Goal: Task Accomplishment & Management: Use online tool/utility

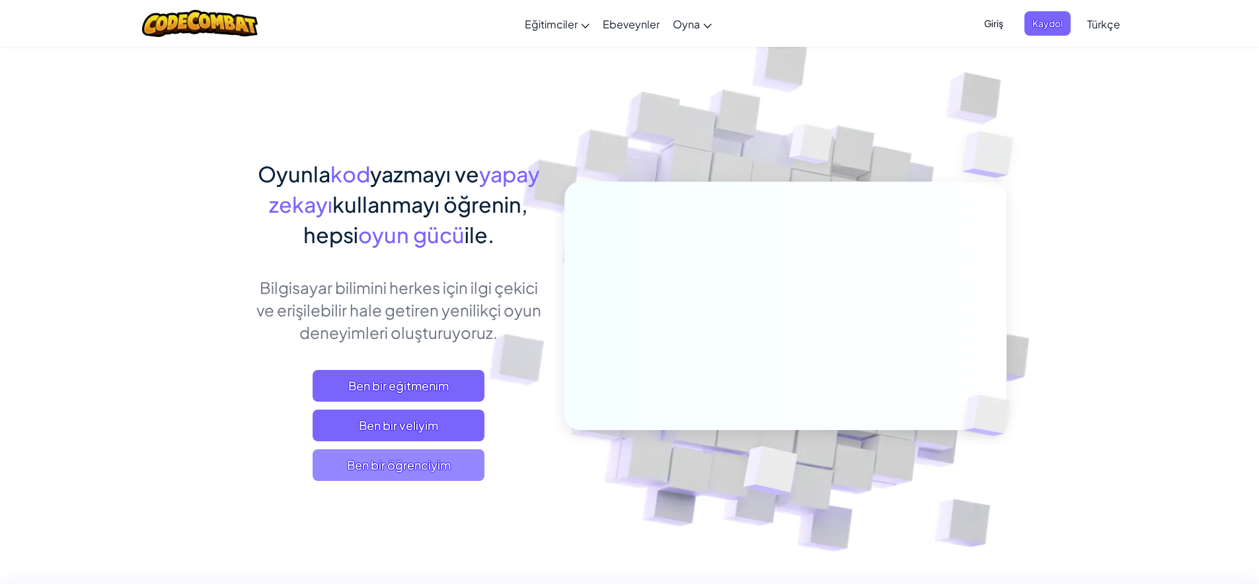
click at [417, 458] on span "Ben bir öğrenciyim" at bounding box center [399, 465] width 172 height 32
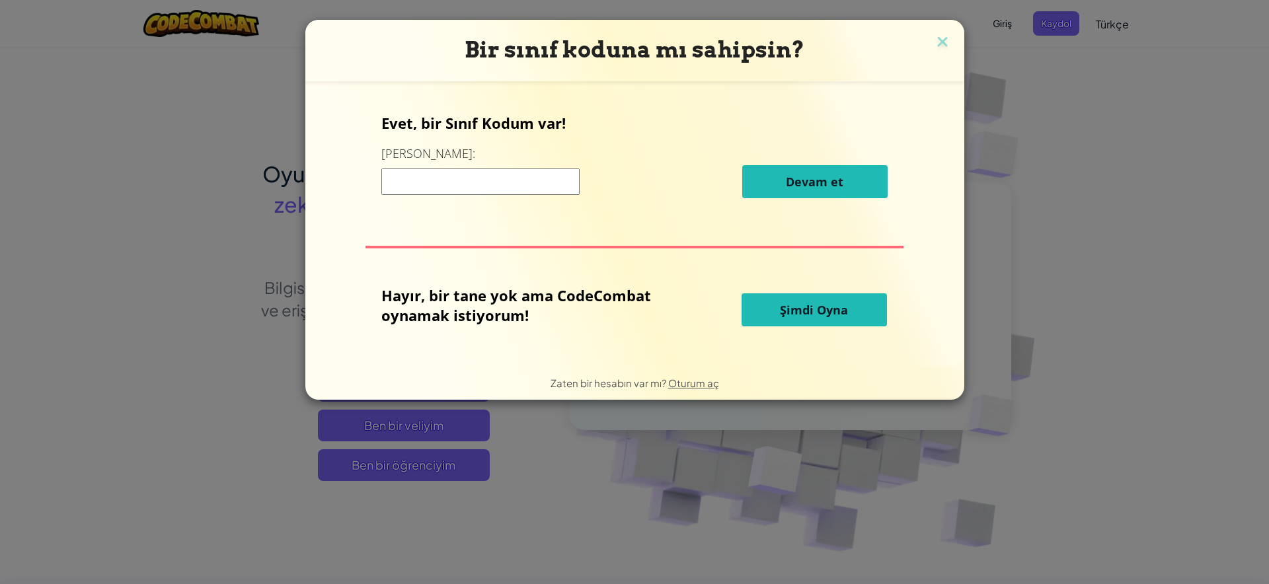
click at [492, 184] on input at bounding box center [480, 182] width 198 height 26
click at [813, 311] on span "Şimdi Oyna" at bounding box center [814, 310] width 68 height 16
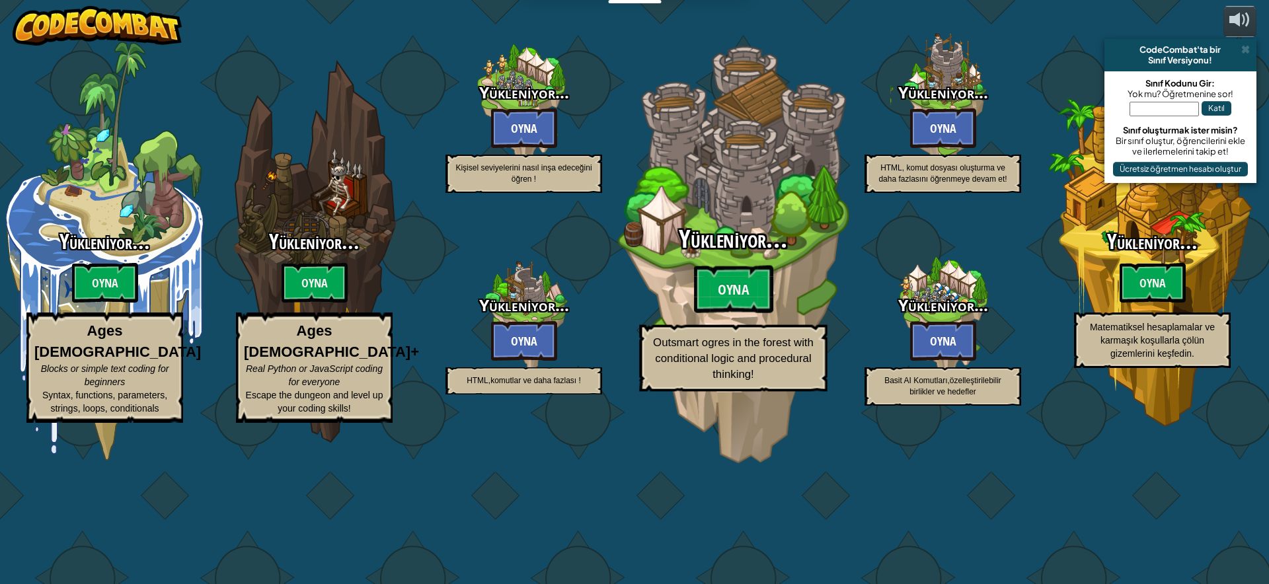
select select "tr"
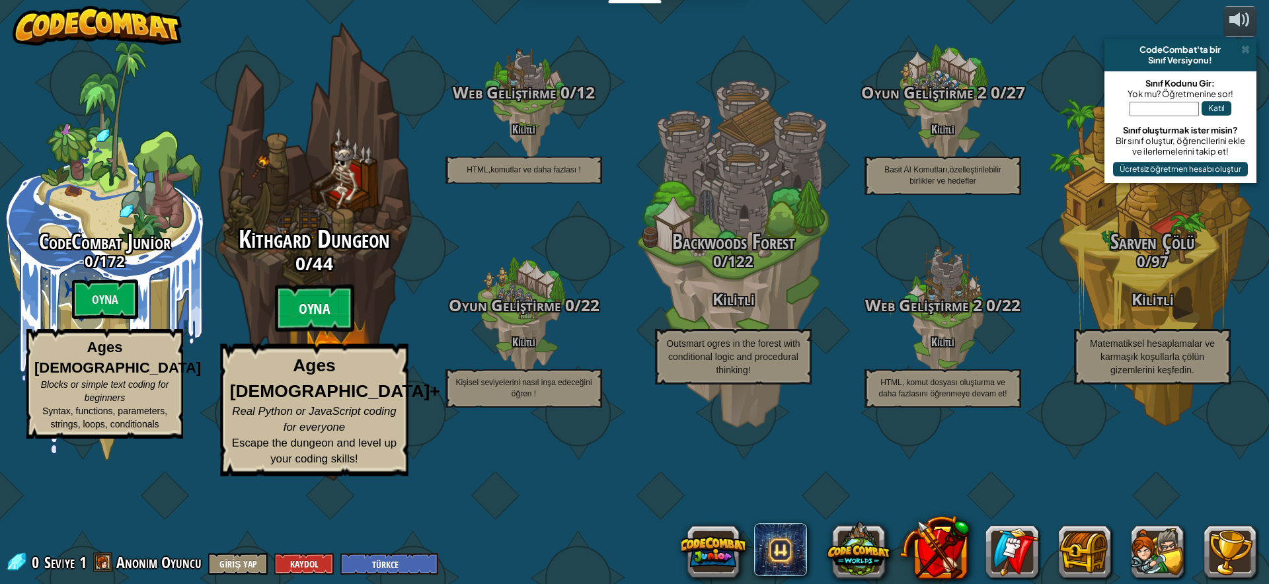
click at [318, 332] on btn "Oyna" at bounding box center [314, 309] width 79 height 48
select select "tr"
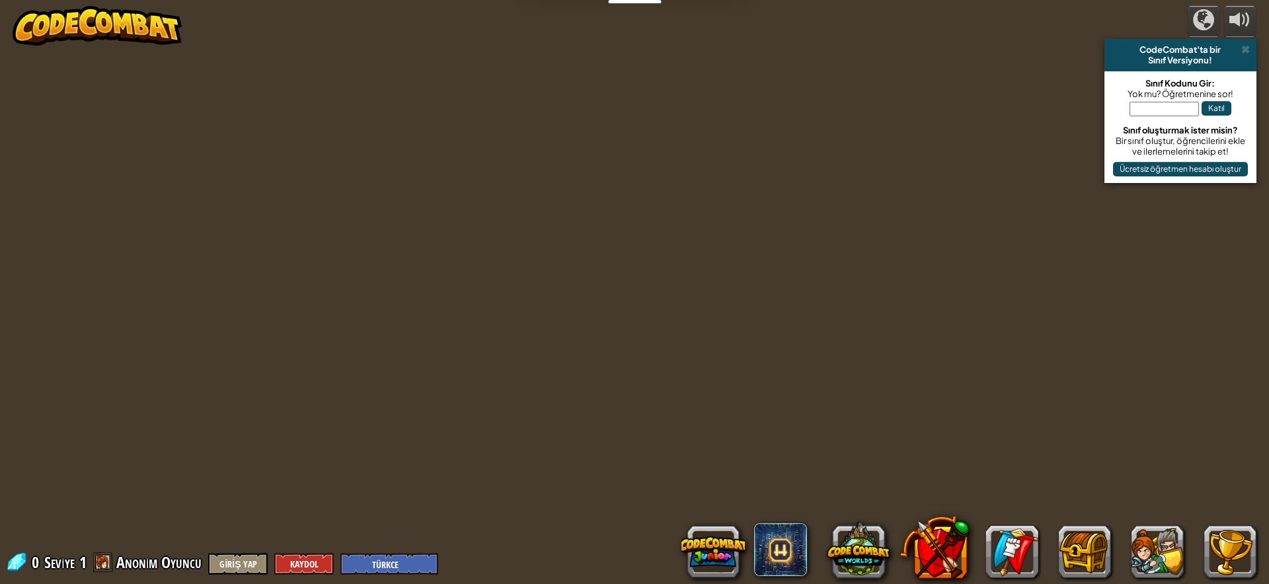
select select "tr"
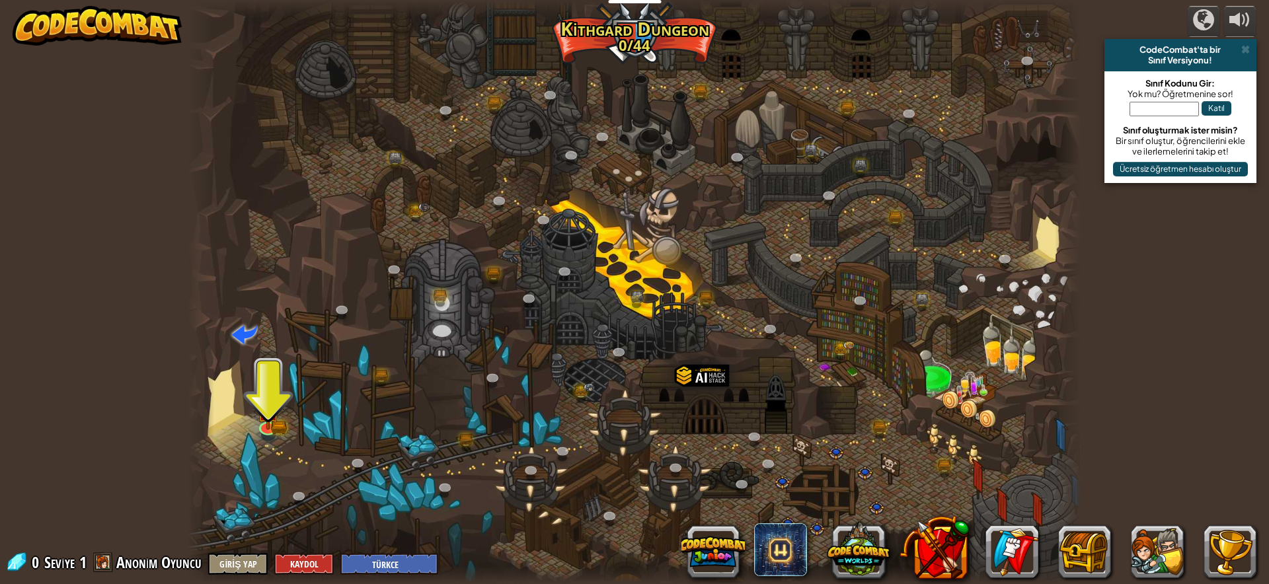
click at [272, 371] on div at bounding box center [634, 292] width 893 height 584
click at [276, 411] on img at bounding box center [268, 401] width 24 height 52
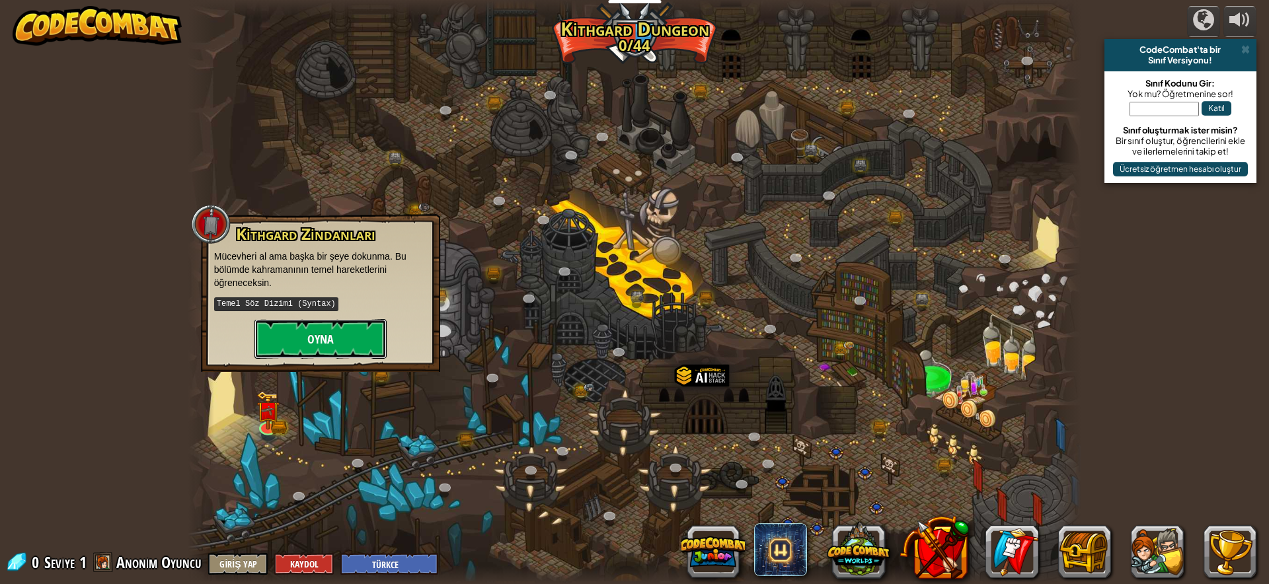
click at [322, 328] on button "Oyna" at bounding box center [320, 339] width 132 height 40
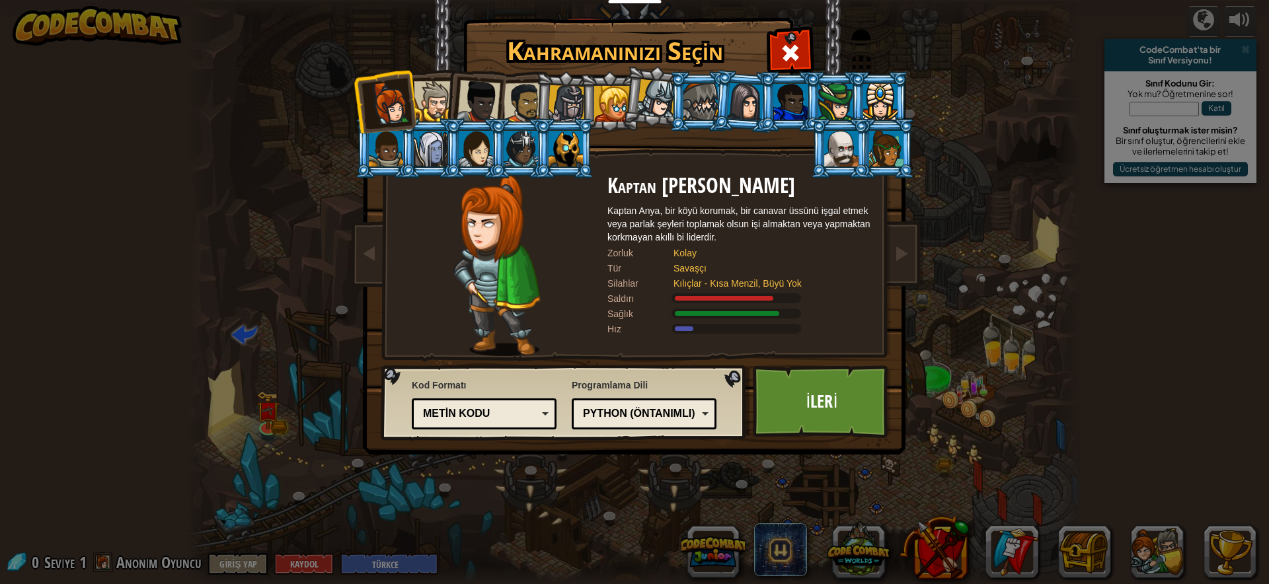
click at [574, 157] on div at bounding box center [566, 149] width 34 height 36
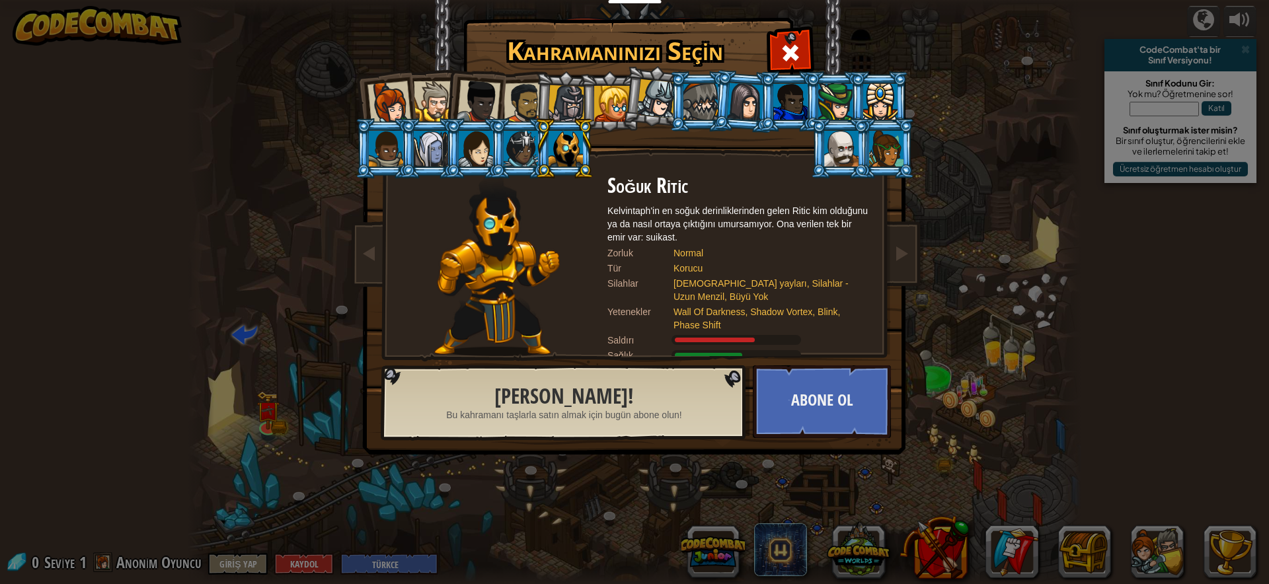
click at [609, 96] on div at bounding box center [612, 104] width 36 height 36
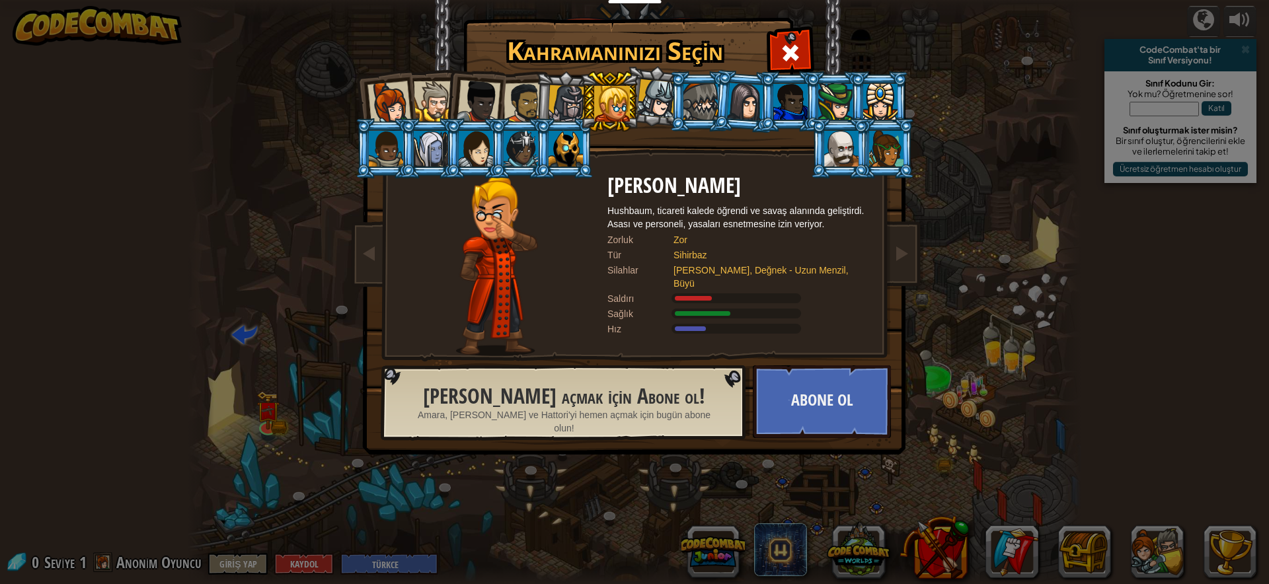
click at [546, 102] on li at bounding box center [564, 101] width 63 height 63
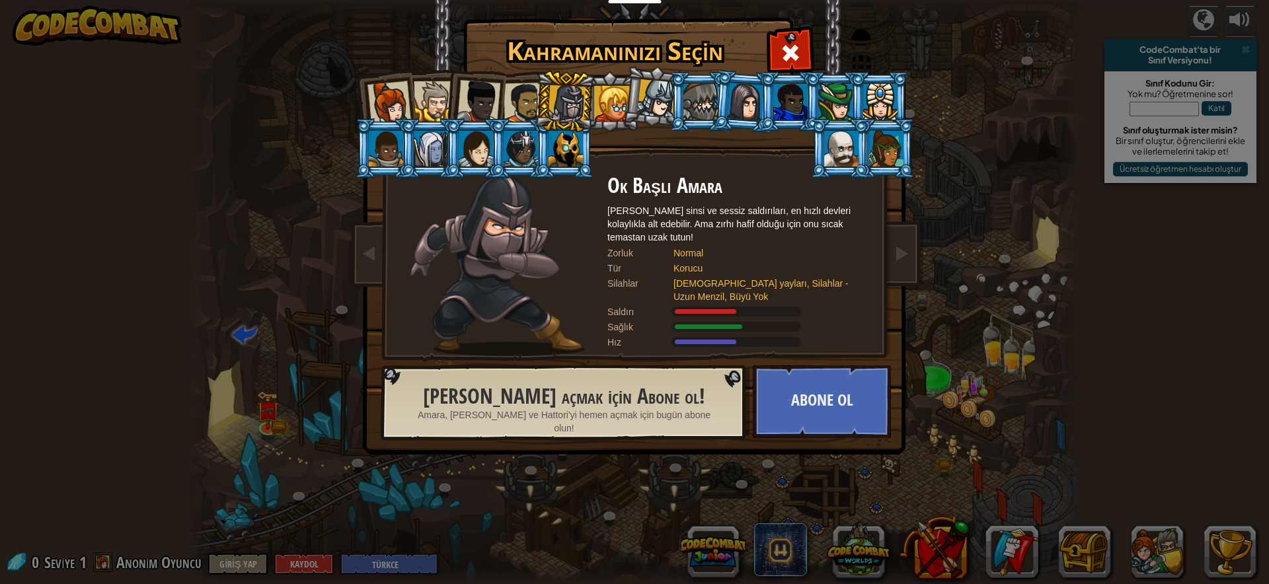
click at [524, 91] on div at bounding box center [524, 103] width 41 height 41
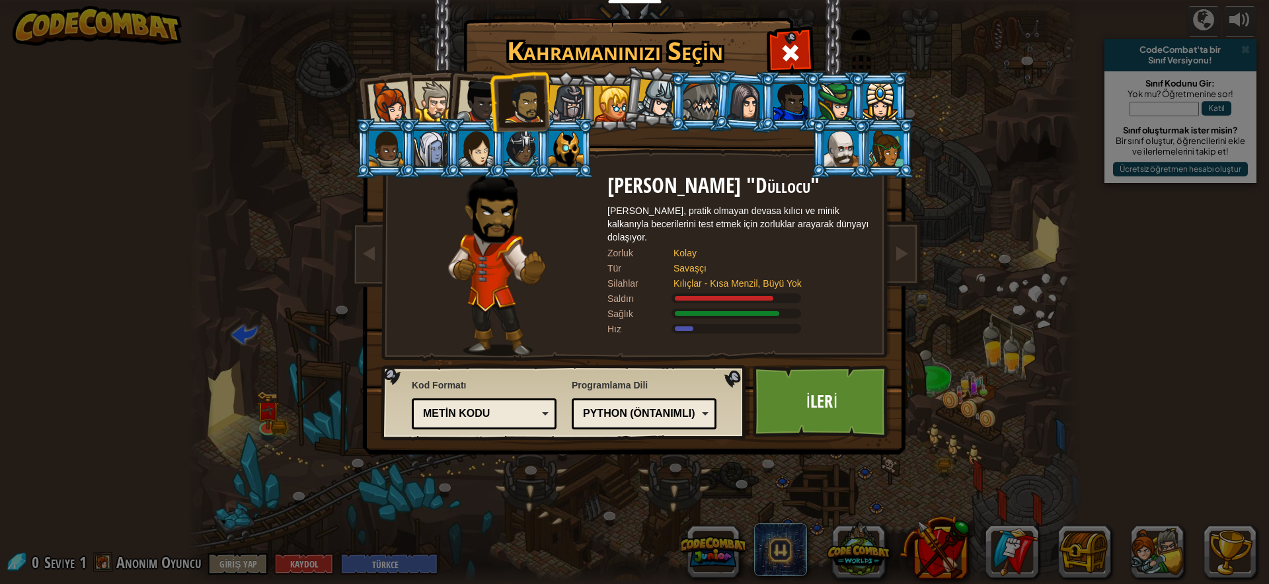
click at [494, 90] on li at bounding box center [519, 101] width 61 height 61
drag, startPoint x: 422, startPoint y: 98, endPoint x: 438, endPoint y: 91, distance: 17.8
click at [430, 94] on div at bounding box center [434, 101] width 40 height 40
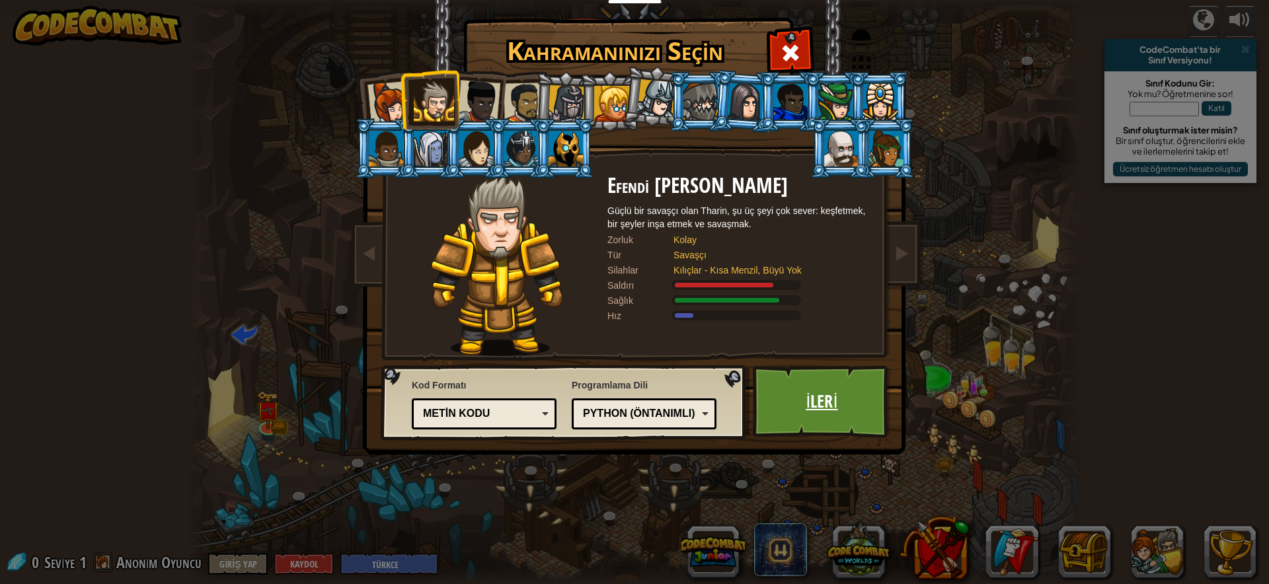
click at [799, 392] on link "İleri" at bounding box center [822, 401] width 138 height 73
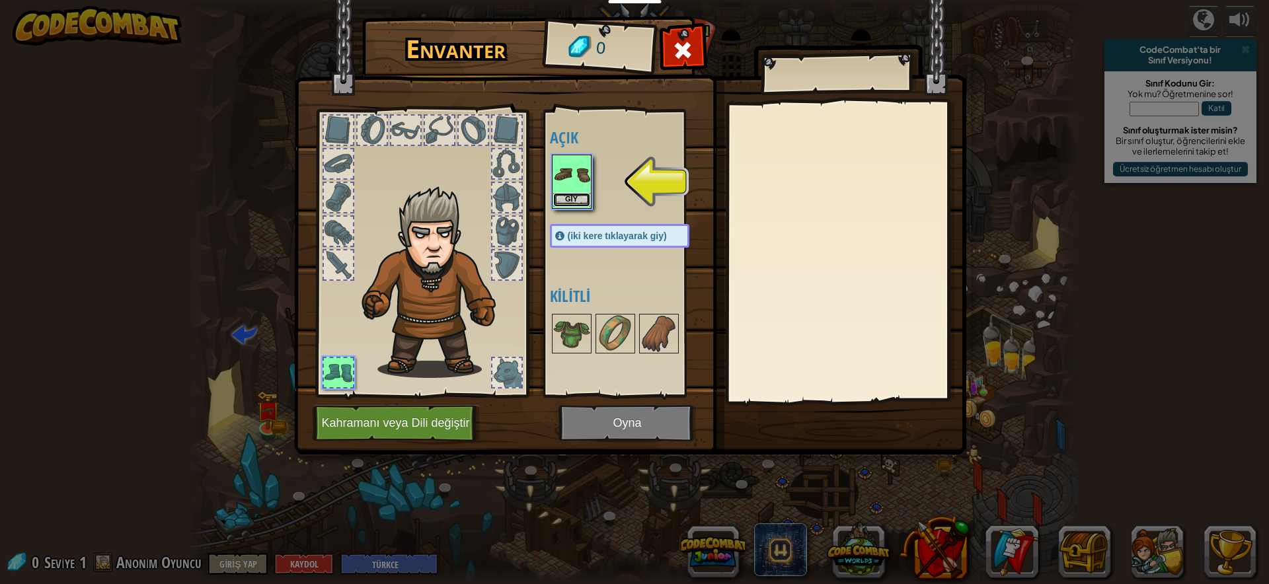
click at [576, 200] on button "Giy" at bounding box center [571, 200] width 37 height 14
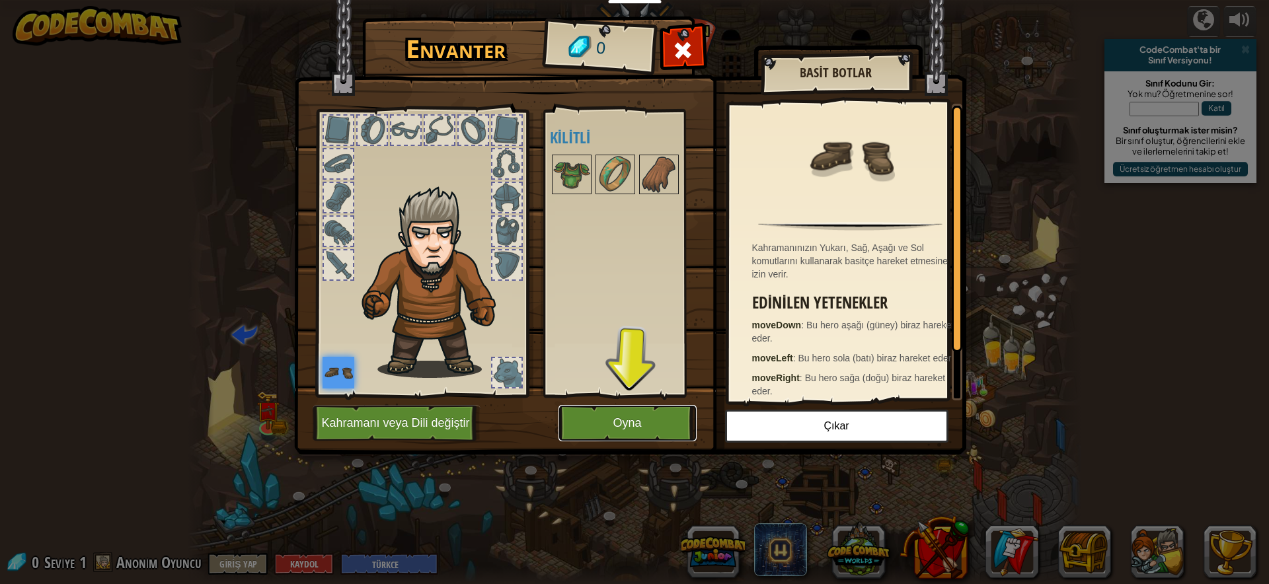
click at [621, 428] on button "Oyna" at bounding box center [627, 423] width 138 height 36
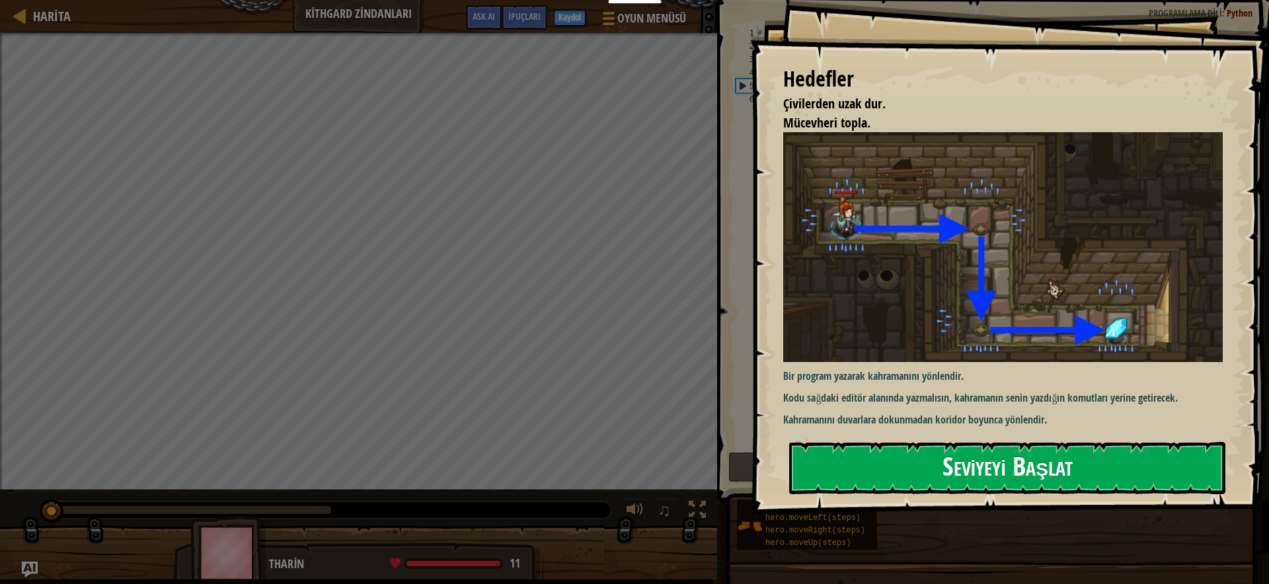
click at [979, 453] on button "Seviyeyi Başlat" at bounding box center [1007, 468] width 436 height 52
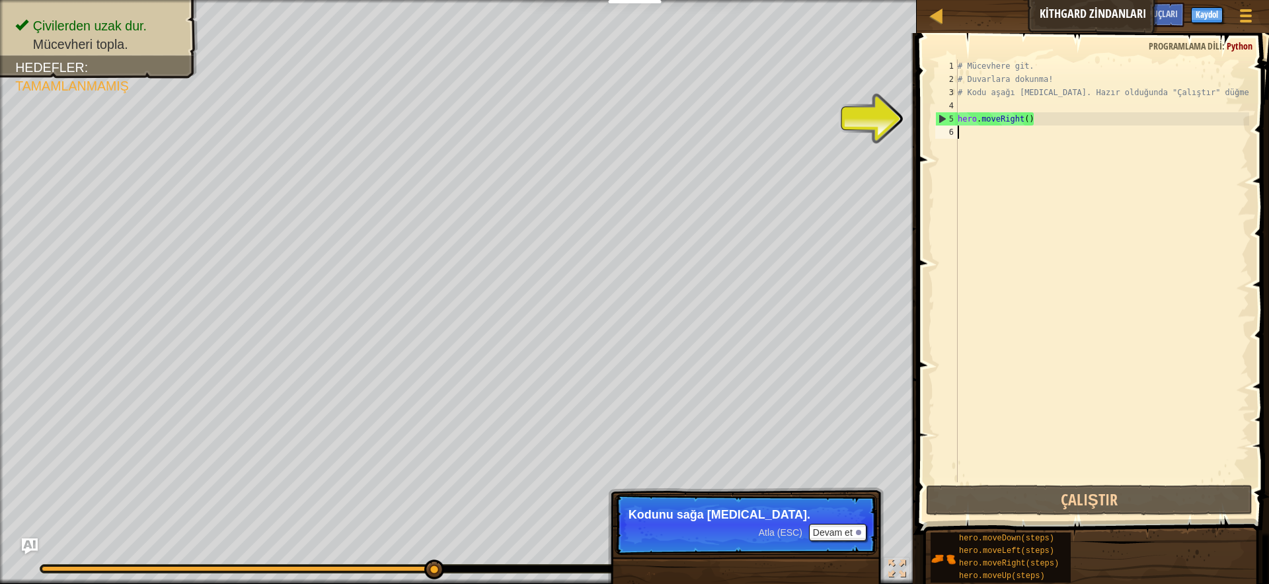
click at [970, 139] on div "# Mücevhere git. # Duvarlara dokunma! # Kodu aşağı [MEDICAL_DATA]. Hazır olduğu…" at bounding box center [1102, 283] width 294 height 449
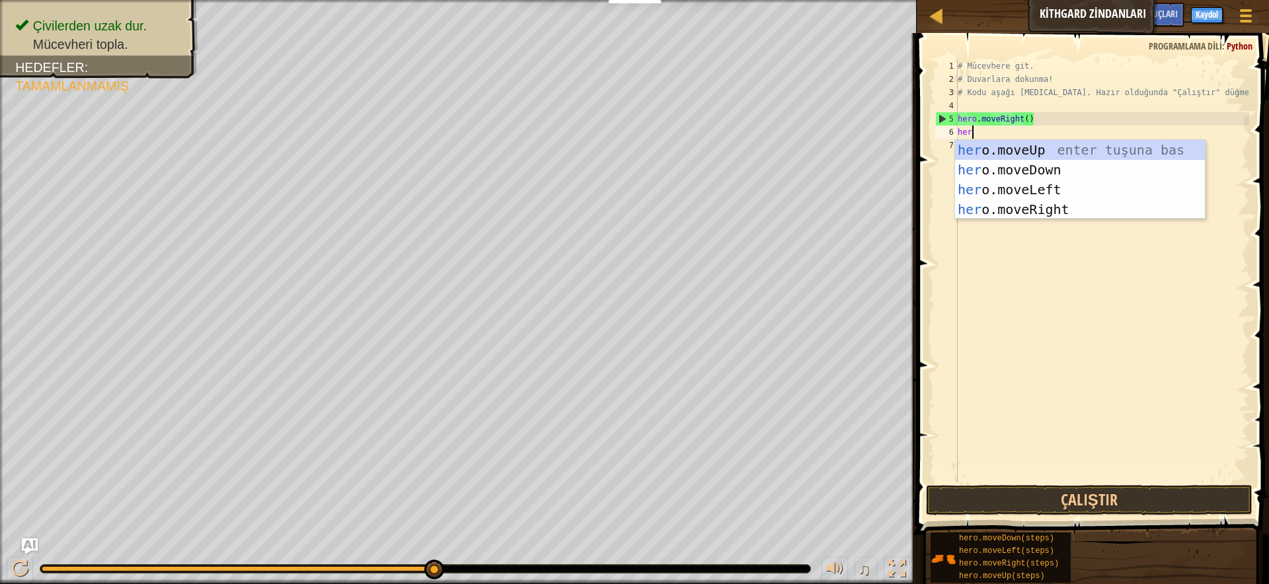
type textarea "hero"
click at [1012, 163] on div "hero .moveUp enter tuşuna bas hero .moveDown enter tuşuna bas hero .moveLeft en…" at bounding box center [1080, 199] width 250 height 119
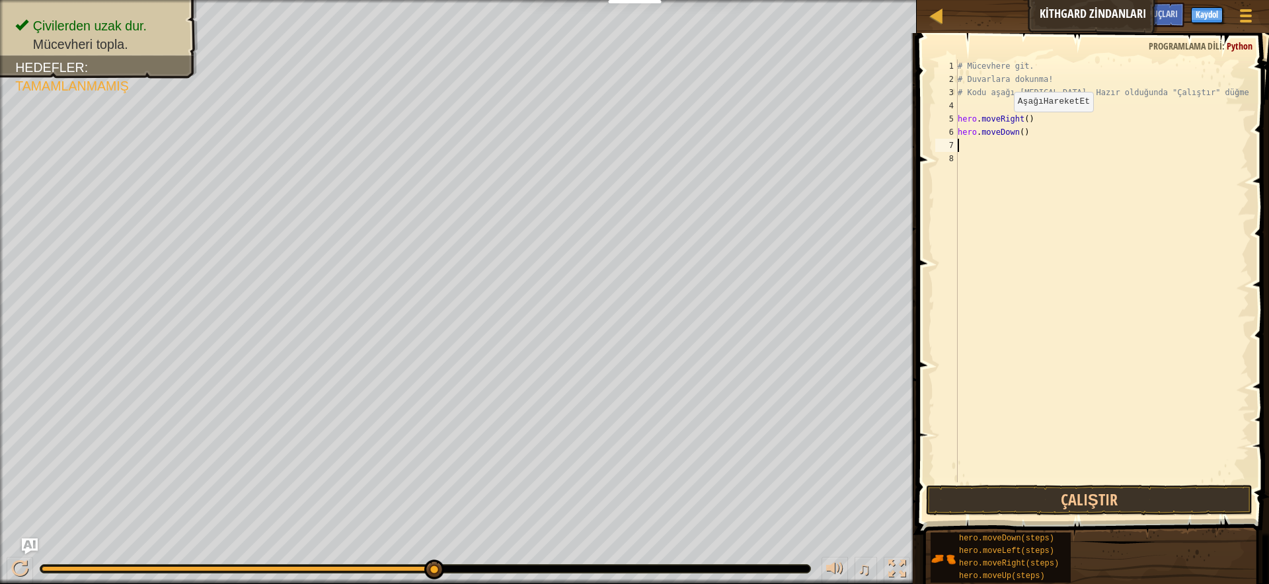
scroll to position [6, 0]
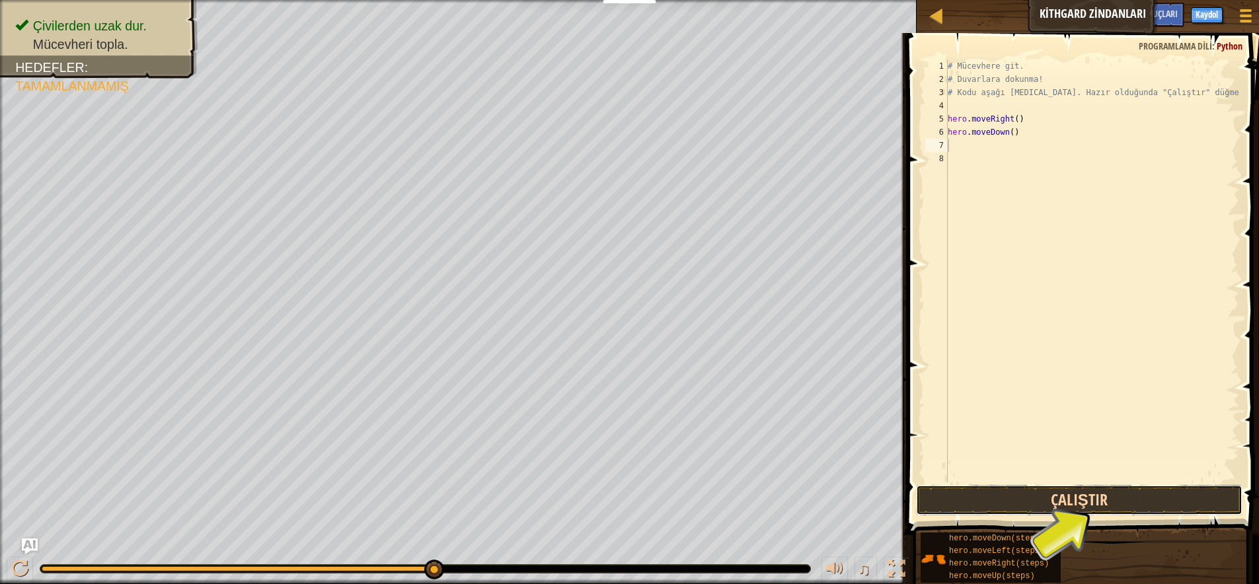
click at [1110, 502] on button "Çalıştır" at bounding box center [1079, 500] width 326 height 30
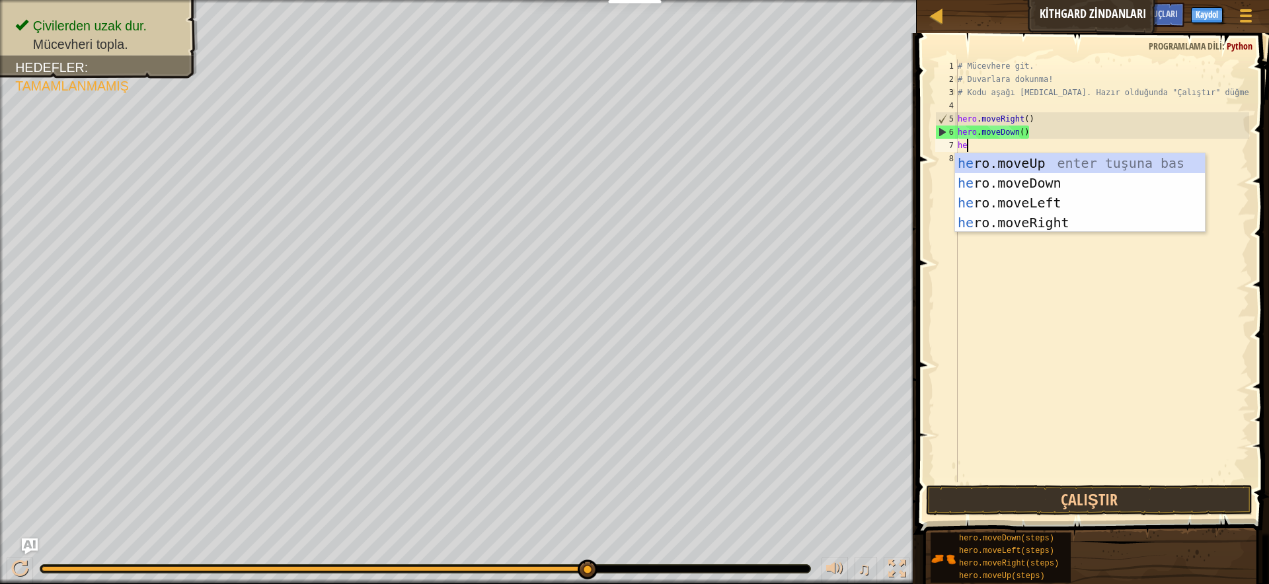
type textarea "her"
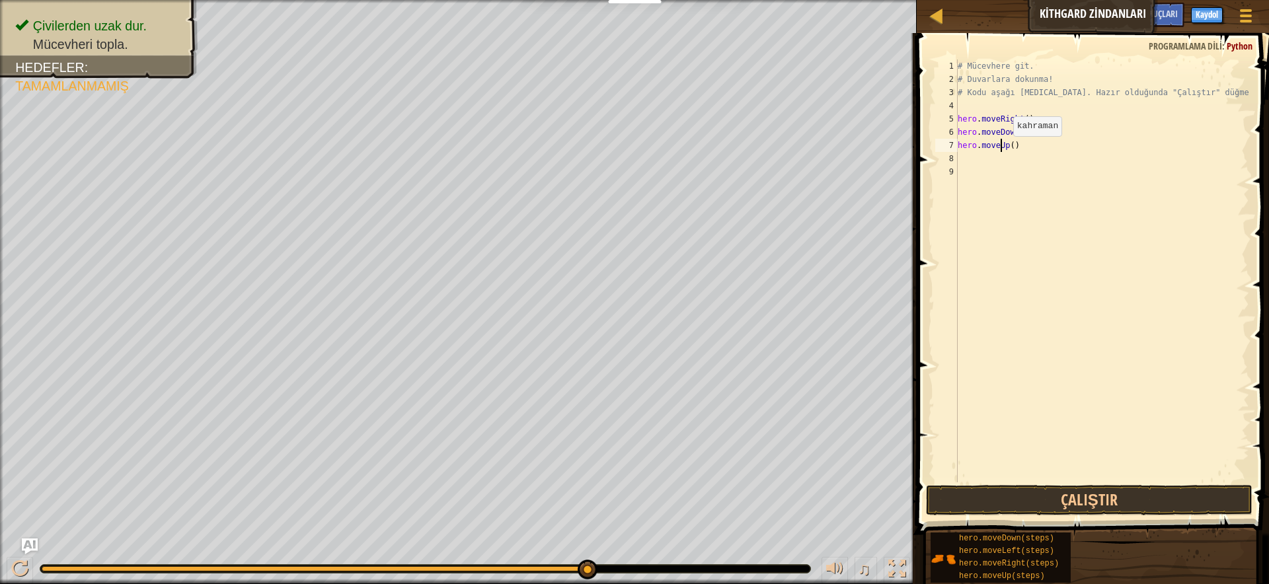
click at [1002, 149] on div "# Mücevhere git. # Duvarlara dokunma! # Kodu aşağı [MEDICAL_DATA]. Hazır olduğu…" at bounding box center [1102, 283] width 294 height 449
click at [1022, 151] on div "# Mücevhere git. # Duvarlara dokunma! # Kodu aşağı [MEDICAL_DATA]. Hazır olduğu…" at bounding box center [1102, 283] width 294 height 449
type textarea "h"
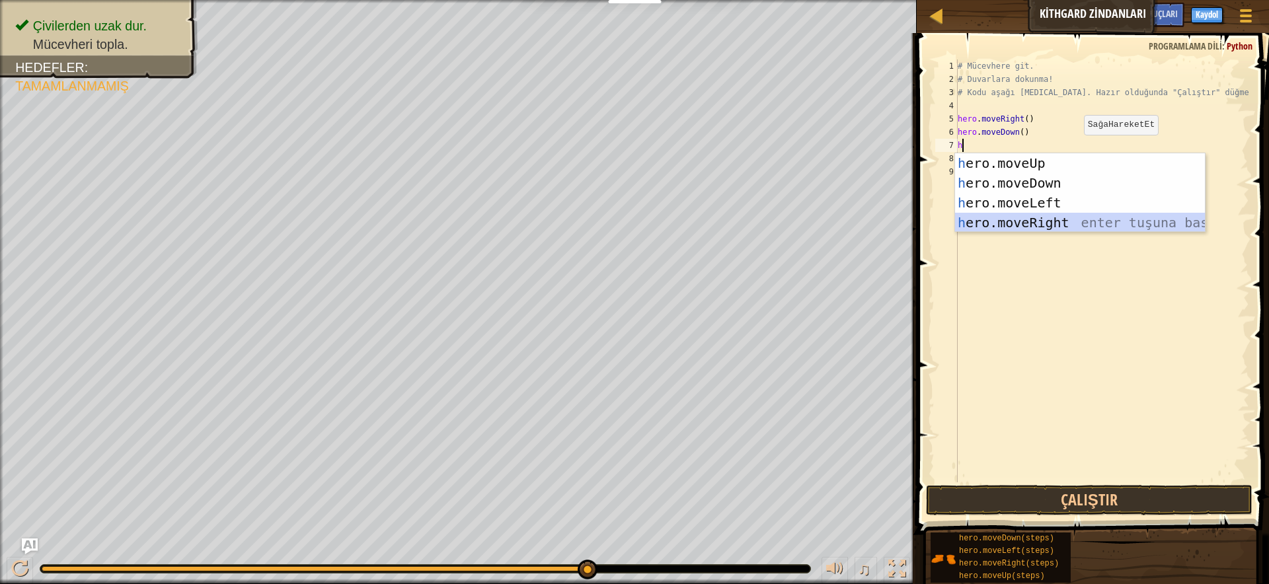
click at [1036, 222] on div "h ero.moveUp enter tuşuna bas h ero.moveDown enter tuşuna bas h ero.moveLeft en…" at bounding box center [1080, 212] width 250 height 119
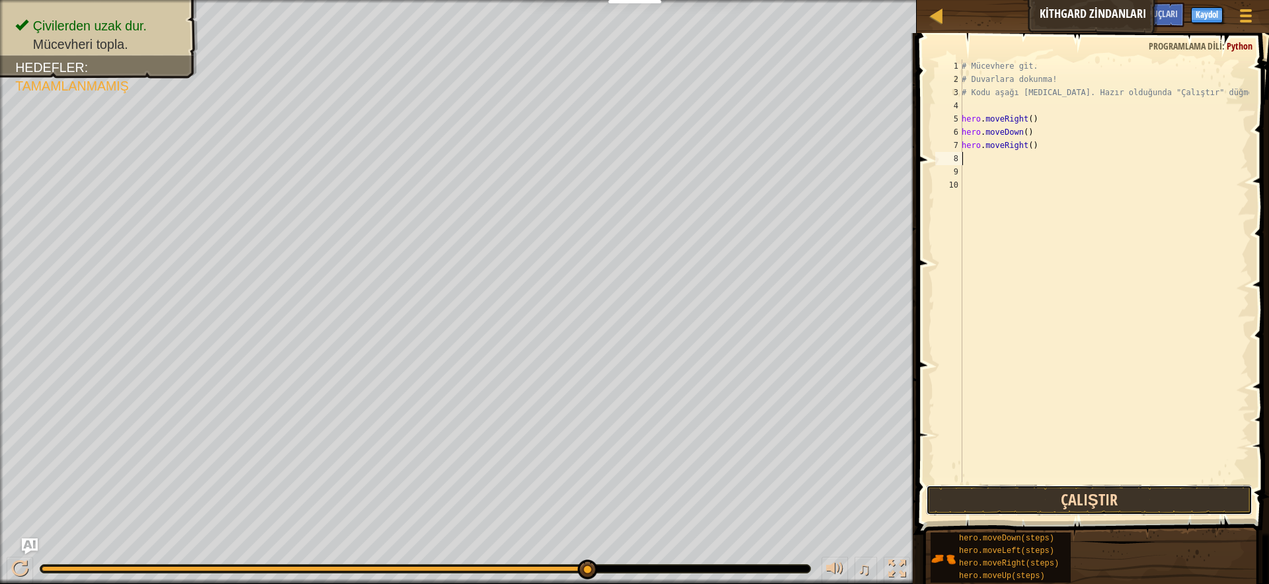
click at [1089, 494] on button "Çalıştır" at bounding box center [1089, 500] width 326 height 30
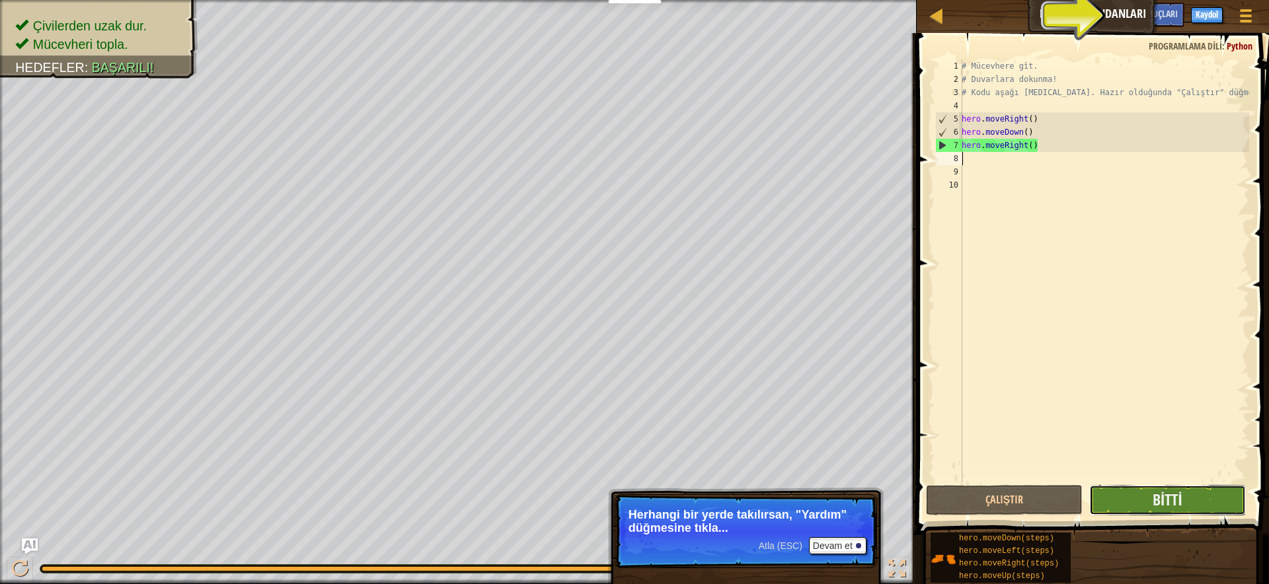
click at [1138, 491] on button "Bitti" at bounding box center [1167, 500] width 157 height 30
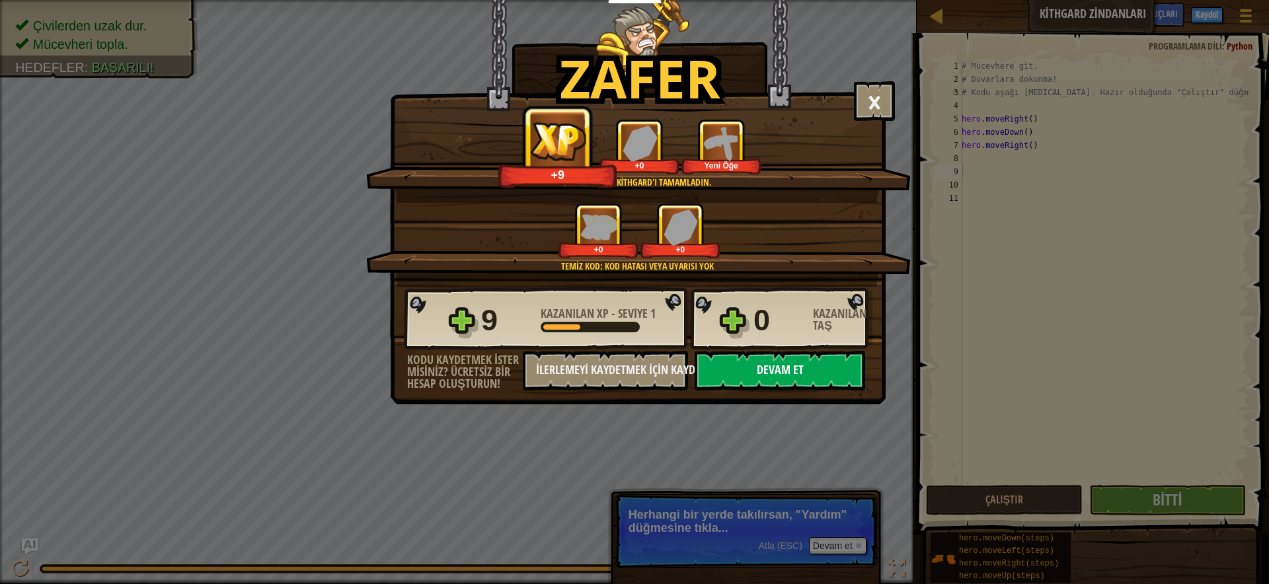
click at [805, 375] on button "Devam et" at bounding box center [780, 371] width 170 height 40
select select "tr"
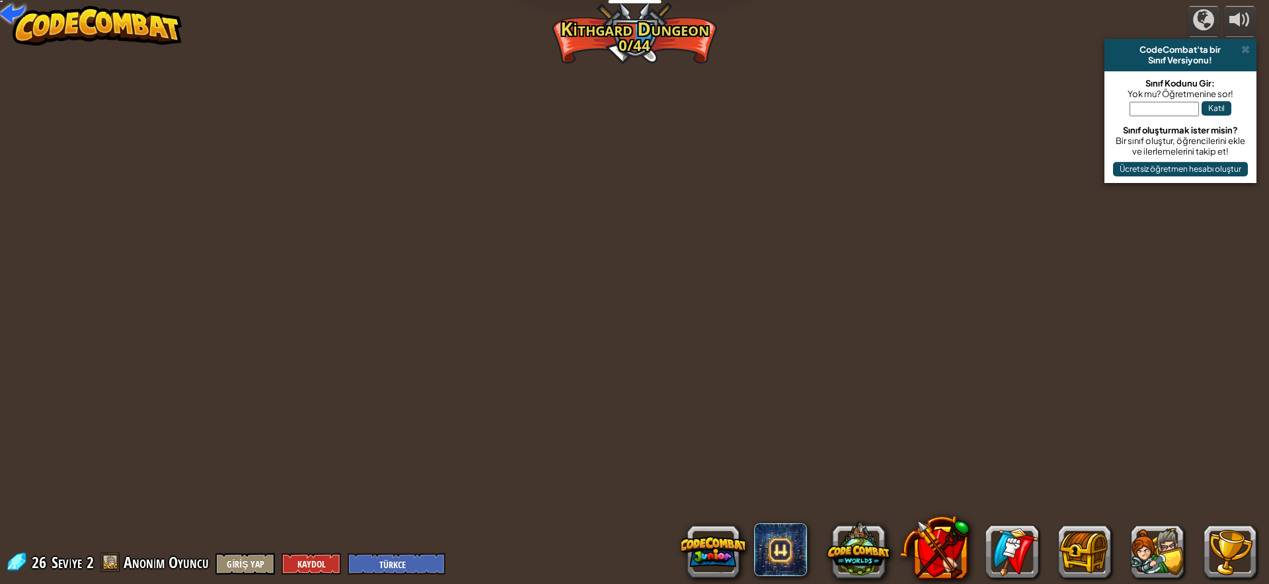
select select "tr"
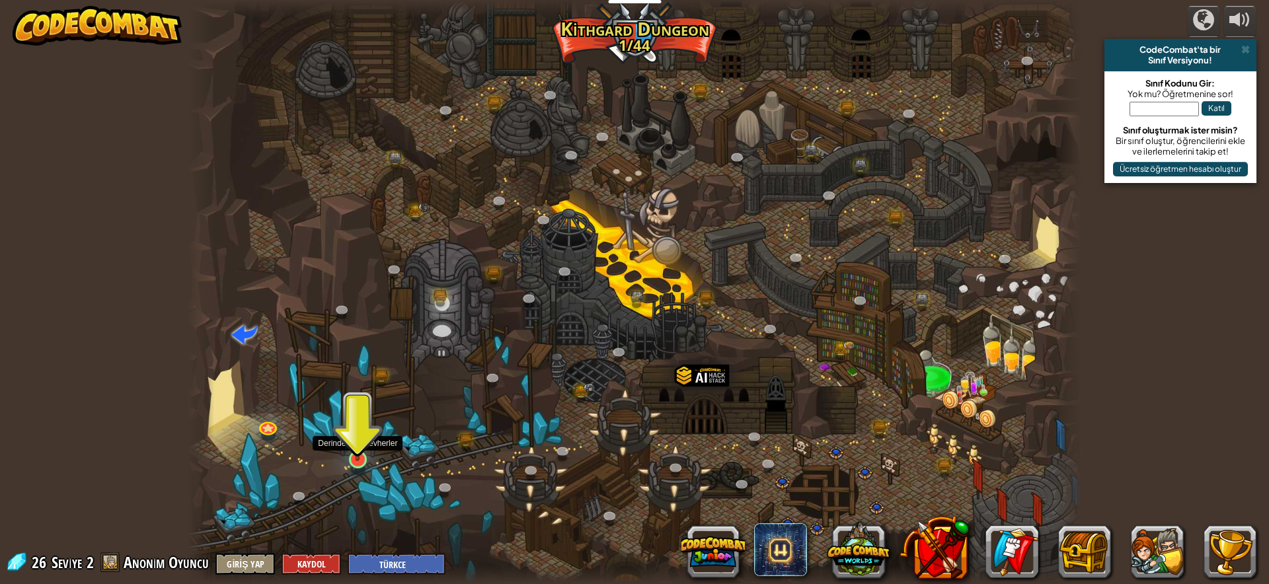
click at [363, 453] on img at bounding box center [358, 434] width 24 height 54
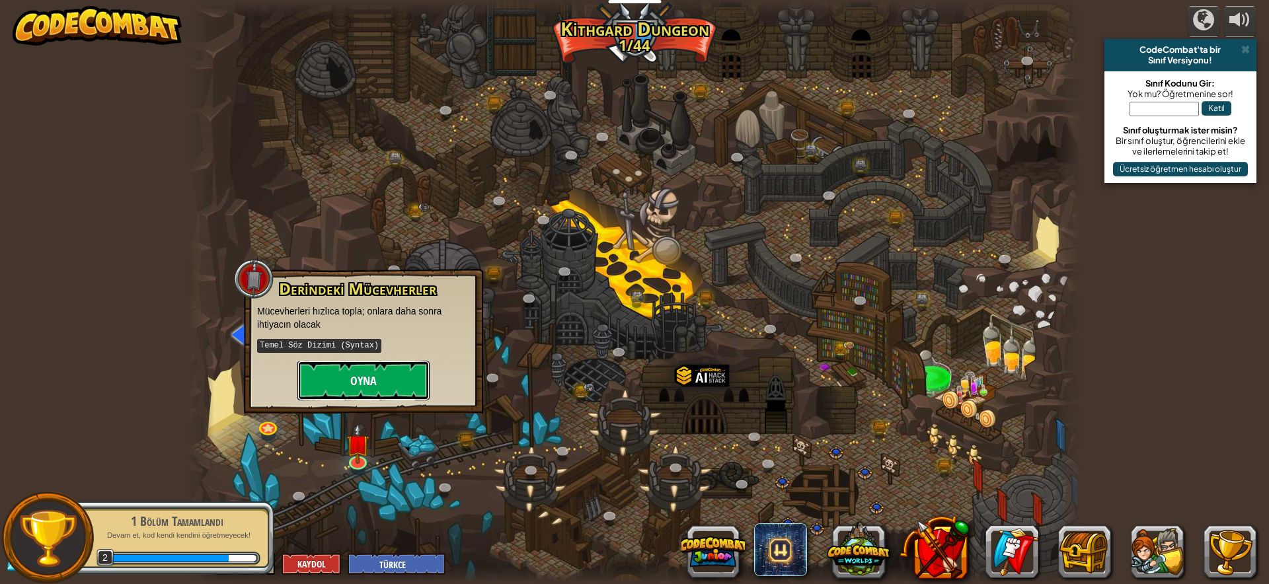
click at [365, 390] on button "Oyna" at bounding box center [363, 381] width 132 height 40
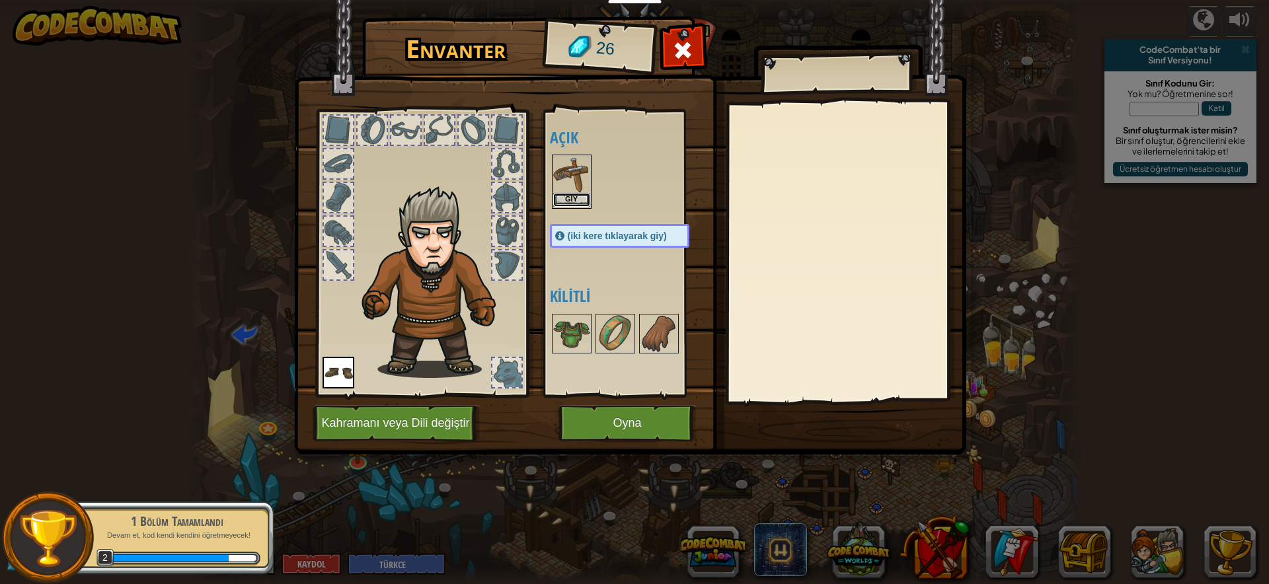
click at [573, 196] on button "Giy" at bounding box center [571, 200] width 37 height 14
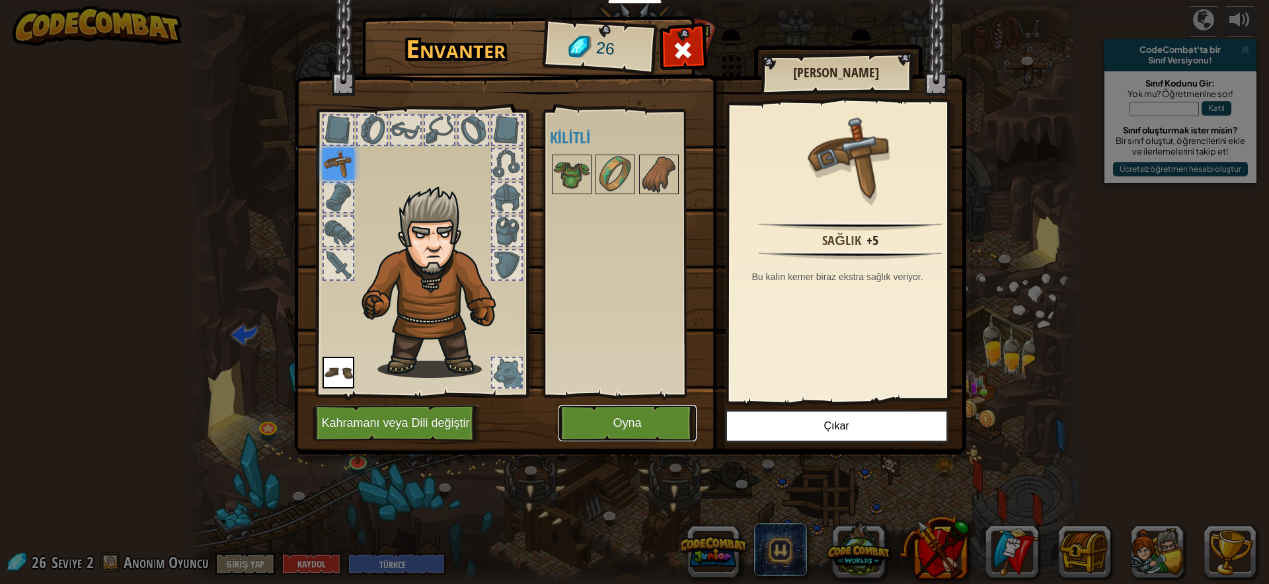
click at [640, 420] on button "Oyna" at bounding box center [627, 423] width 138 height 36
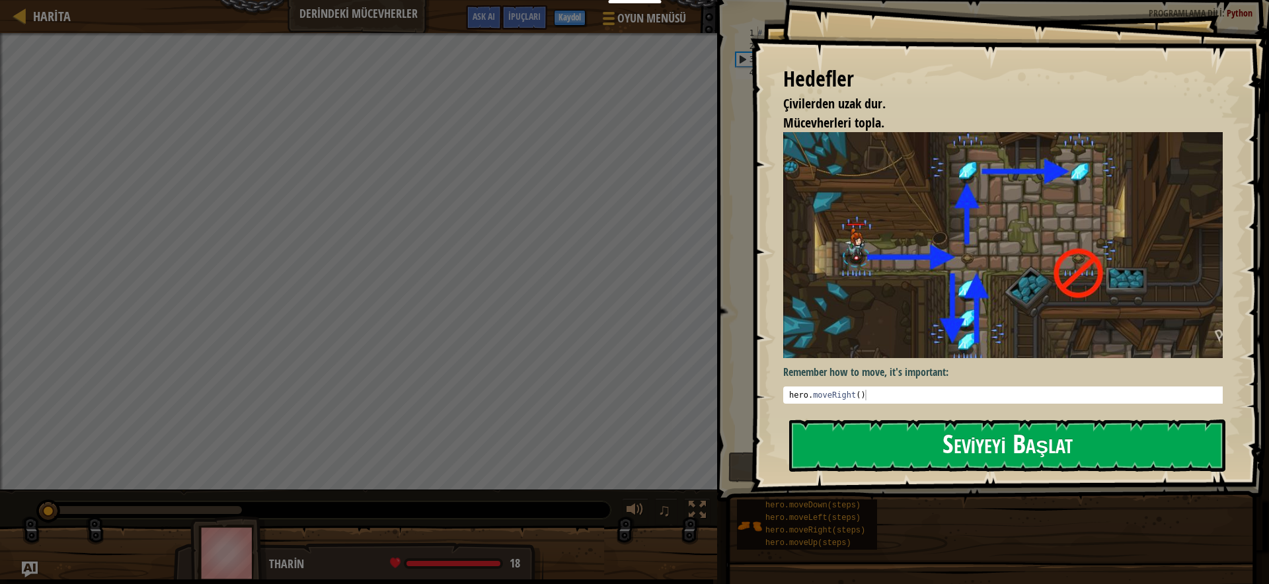
click at [959, 454] on button "Seviyeyi Başlat" at bounding box center [1007, 446] width 436 height 52
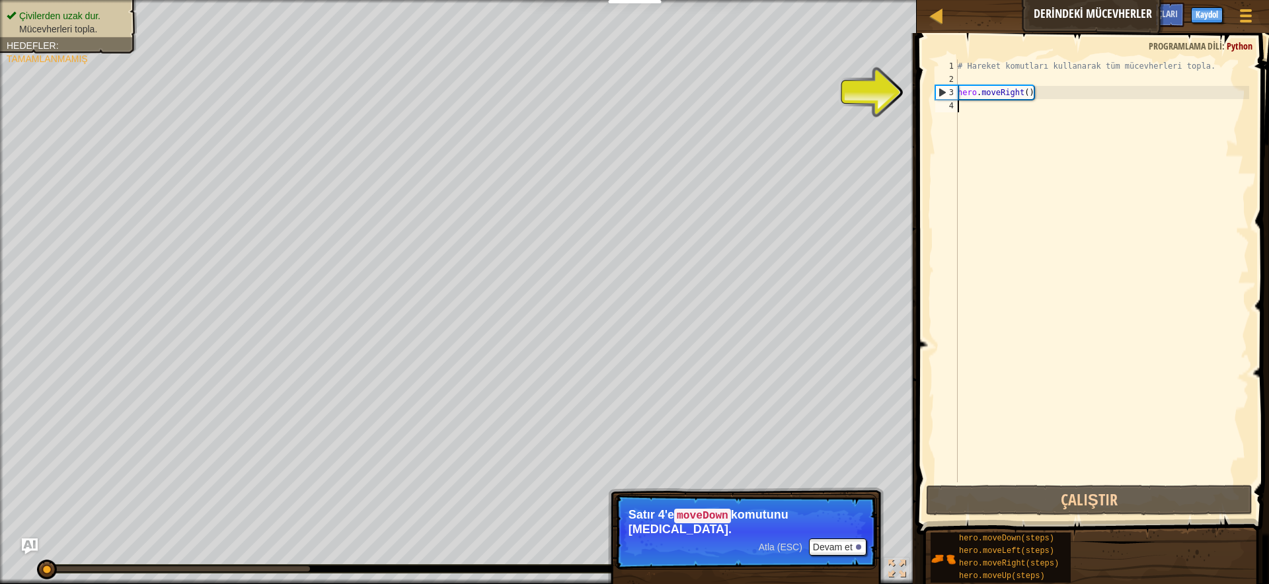
scroll to position [6, 0]
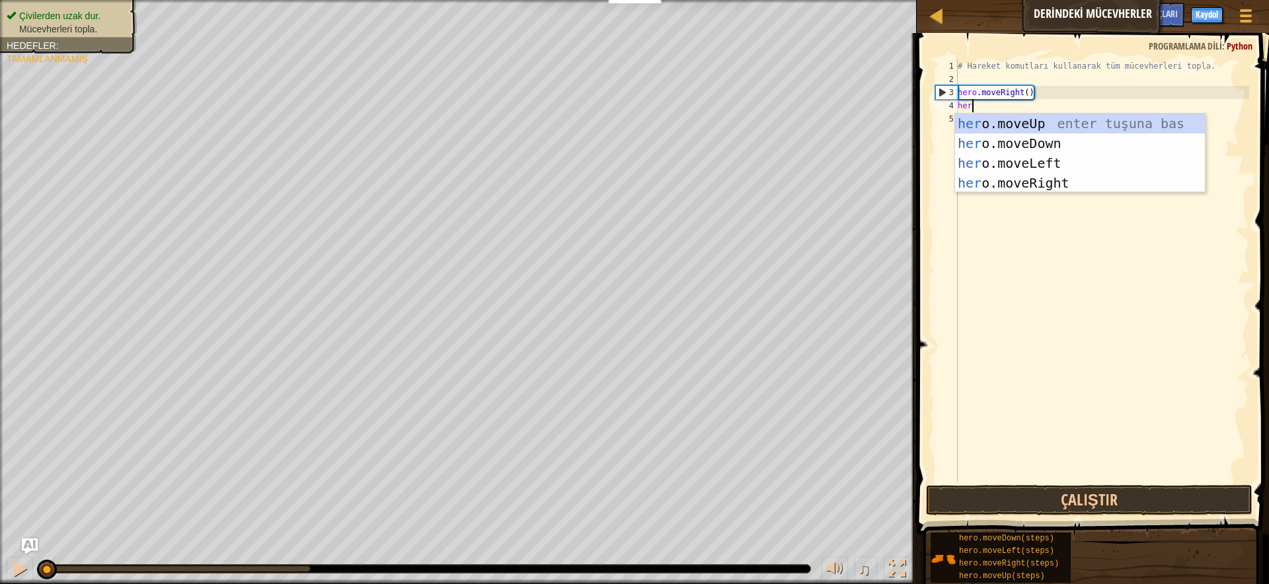
type textarea "hero"
click at [1076, 147] on div "hero .moveUp enter tuşuna bas hero .moveDown enter tuşuna bas hero .moveLeft en…" at bounding box center [1080, 173] width 250 height 119
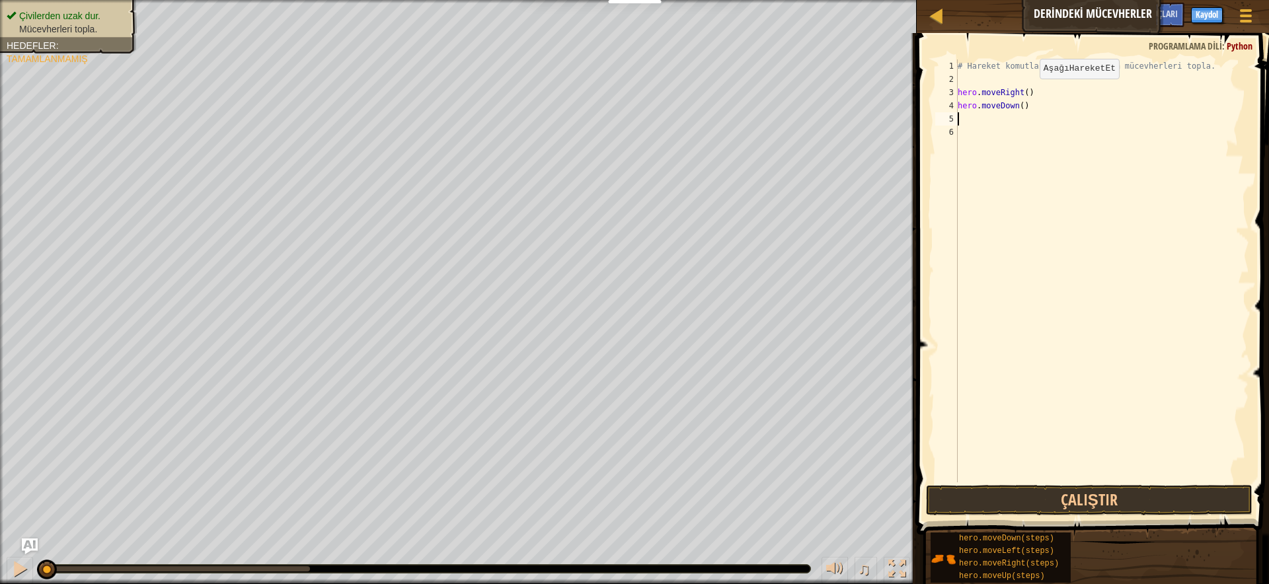
scroll to position [6, 0]
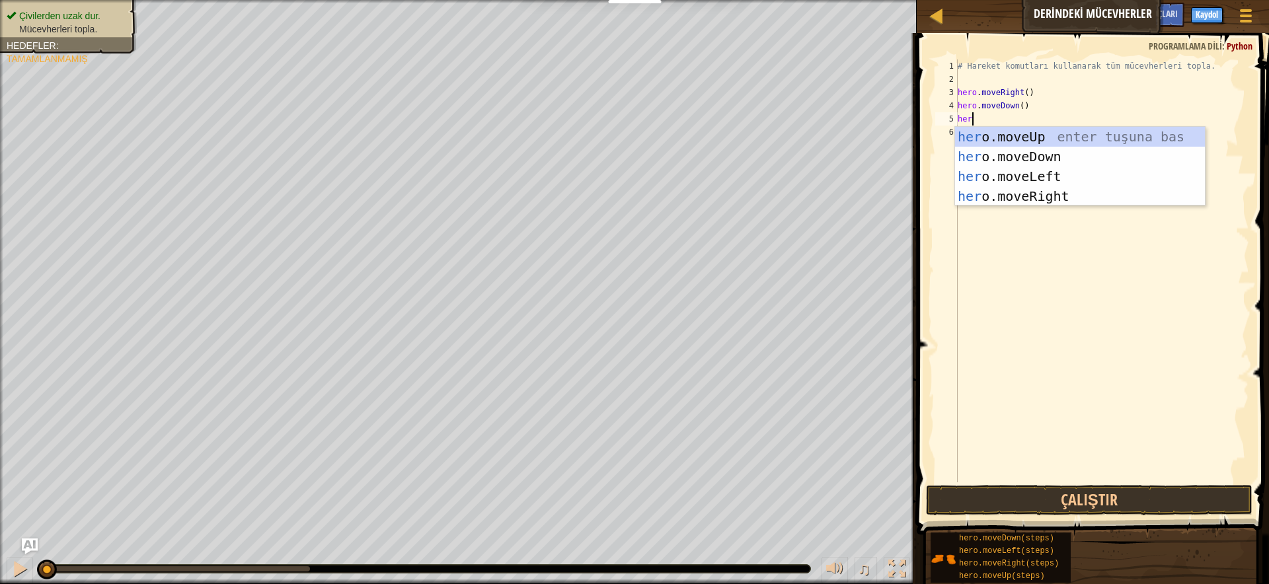
type textarea "hero"
click at [991, 128] on div "hero .moveUp enter tuşuna bas hero .moveDown enter tuşuna bas hero .moveLeft en…" at bounding box center [1080, 186] width 250 height 119
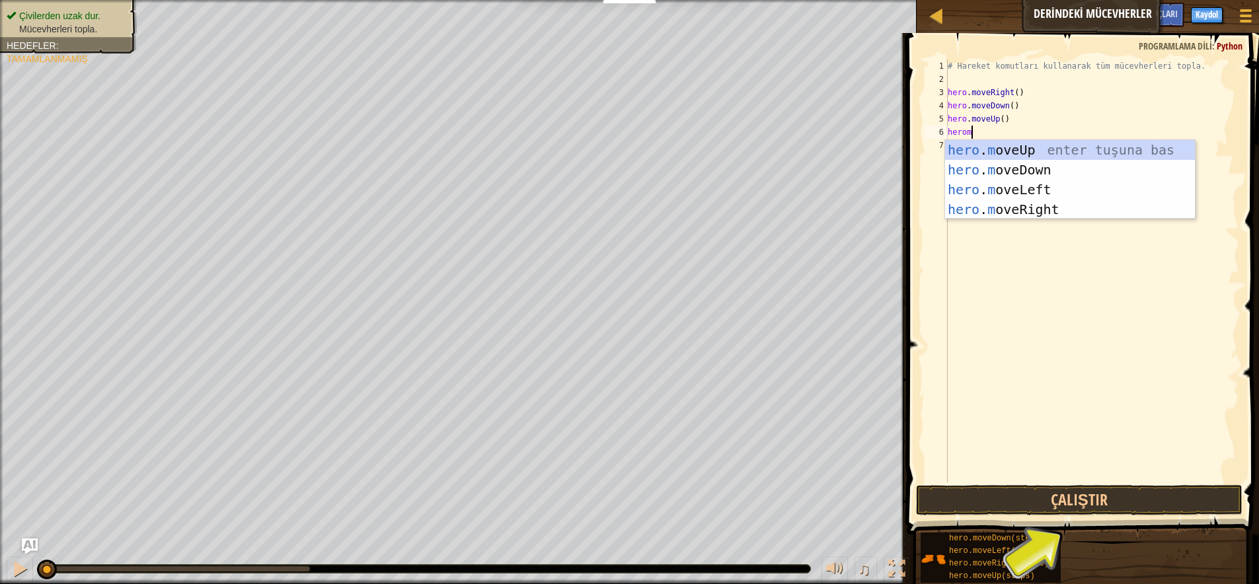
scroll to position [6, 1]
type textarea "heromo"
click at [1027, 207] on div "hero . mo veUp enter tuşuna bas hero . mo veDown enter tuşuna bas hero . mo veL…" at bounding box center [1070, 199] width 250 height 119
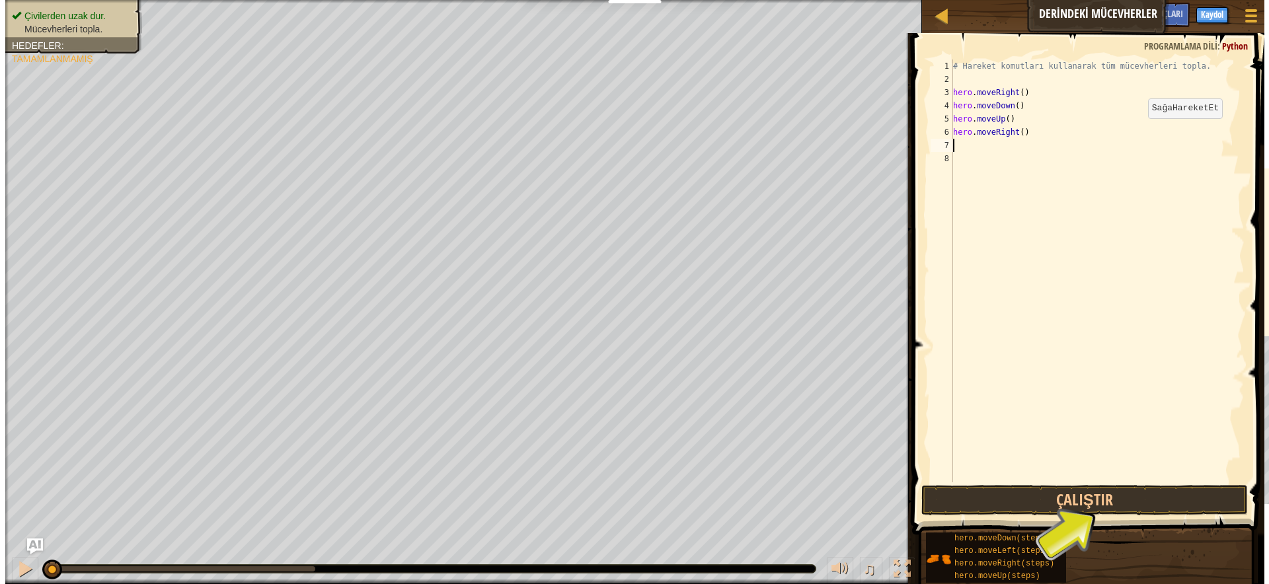
scroll to position [6, 0]
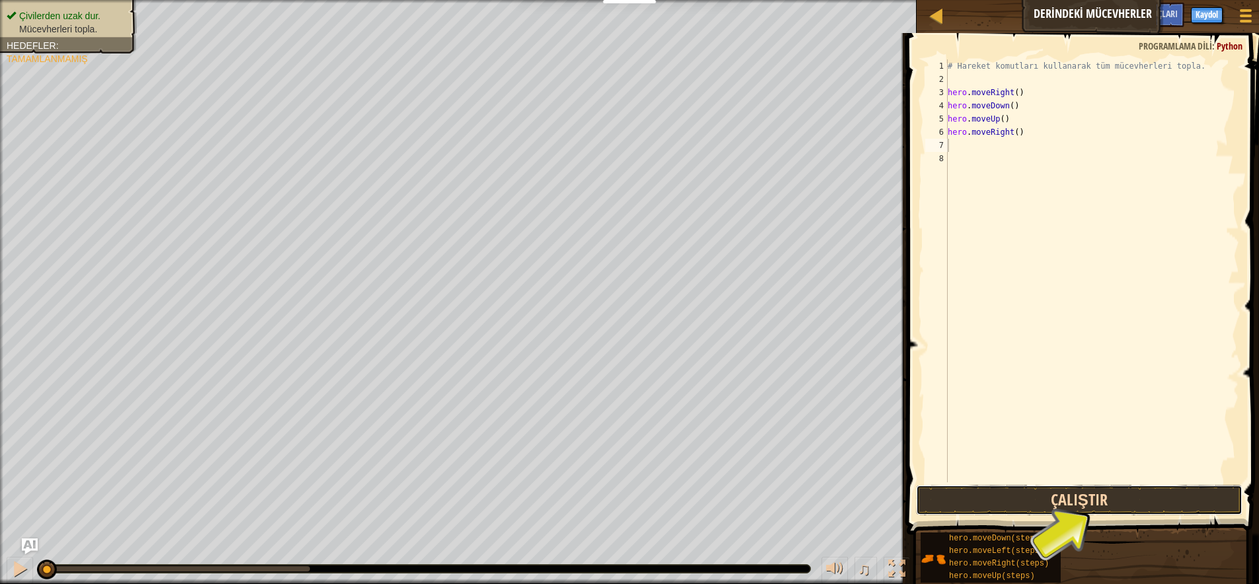
click at [1042, 496] on button "Çalıştır" at bounding box center [1079, 500] width 326 height 30
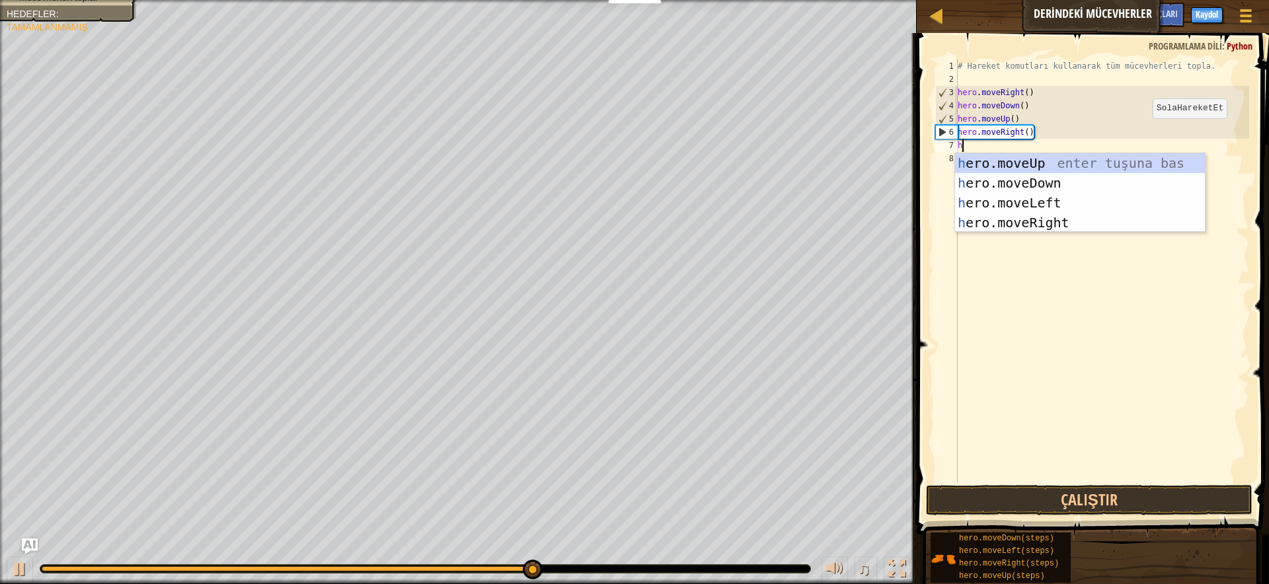
type textarea "he"
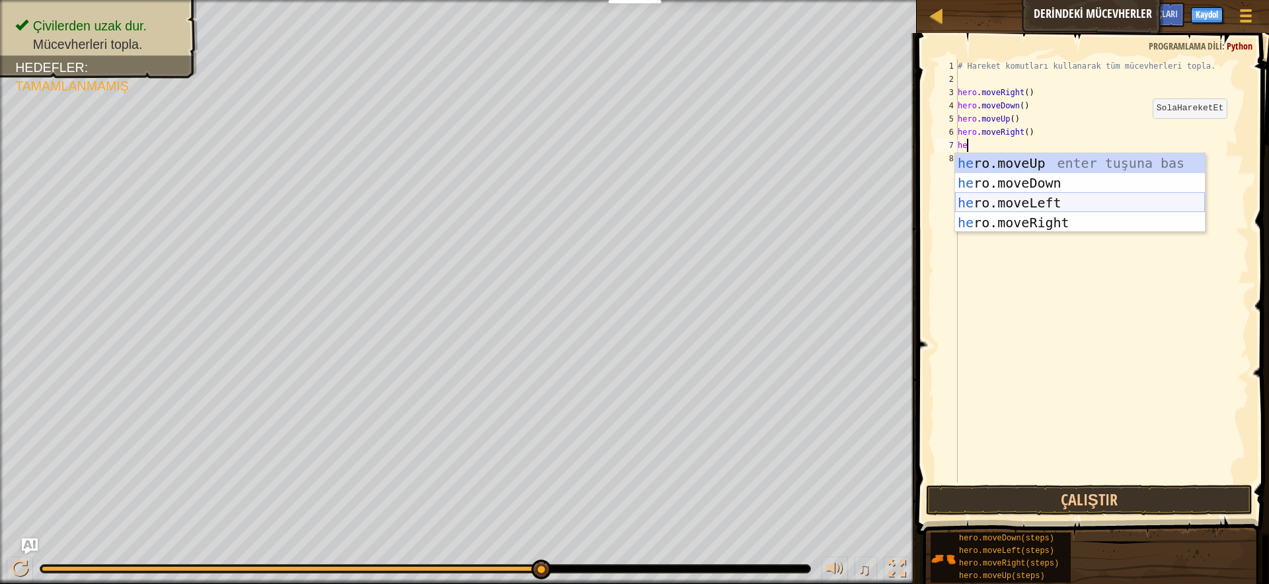
click at [1149, 200] on div "he ro.moveUp enter tuşuna bas he ro.moveDown enter tuşuna bas he ro.moveLeft en…" at bounding box center [1080, 212] width 250 height 119
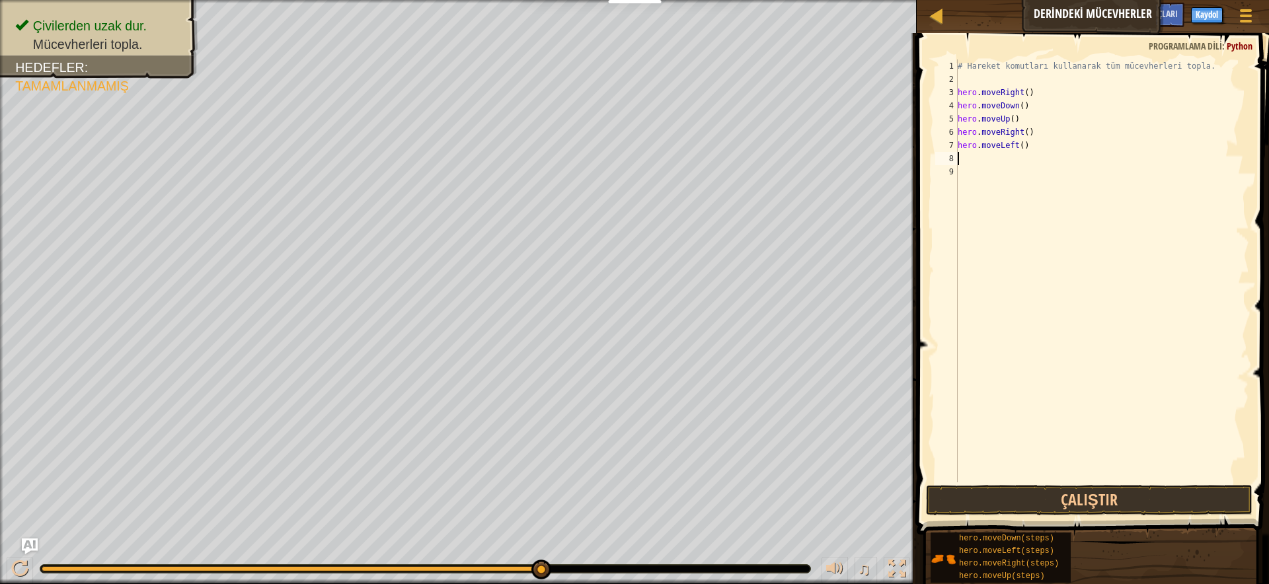
type textarea "h"
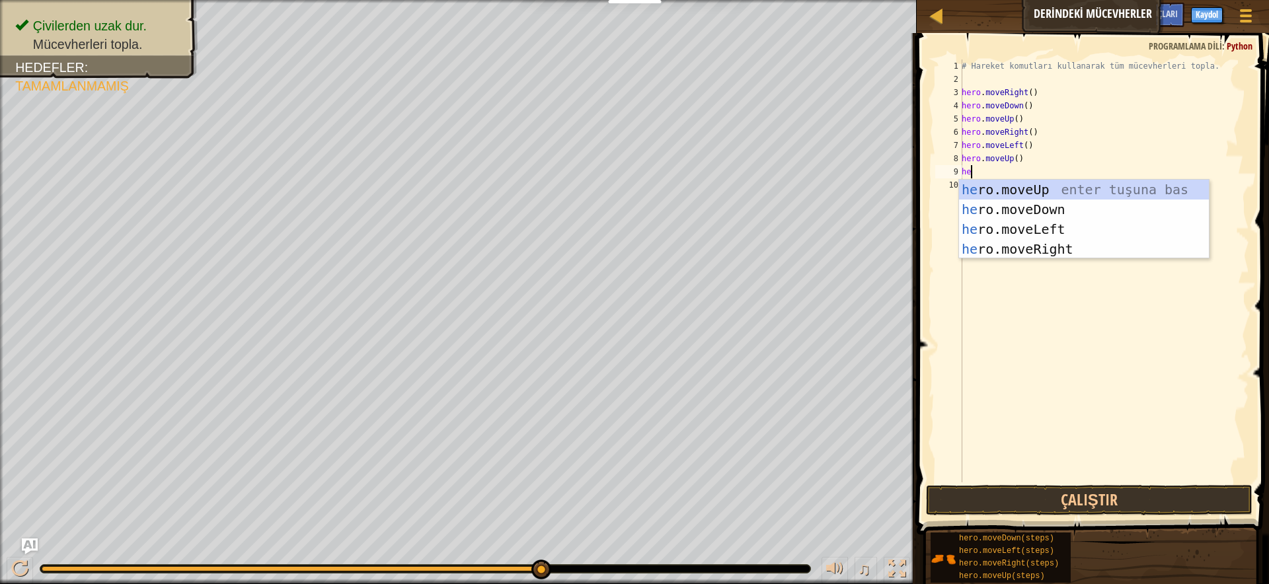
type textarea "hero"
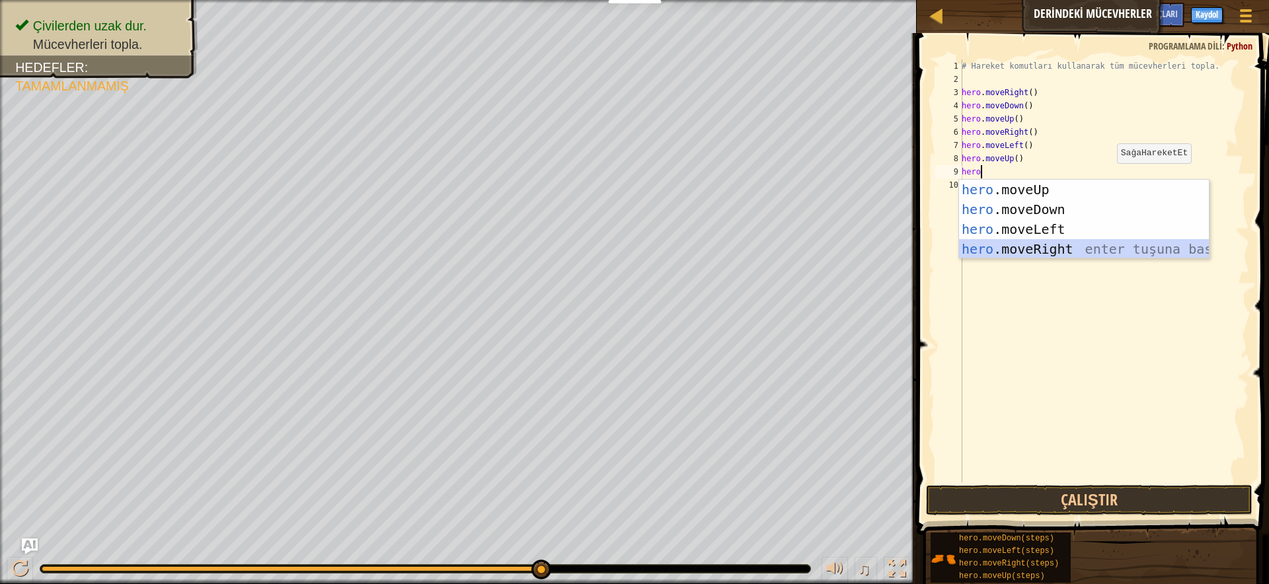
click at [1065, 250] on div "hero .moveUp enter tuşuna bas hero .moveDown enter tuşuna bas hero .moveLeft en…" at bounding box center [1084, 239] width 250 height 119
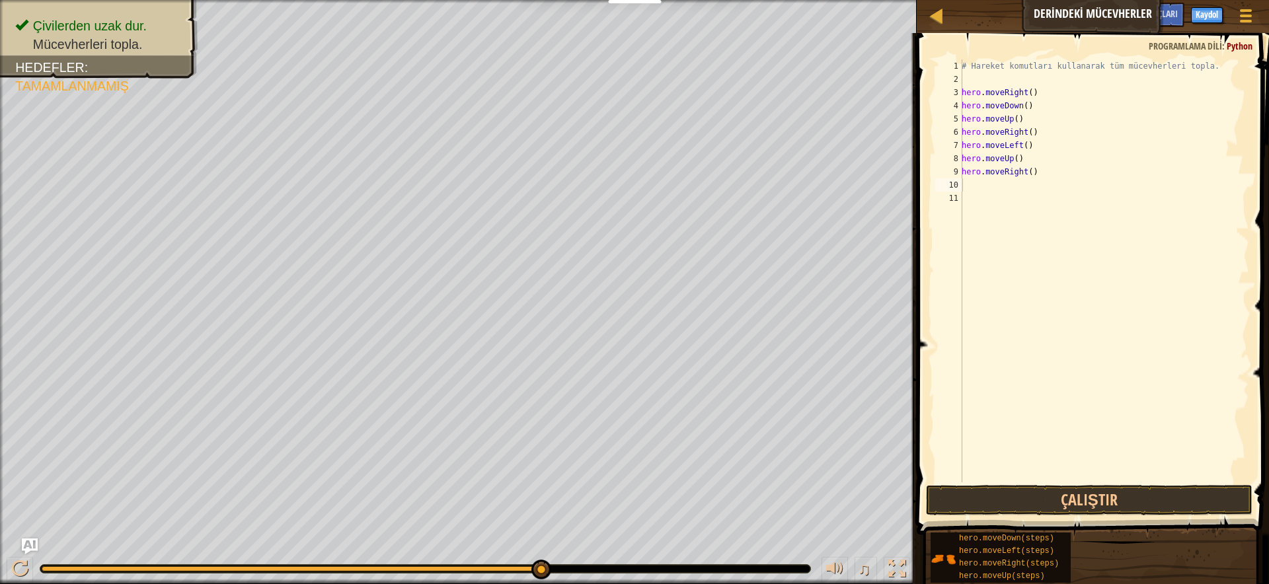
click at [1065, 515] on span at bounding box center [1094, 265] width 363 height 541
click at [1065, 492] on button "Çalıştır" at bounding box center [1089, 500] width 326 height 30
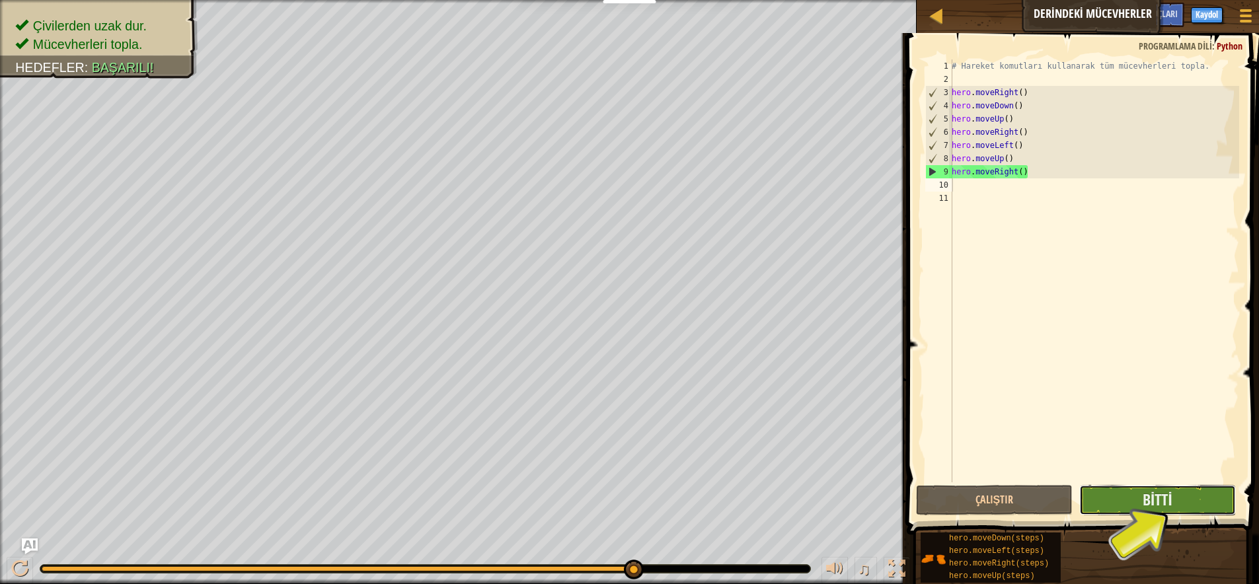
click at [1138, 499] on button "Bitti" at bounding box center [1157, 500] width 157 height 30
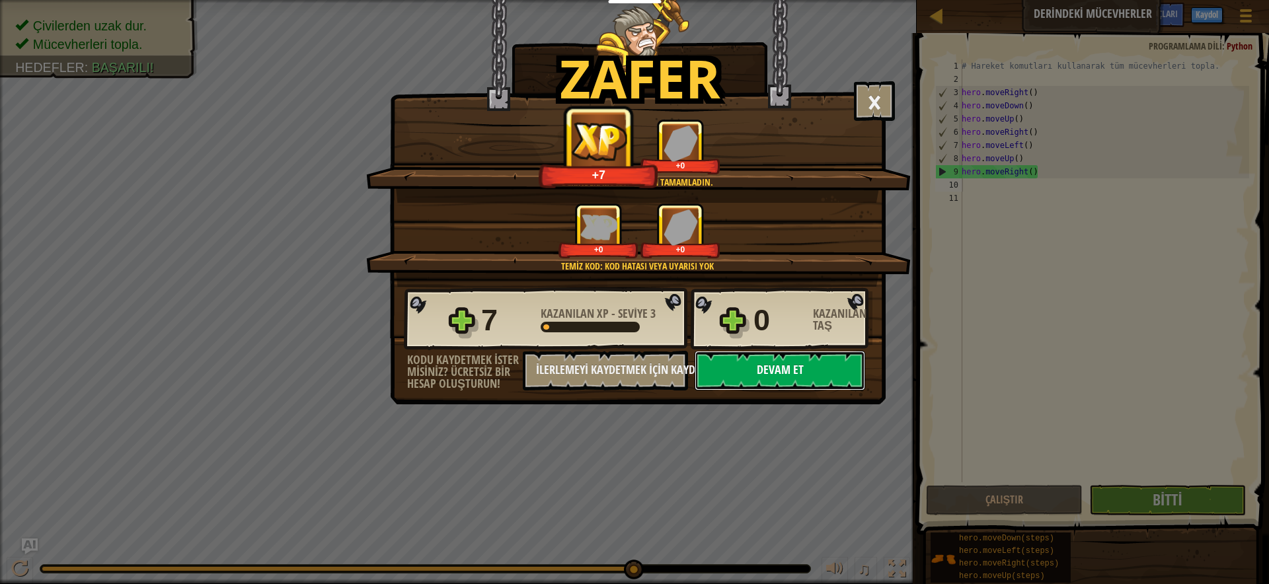
click at [761, 365] on button "Devam et" at bounding box center [780, 371] width 170 height 40
select select "tr"
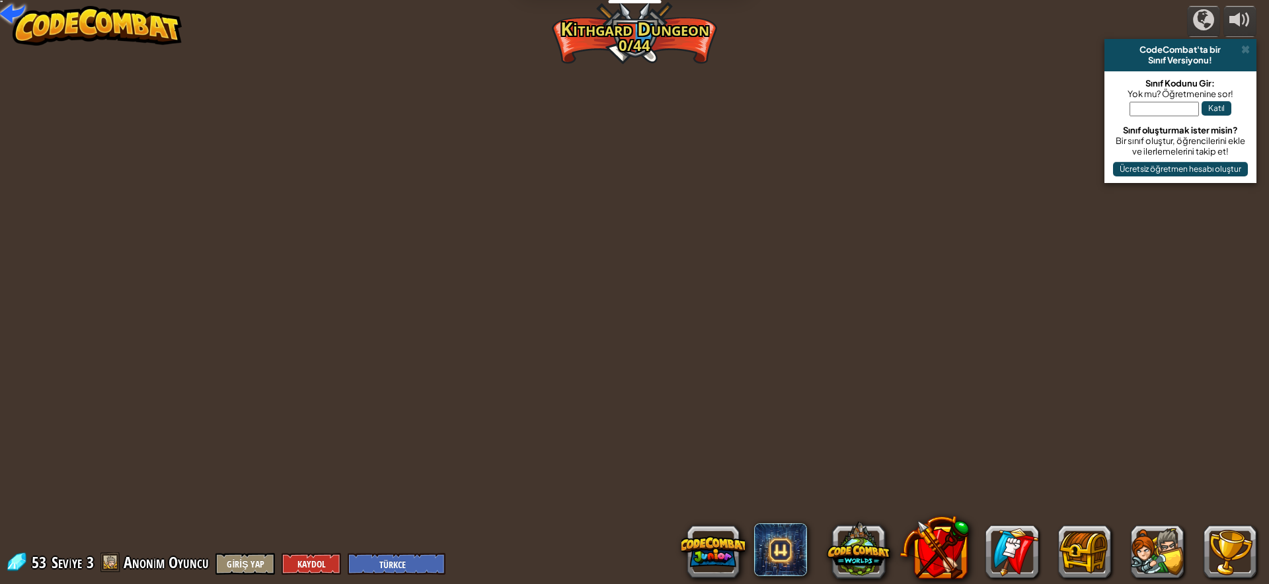
select select "tr"
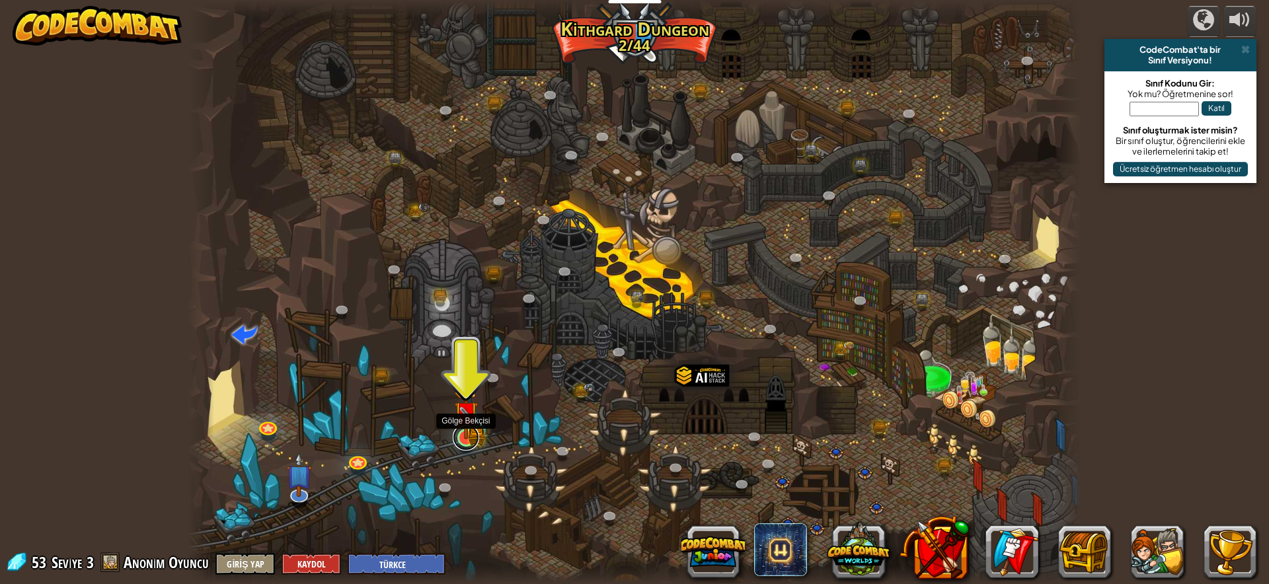
click at [473, 439] on link at bounding box center [466, 437] width 26 height 26
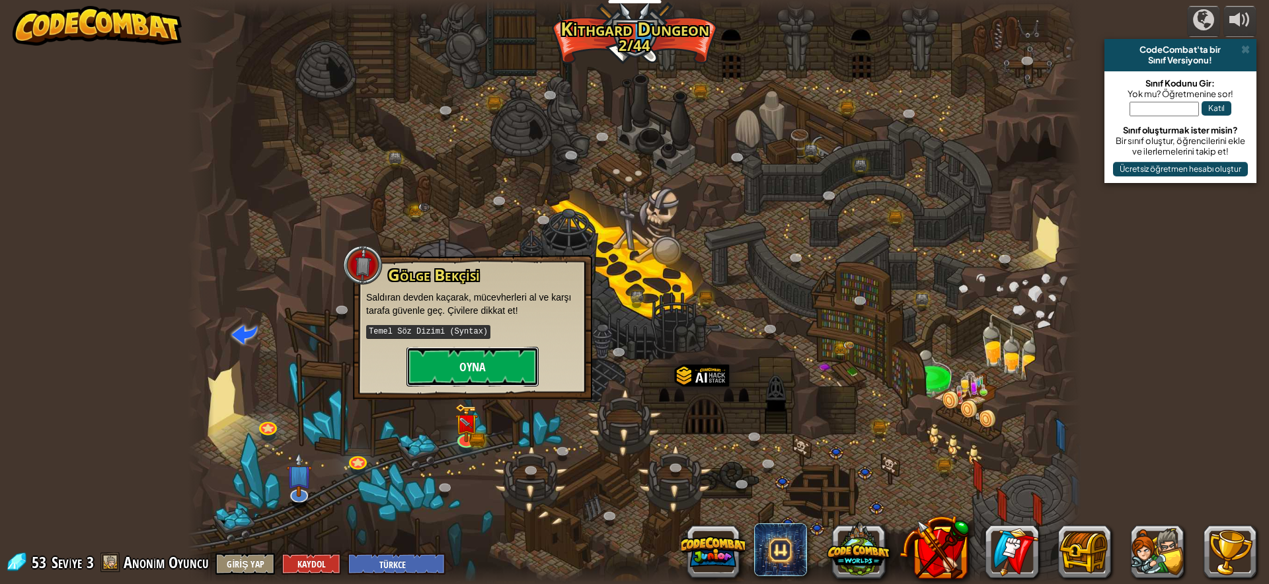
click at [463, 350] on button "Oyna" at bounding box center [472, 367] width 132 height 40
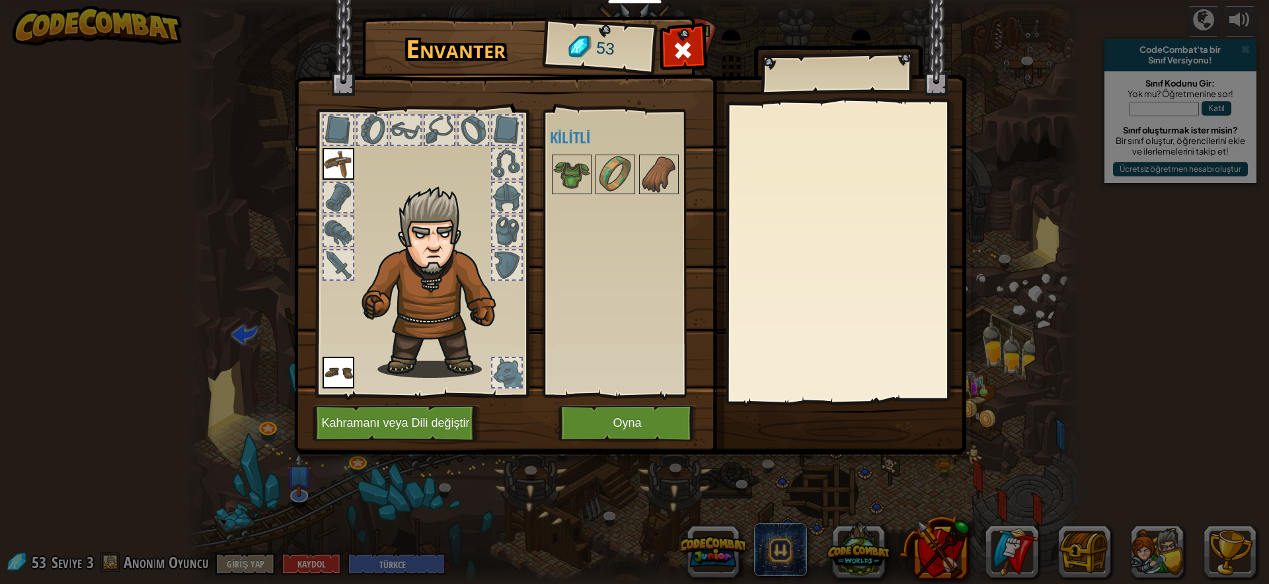
click at [430, 342] on img at bounding box center [437, 282] width 162 height 192
drag, startPoint x: 478, startPoint y: 251, endPoint x: 503, endPoint y: 182, distance: 73.8
click at [482, 248] on img at bounding box center [437, 282] width 162 height 192
click at [510, 122] on div at bounding box center [506, 130] width 29 height 29
drag, startPoint x: 443, startPoint y: 124, endPoint x: 364, endPoint y: 147, distance: 82.6
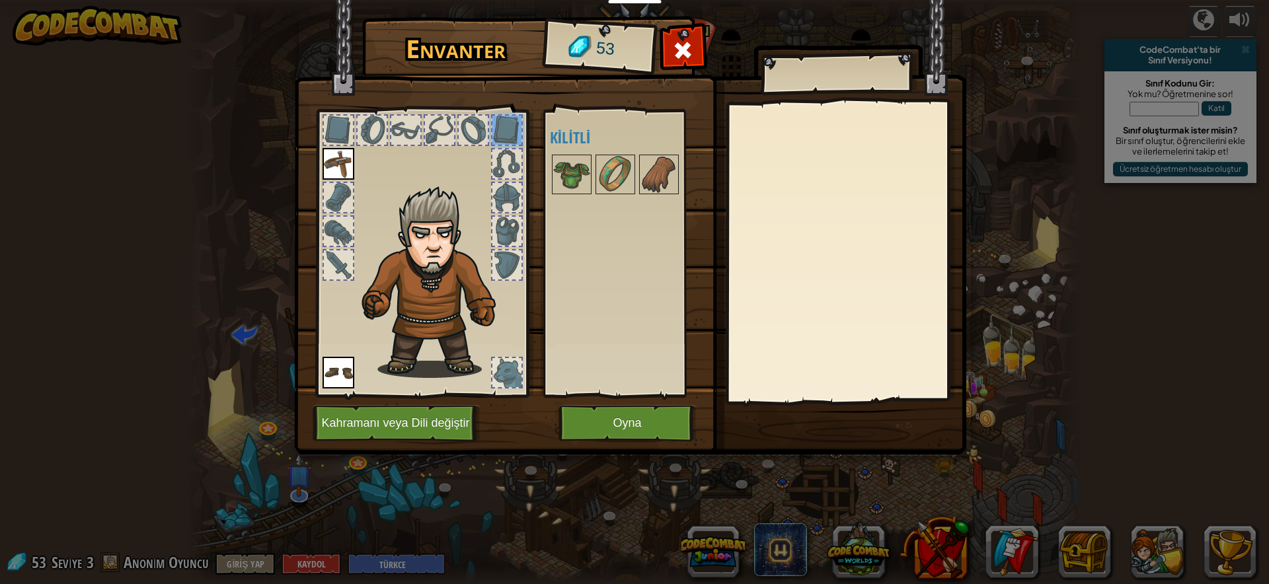
click at [412, 134] on div at bounding box center [422, 249] width 218 height 297
click at [623, 418] on button "Oyna" at bounding box center [627, 423] width 138 height 36
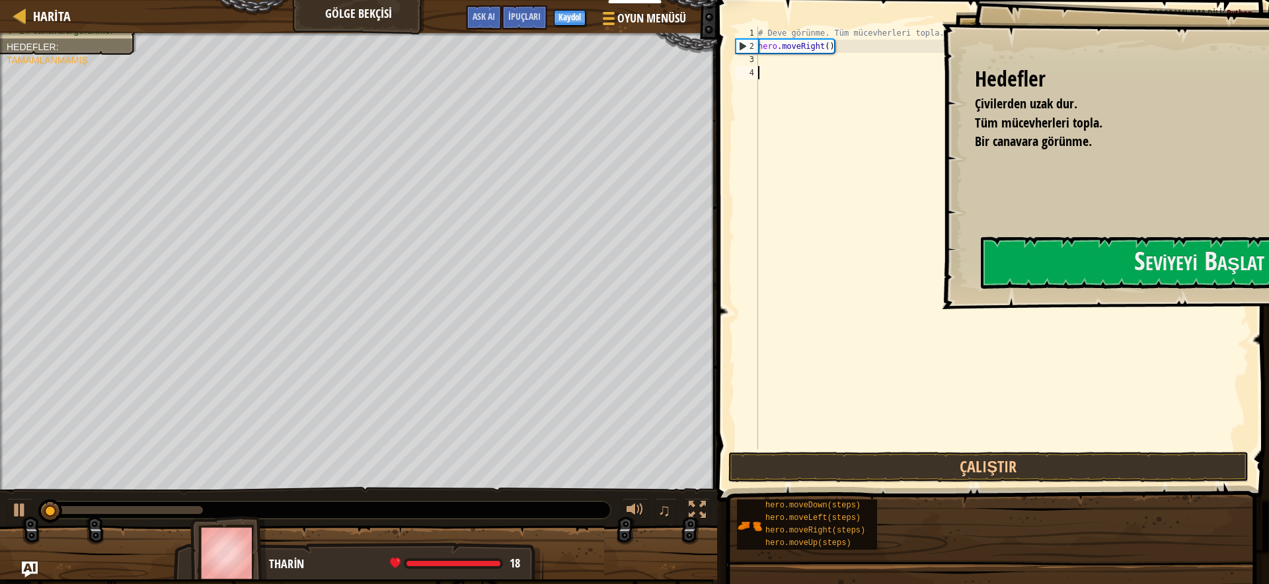
scroll to position [6, 0]
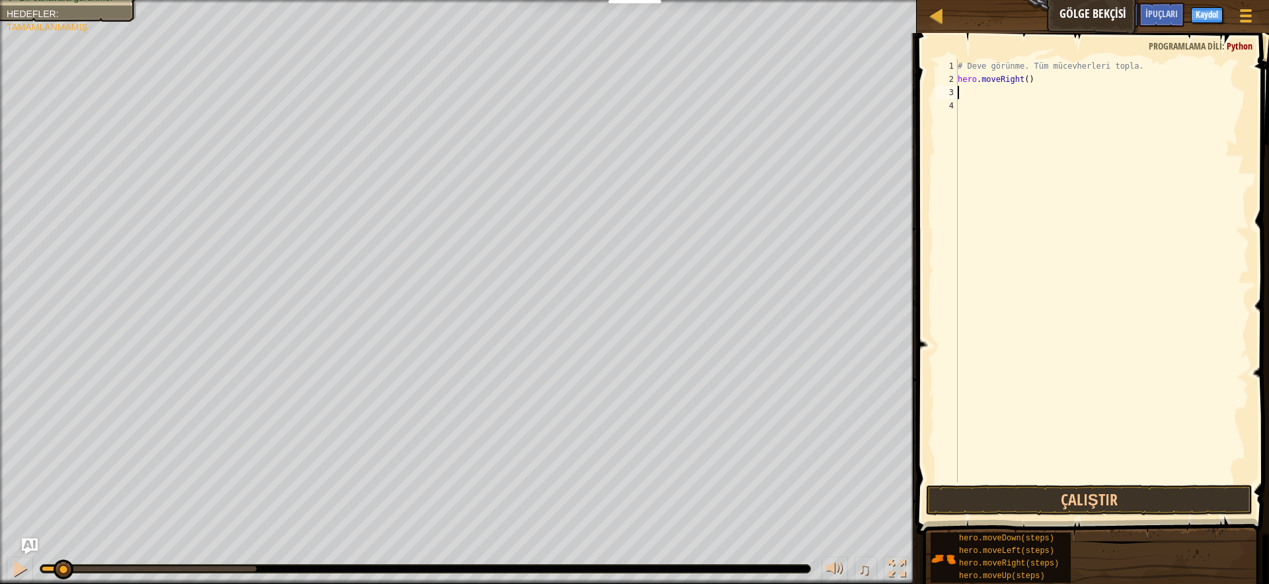
click at [959, 88] on div "# Deve görünme. Tüm mücevherleri topla. hero . moveRight ( )" at bounding box center [1102, 283] width 294 height 449
type textarea "h"
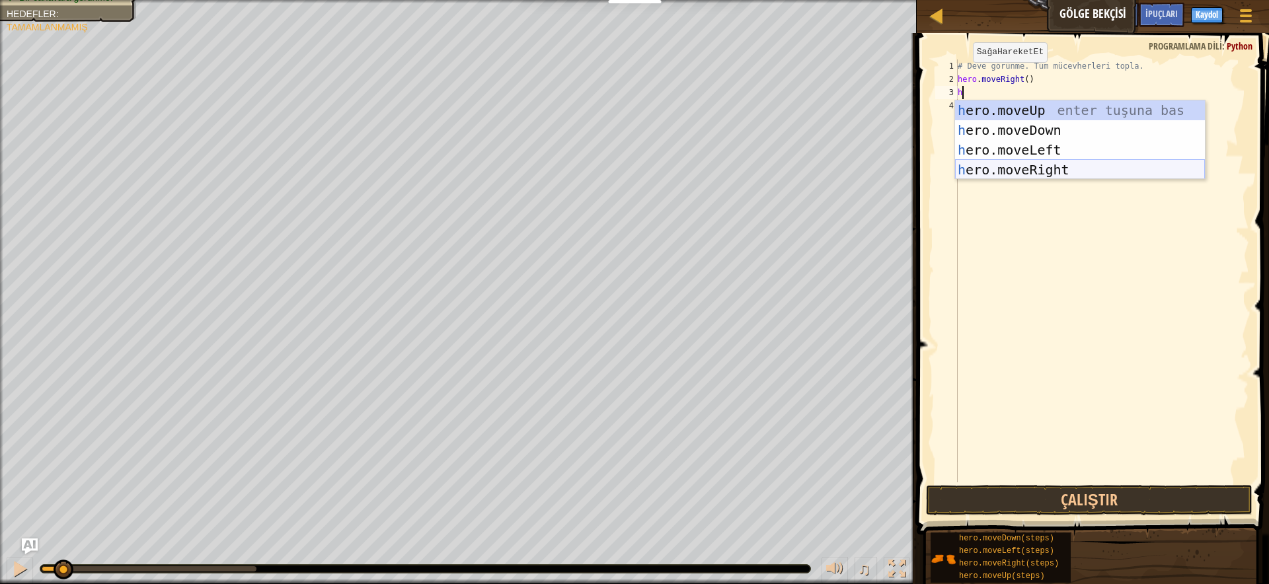
click at [1066, 172] on div "h ero.moveUp enter tuşuna bas h ero.moveDown enter tuşuna bas h ero.moveLeft en…" at bounding box center [1080, 159] width 250 height 119
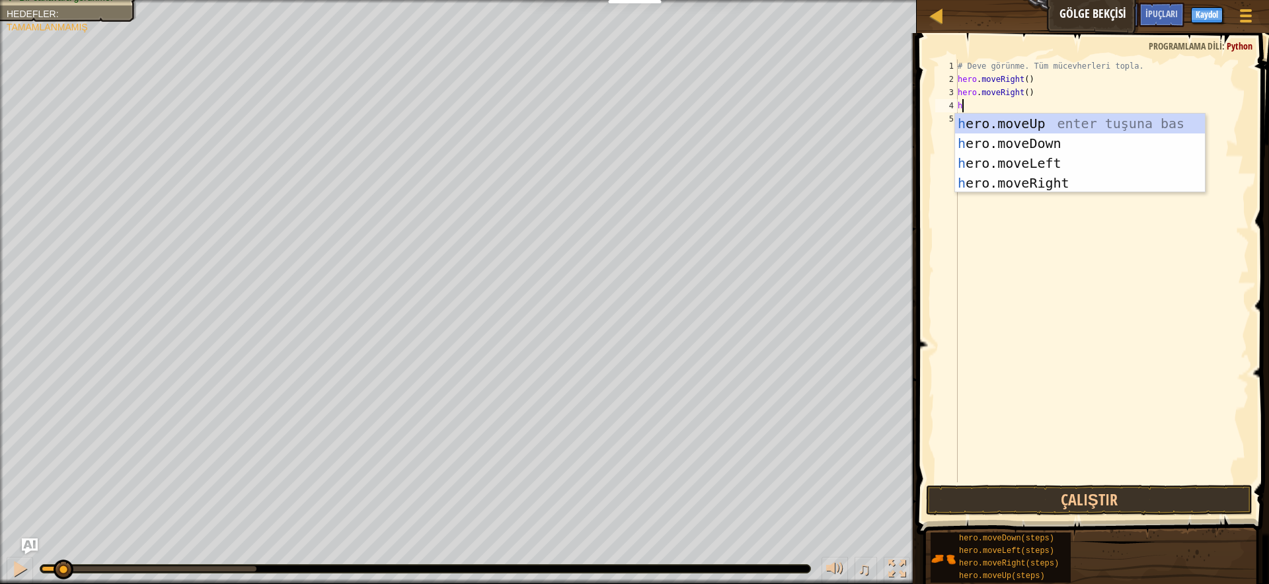
type textarea "h"
click at [1001, 0] on body "Eğitimciler Ücretsiz Hesap Oluştur Okul ve İlçe Çözümleri Öğretmen Araç Seti Ön…" at bounding box center [634, 0] width 1269 height 0
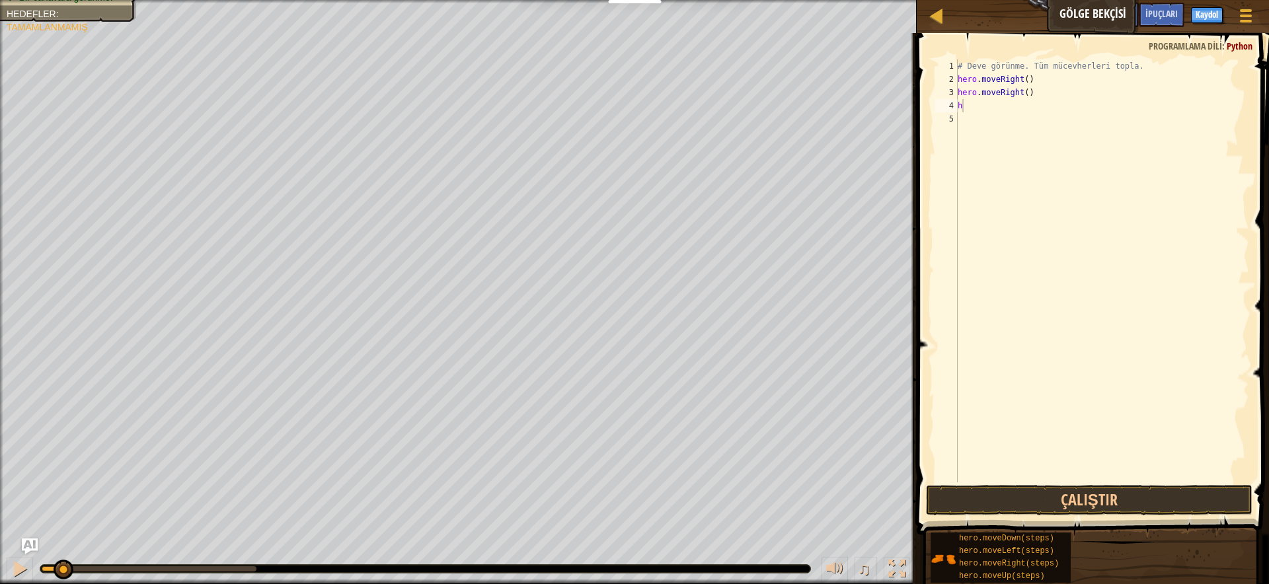
click at [969, 103] on div "# Deve görünme. Tüm mücevherleri topla. hero . moveRight ( ) hero . moveRight (…" at bounding box center [1102, 283] width 294 height 449
type textarea "e"
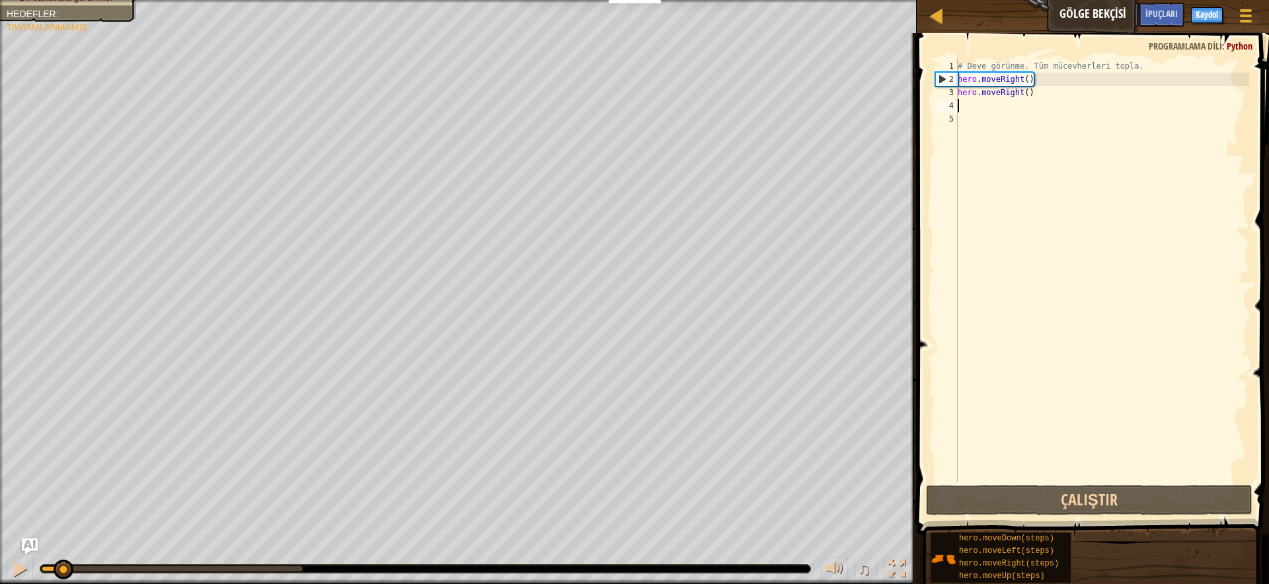
type textarea "h"
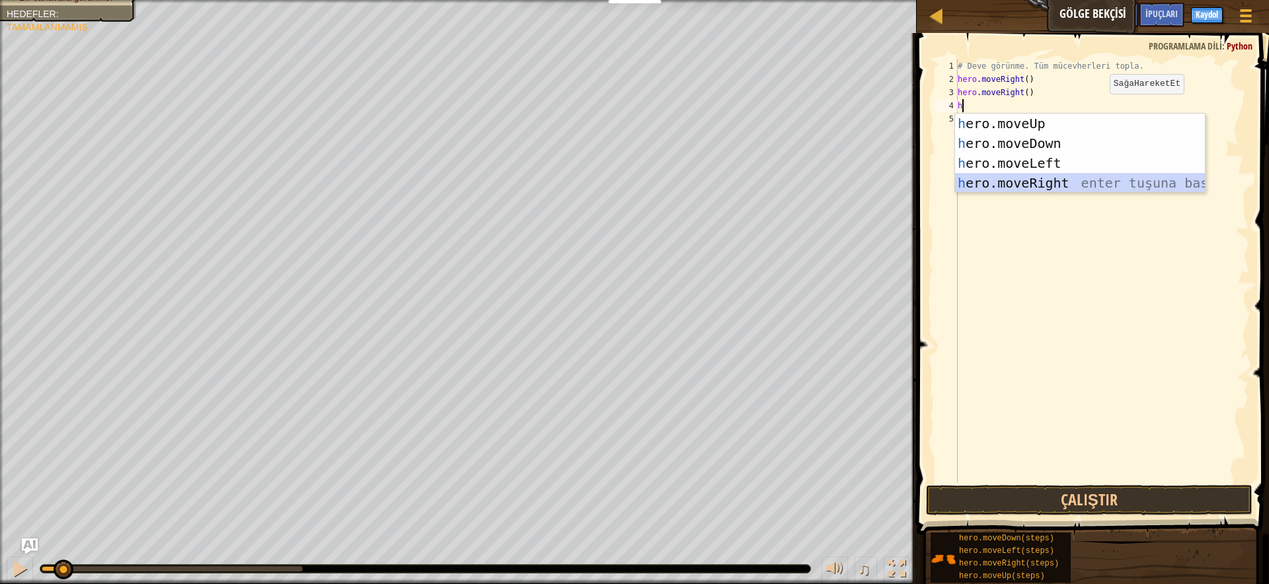
click at [1102, 184] on div "h ero.moveUp enter tuşuna bas h ero.moveDown enter tuşuna bas h ero.moveLeft en…" at bounding box center [1080, 173] width 250 height 119
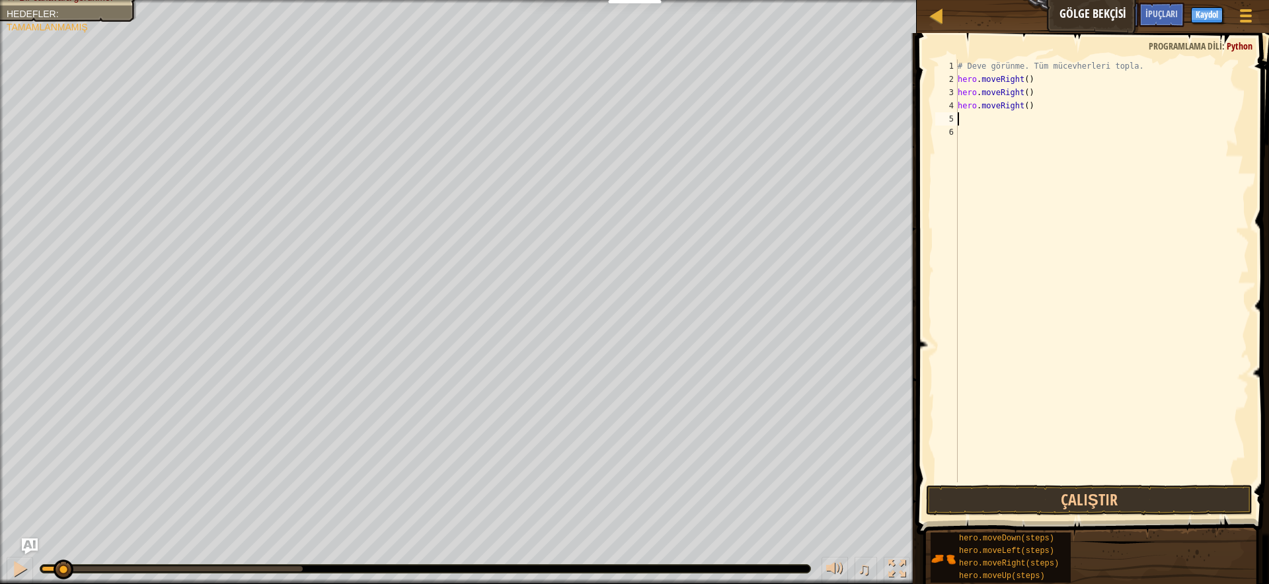
type textarea "h"
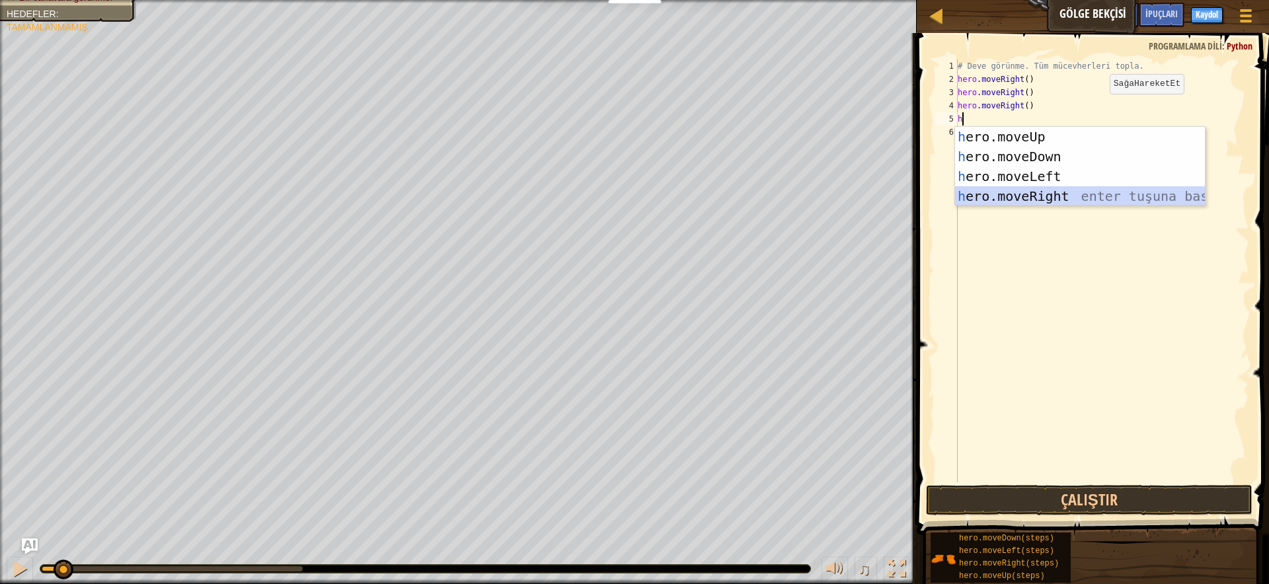
click at [975, 197] on div "h ero.moveUp enter tuşuna bas h ero.moveDown enter tuşuna bas h ero.moveLeft en…" at bounding box center [1080, 186] width 250 height 119
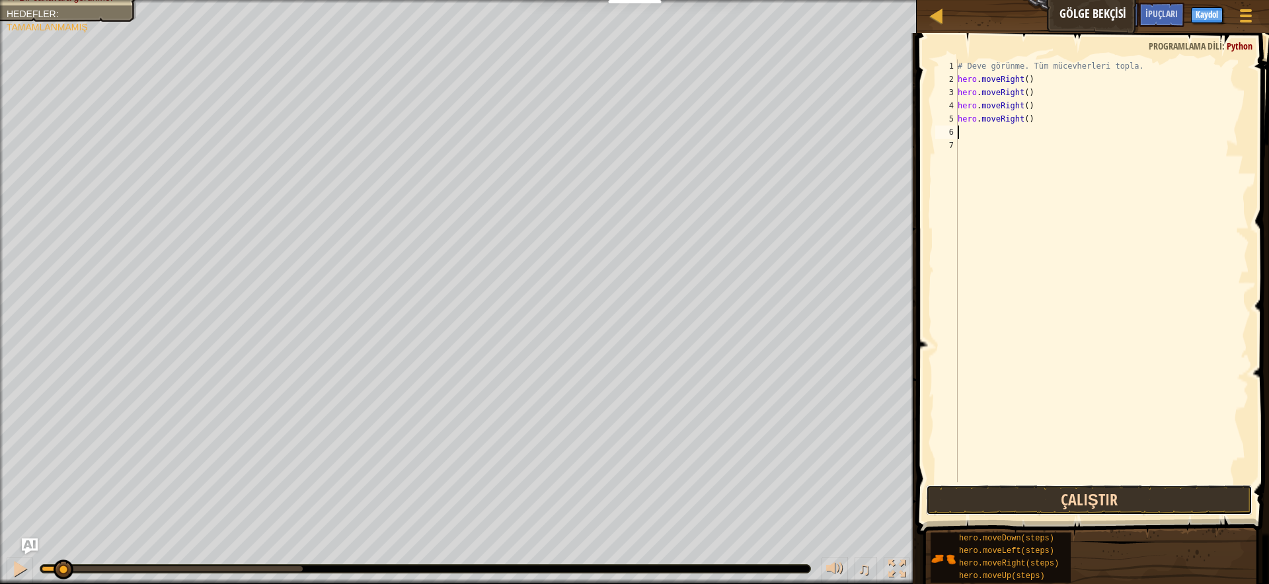
click at [1098, 492] on button "Çalıştır" at bounding box center [1089, 500] width 326 height 30
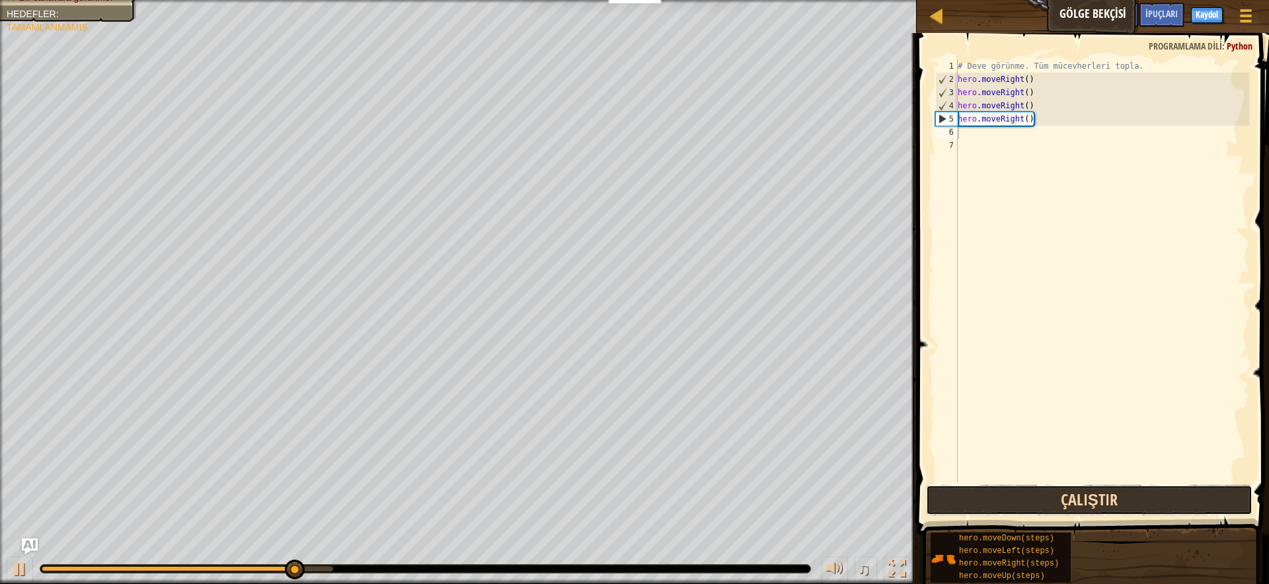
click at [1130, 504] on button "Çalıştır" at bounding box center [1089, 500] width 326 height 30
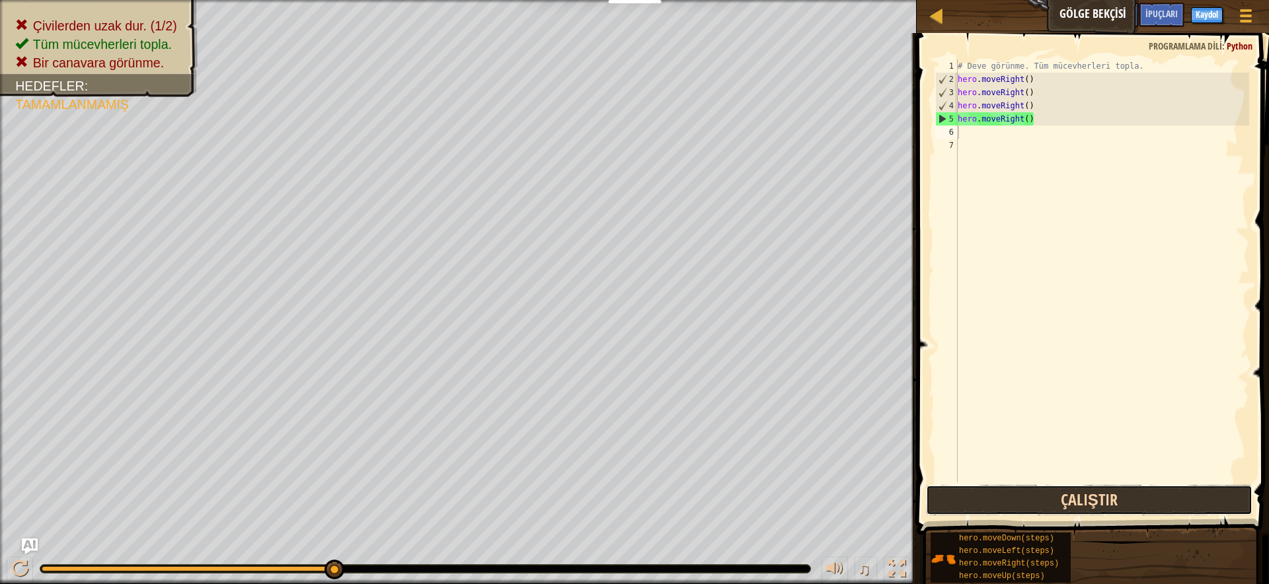
click at [1034, 489] on button "Çalıştır" at bounding box center [1089, 500] width 326 height 30
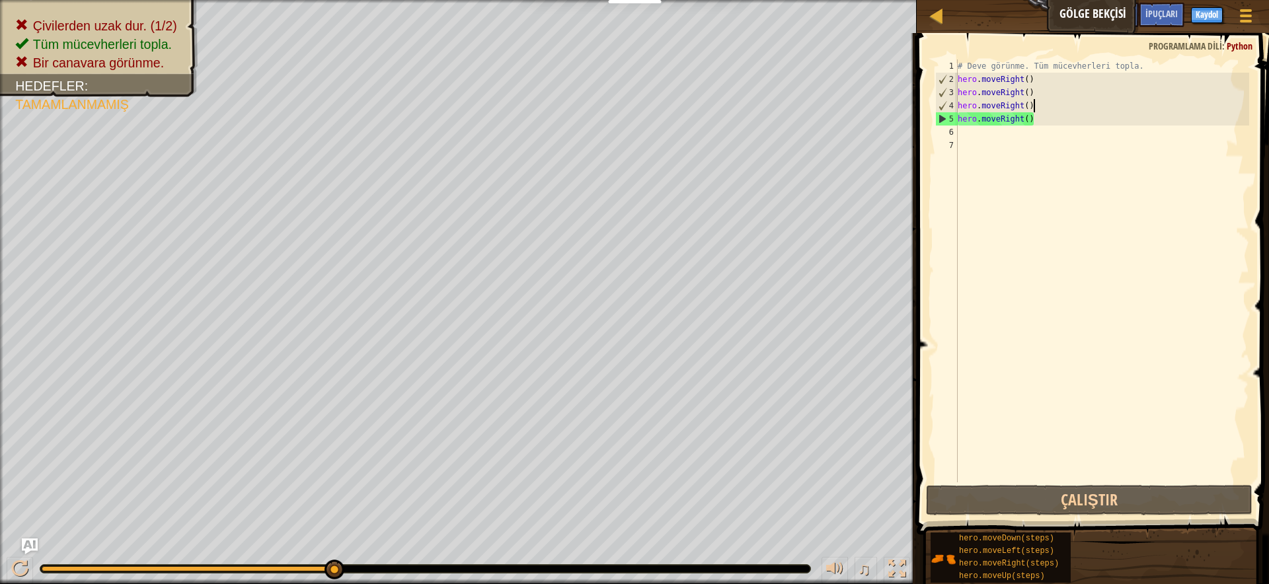
click at [1056, 108] on div "# Deve görünme. Tüm mücevherleri topla. hero . moveRight ( ) hero . moveRight (…" at bounding box center [1102, 283] width 294 height 449
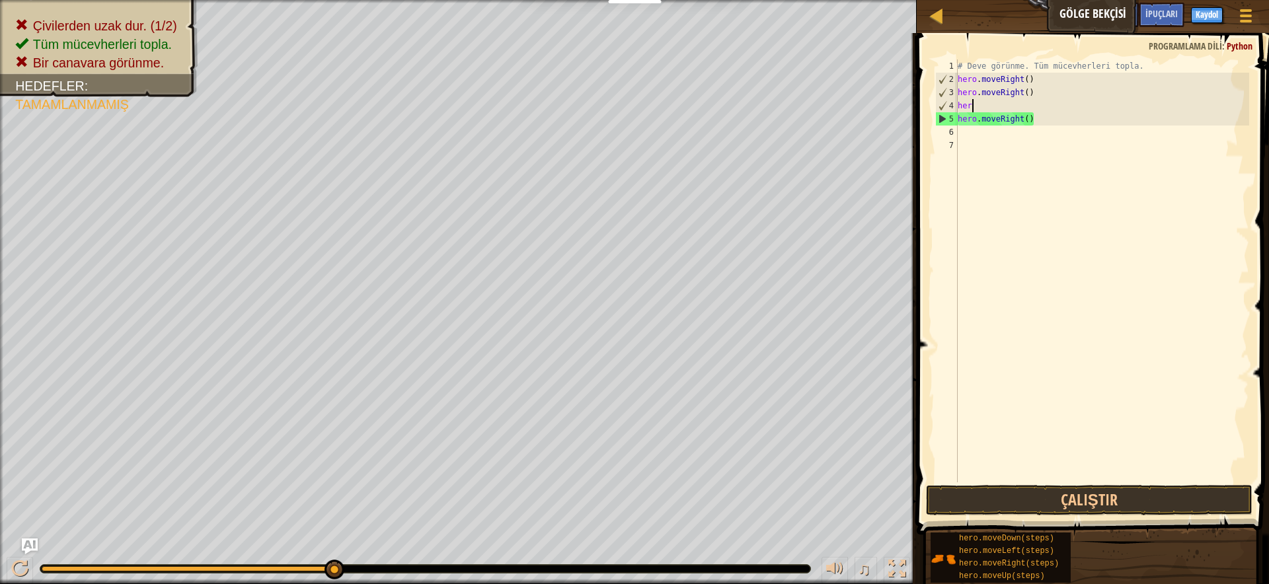
type textarea "h"
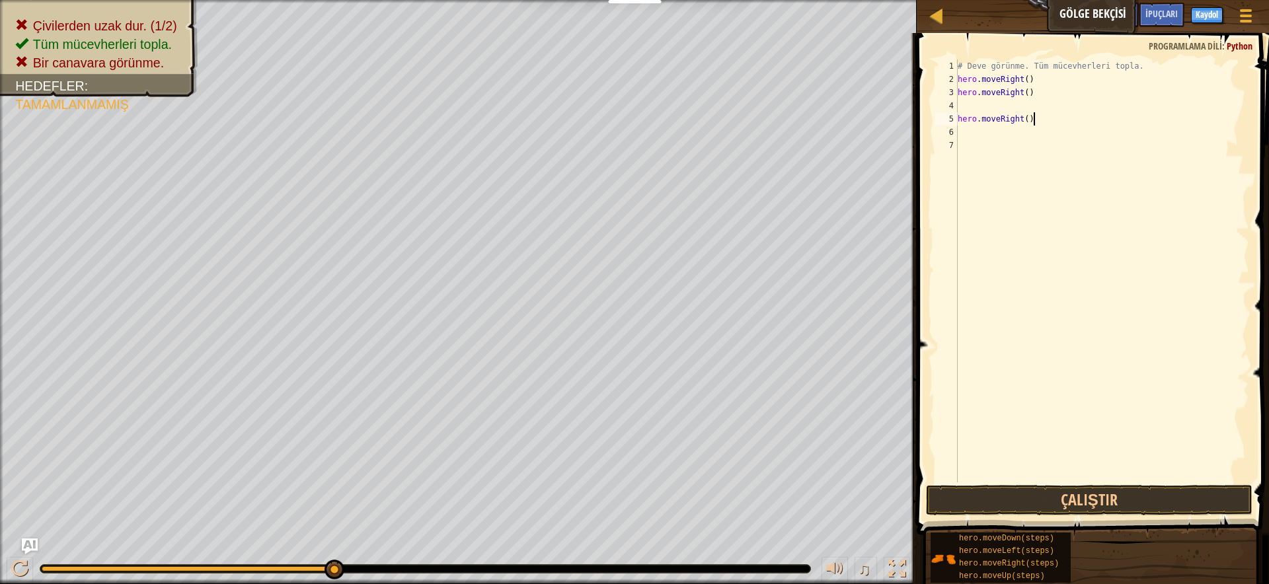
click at [1062, 121] on div "# Deve görünme. Tüm mücevherleri topla. hero . moveRight ( ) hero . moveRight (…" at bounding box center [1102, 283] width 294 height 449
type textarea "h"
click at [1043, 92] on div "# Deve görünme. Tüm mücevherleri topla. hero . moveRight ( ) hero . moveRight (…" at bounding box center [1102, 283] width 294 height 449
type textarea "h"
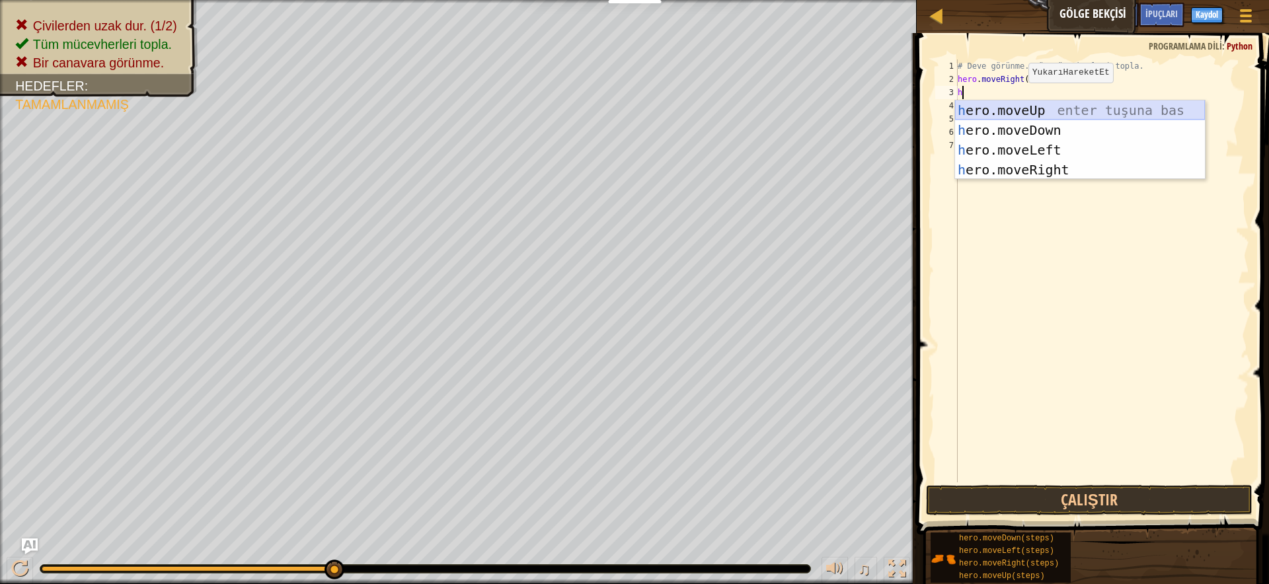
click at [1000, 105] on div "h ero.moveUp enter tuşuna bas h ero.moveDown enter tuşuna bas h ero.moveLeft en…" at bounding box center [1080, 159] width 250 height 119
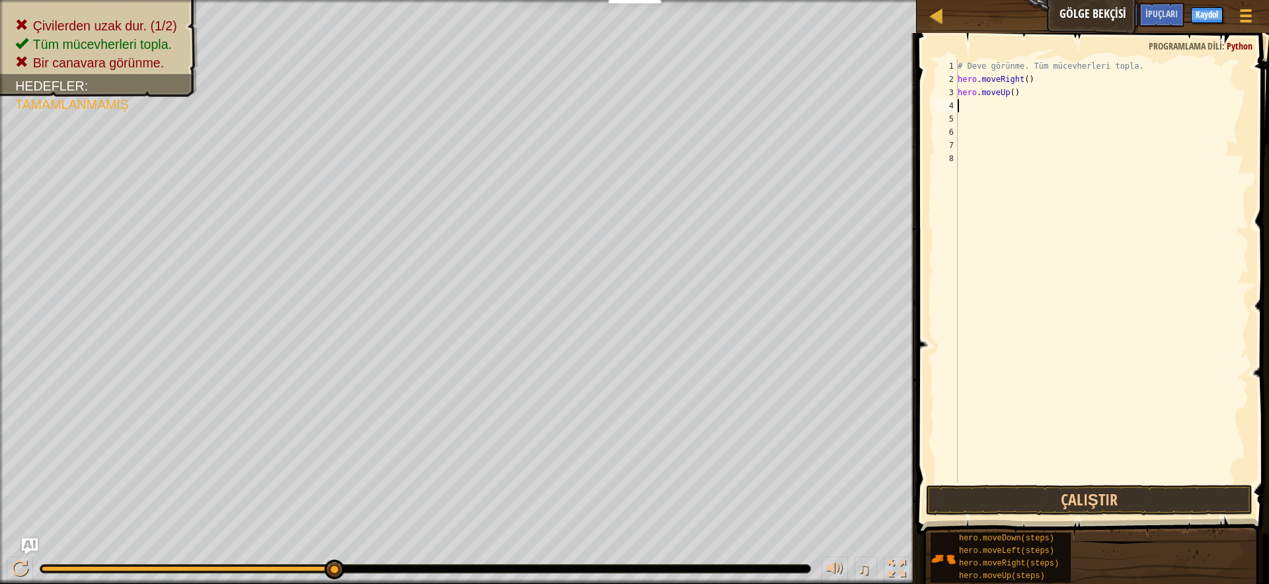
type textarea "h"
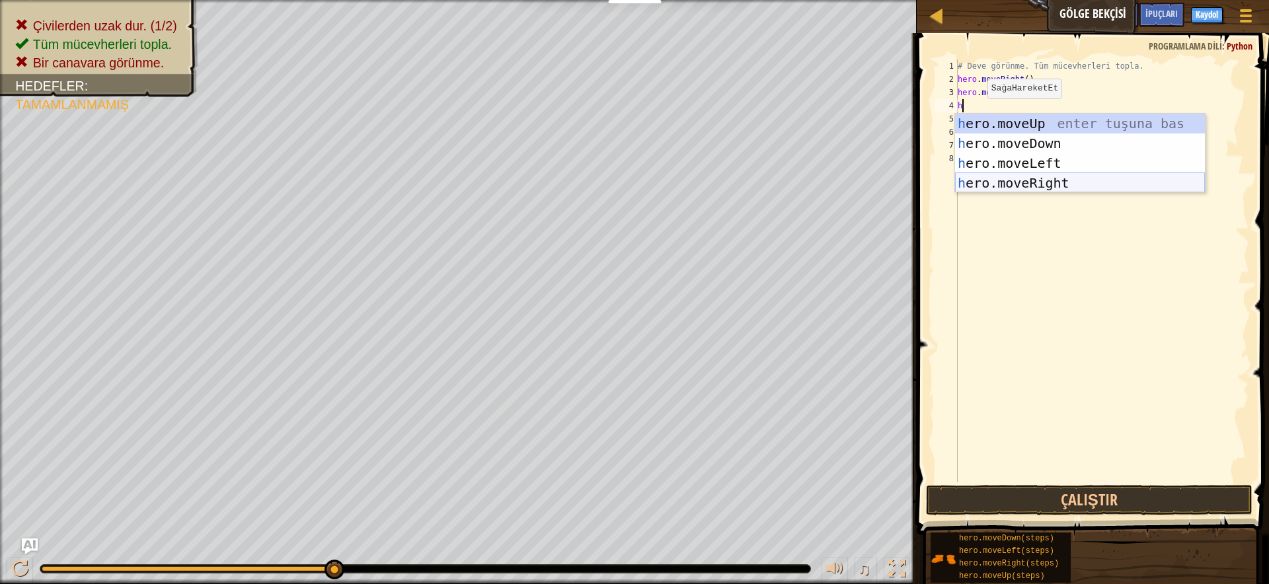
click at [997, 188] on div "h ero.moveUp enter tuşuna bas h ero.moveDown enter tuşuna bas h ero.moveLeft en…" at bounding box center [1080, 173] width 250 height 119
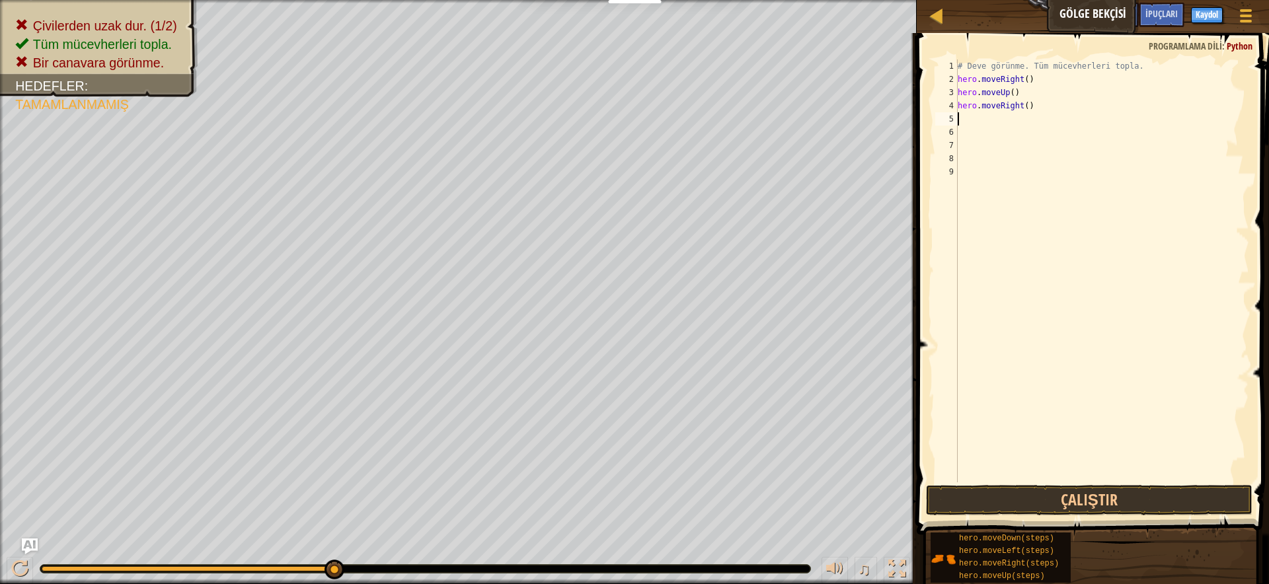
type textarea "h"
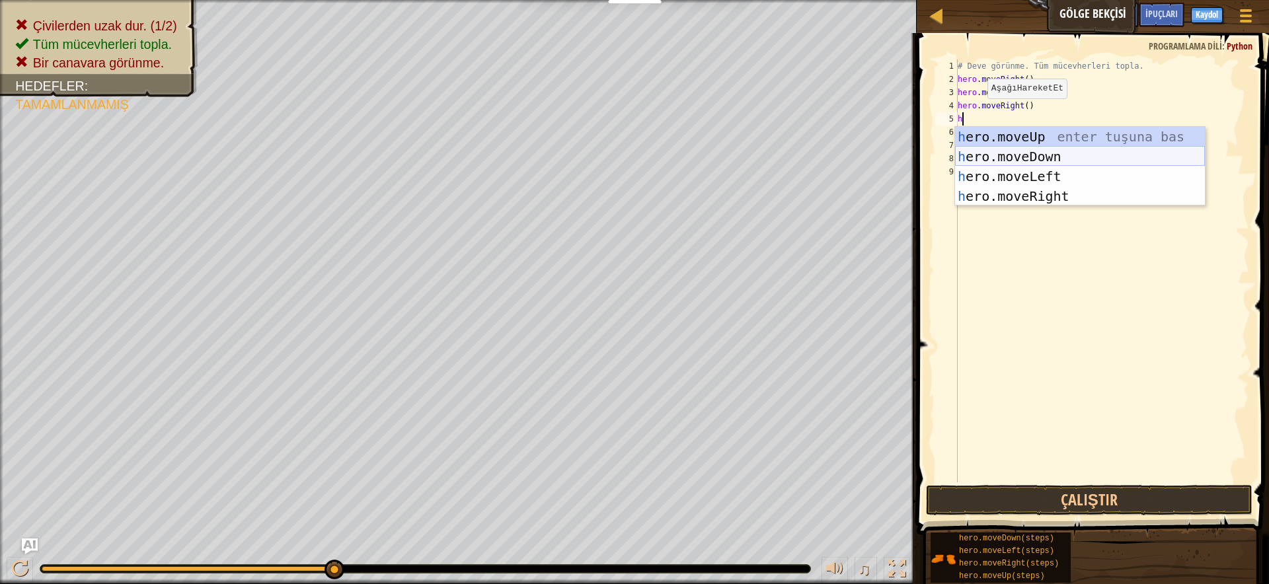
click at [1057, 149] on div "h ero.moveUp enter tuşuna bas h ero.moveDown enter tuşuna bas h ero.moveLeft en…" at bounding box center [1080, 186] width 250 height 119
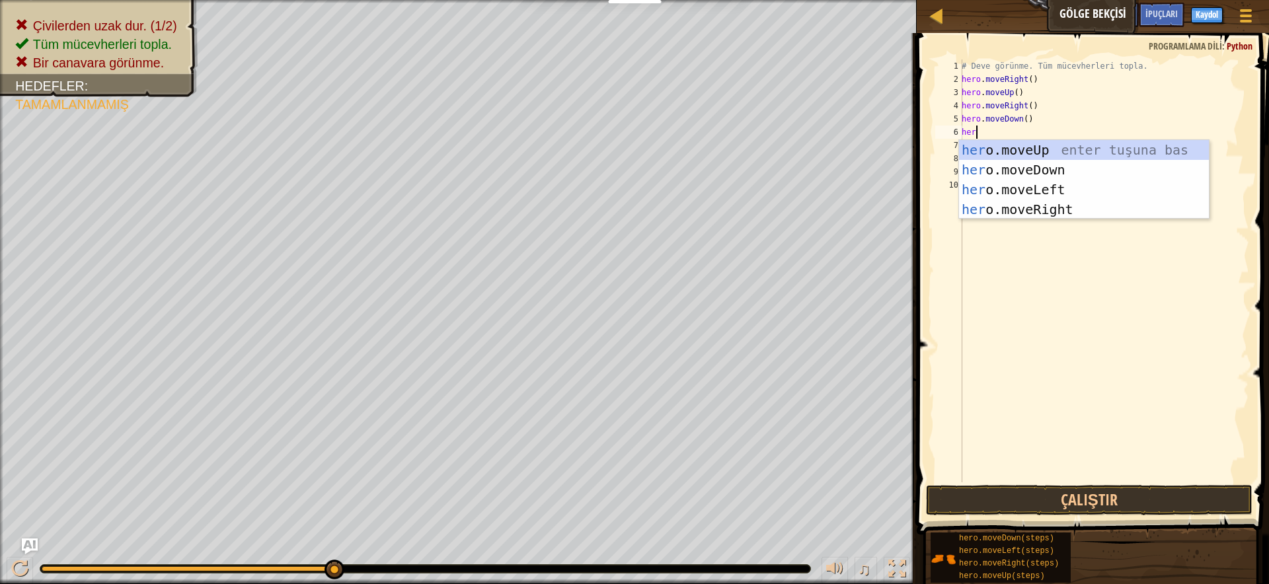
type textarea "hero"
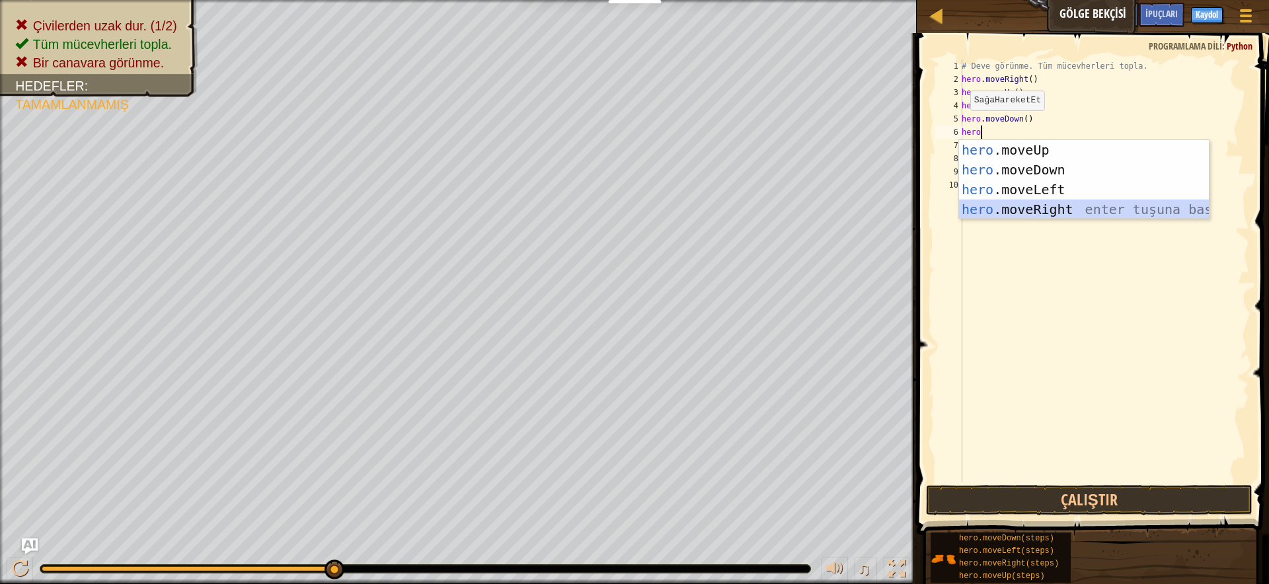
click at [1077, 206] on div "hero .moveUp enter tuşuna bas hero .moveDown enter tuşuna bas hero .moveLeft en…" at bounding box center [1084, 199] width 250 height 119
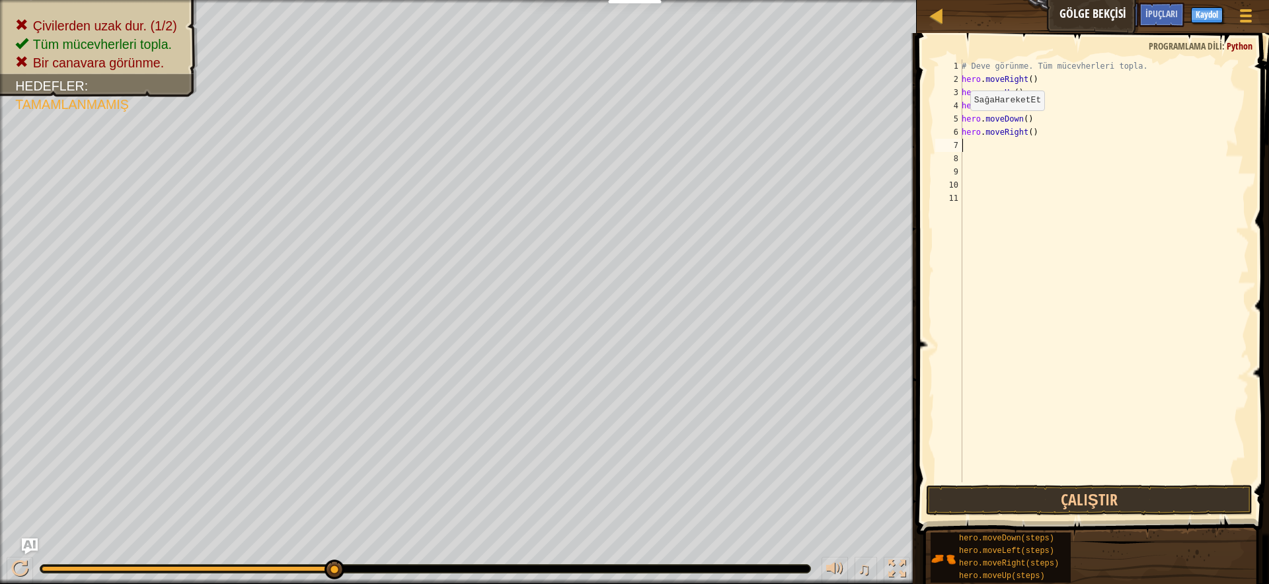
scroll to position [6, 0]
type textarea "h"
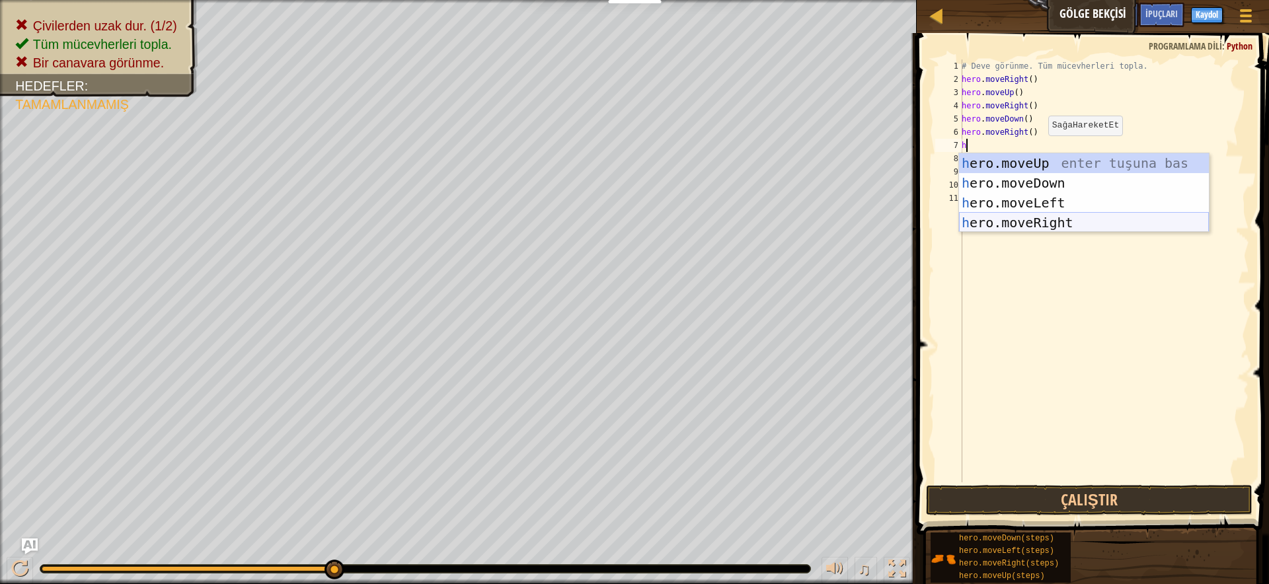
click at [1047, 220] on div "h ero.moveUp enter tuşuna bas h ero.moveDown enter tuşuna bas h ero.moveLeft en…" at bounding box center [1084, 212] width 250 height 119
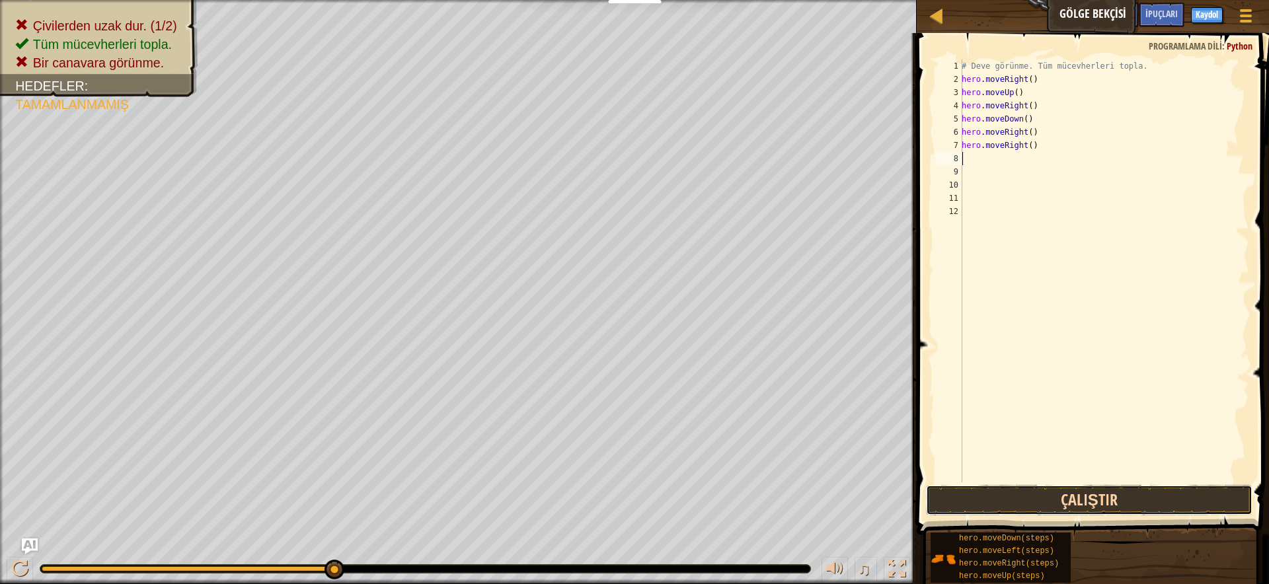
click at [1110, 501] on button "Çalıştır" at bounding box center [1089, 500] width 326 height 30
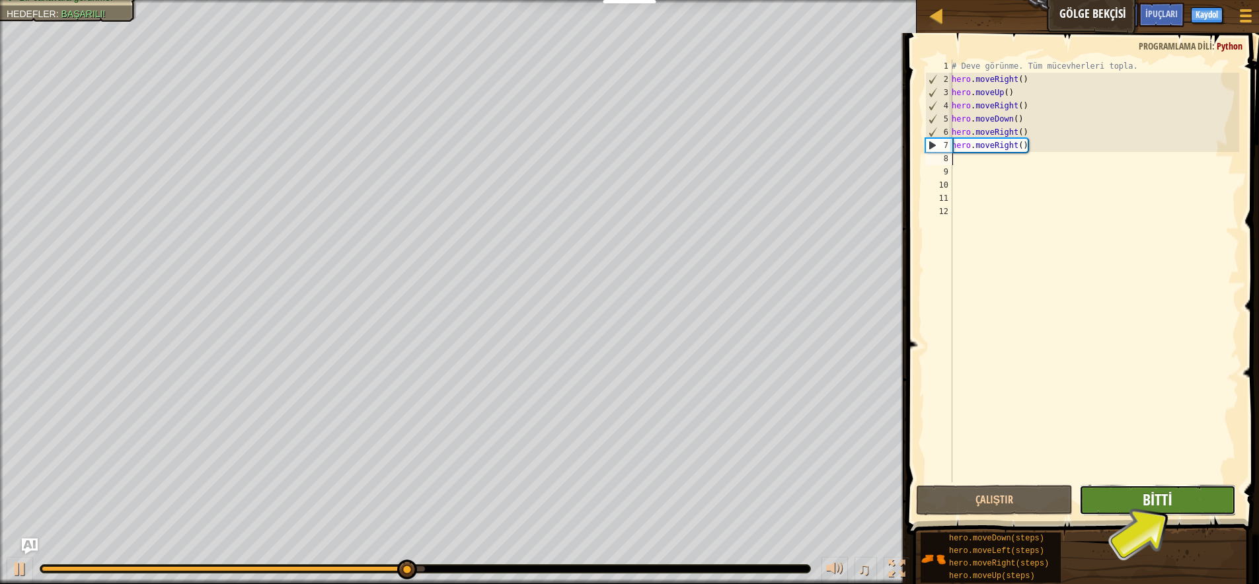
click at [1150, 493] on span "Bitti" at bounding box center [1158, 499] width 30 height 21
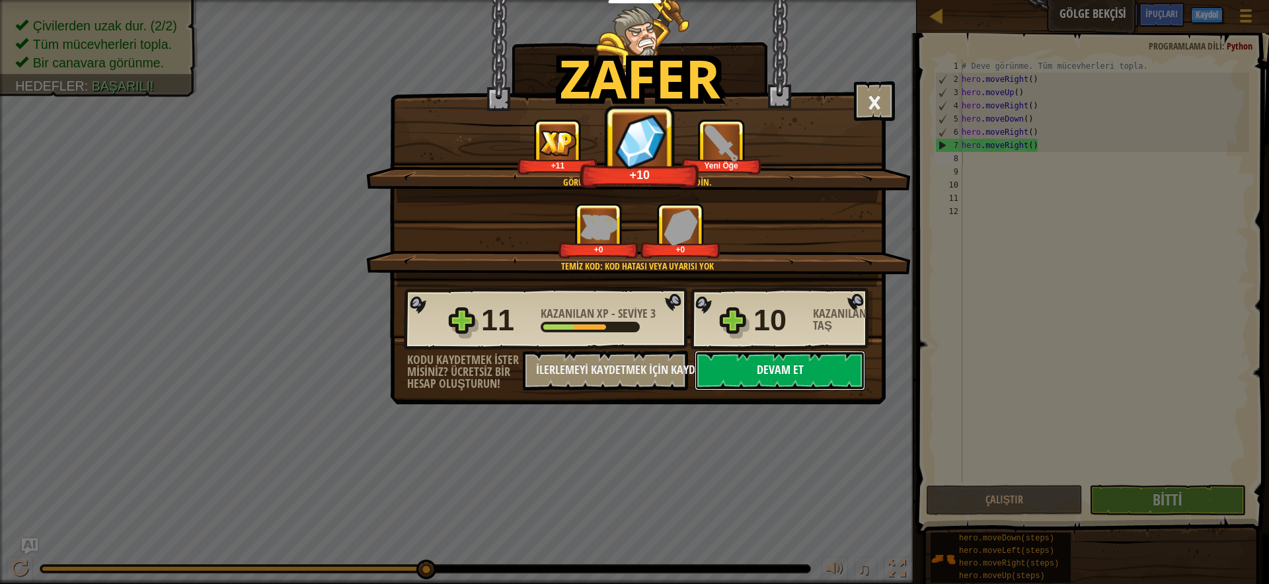
click at [824, 375] on button "Devam et" at bounding box center [780, 371] width 170 height 40
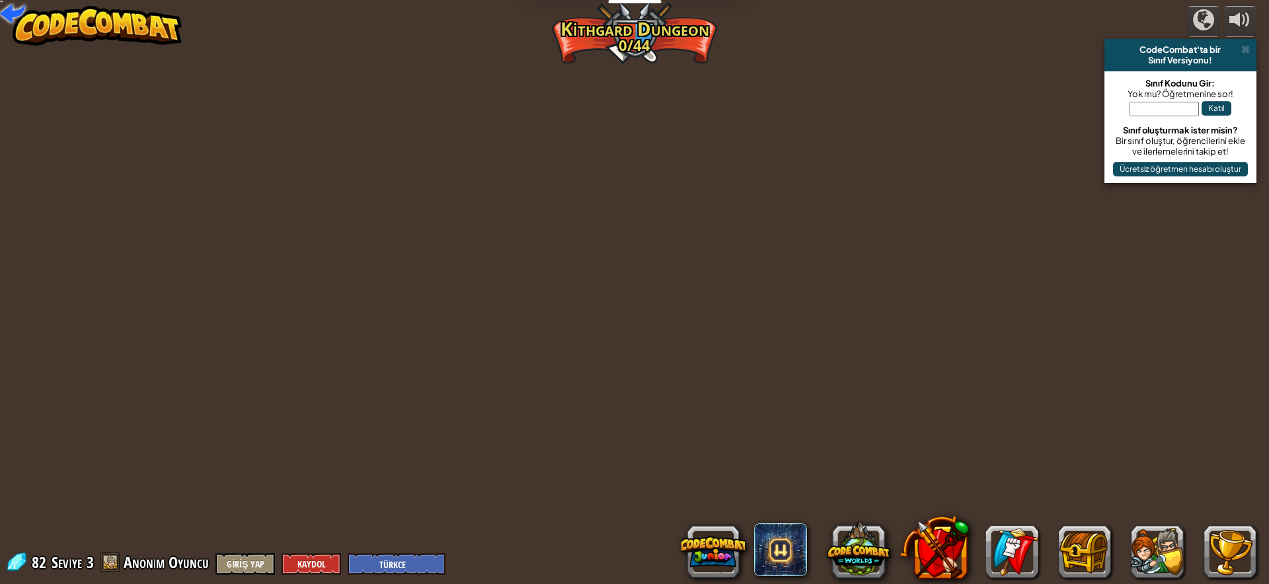
select select "tr"
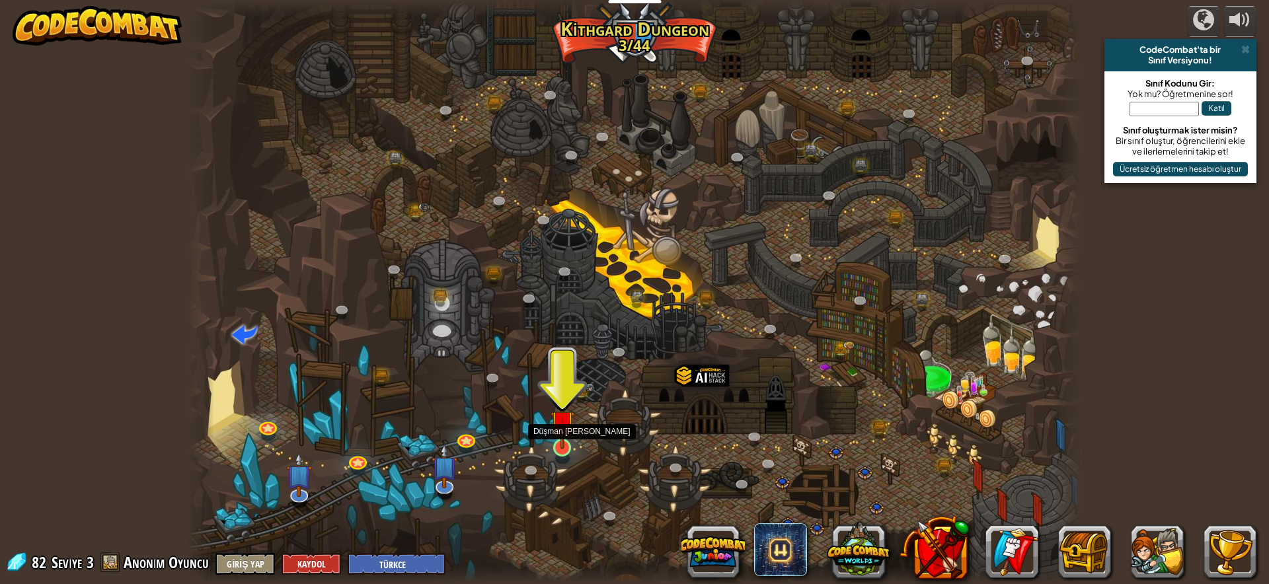
click at [557, 439] on img at bounding box center [562, 422] width 24 height 54
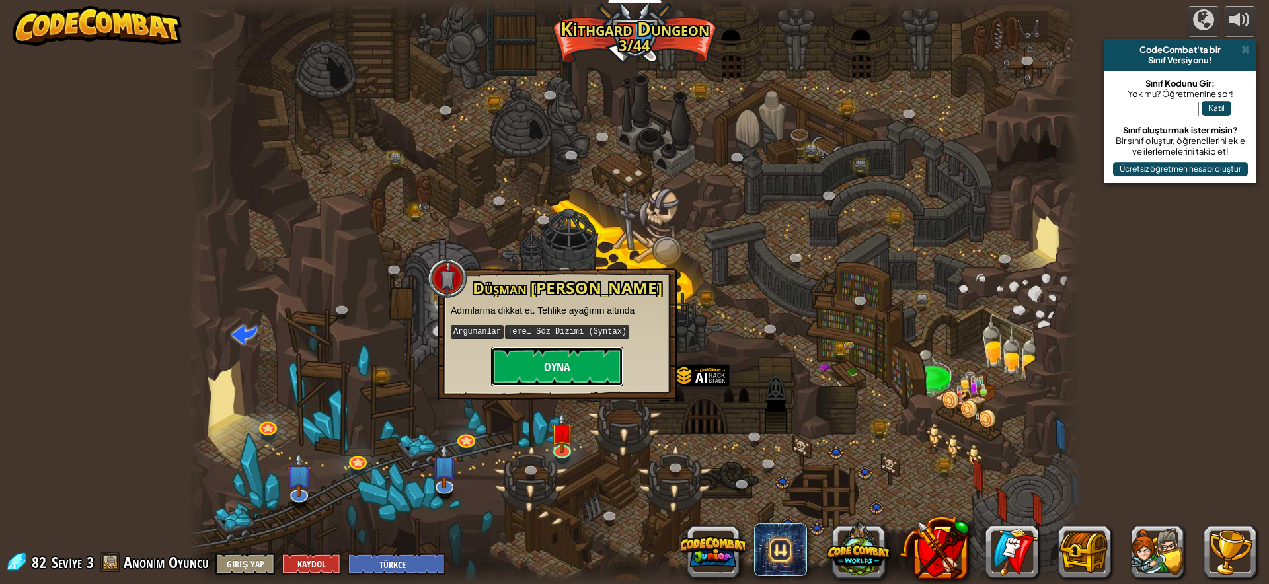
click at [552, 364] on button "Oyna" at bounding box center [557, 367] width 132 height 40
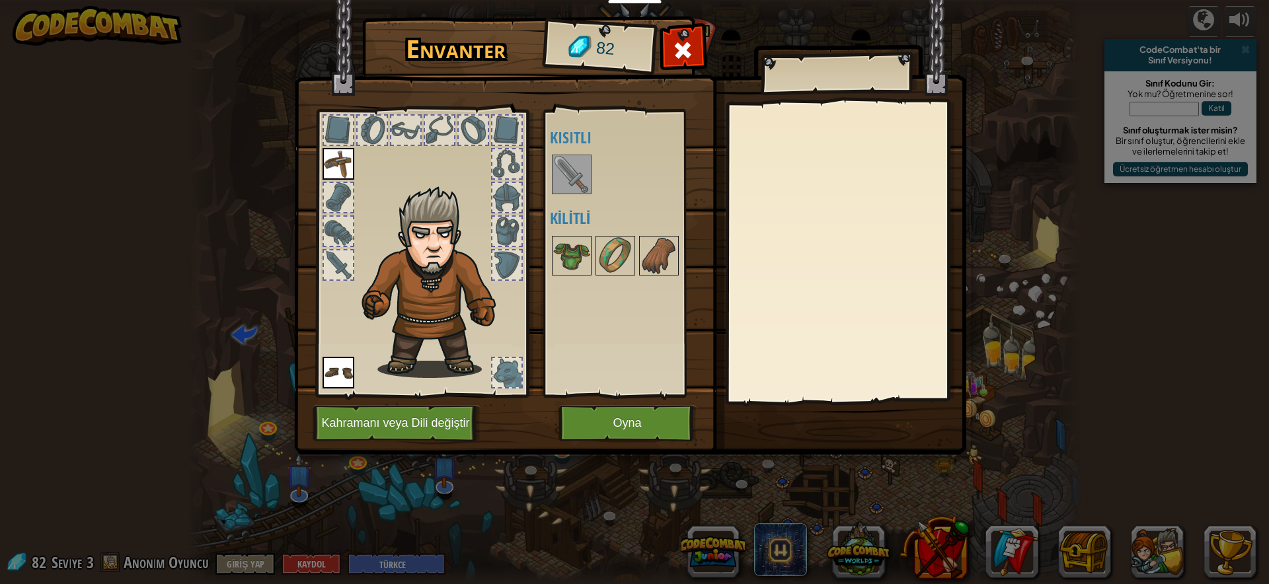
click at [330, 362] on img at bounding box center [338, 373] width 32 height 32
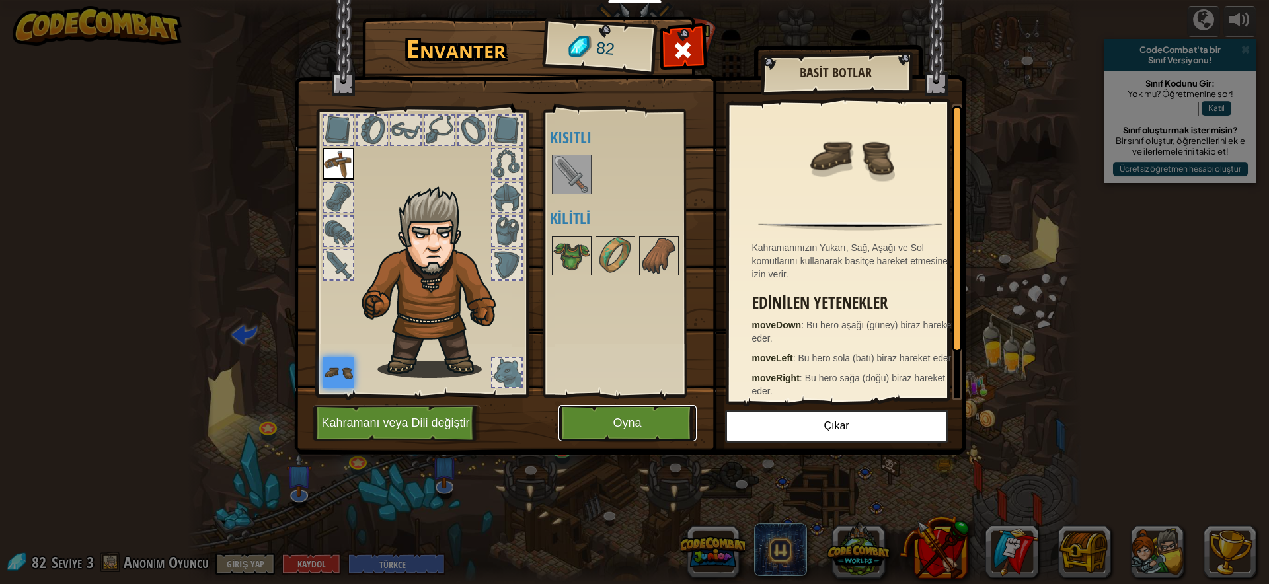
click at [634, 421] on button "Oyna" at bounding box center [627, 423] width 138 height 36
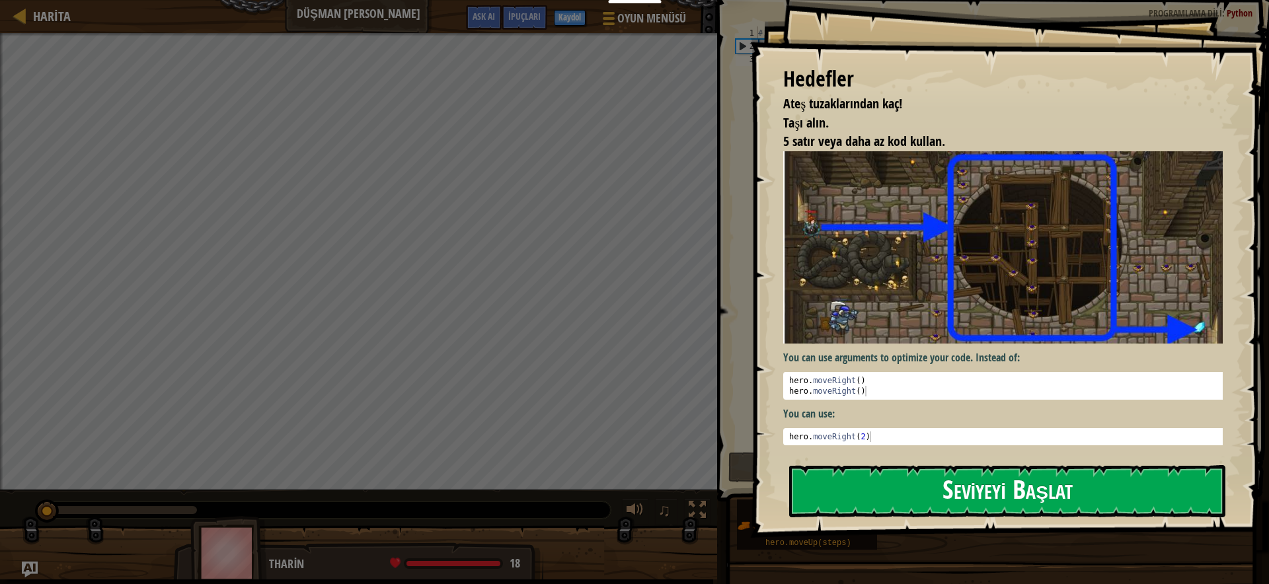
click at [832, 473] on button "Seviyeyi Başlat" at bounding box center [1007, 491] width 436 height 52
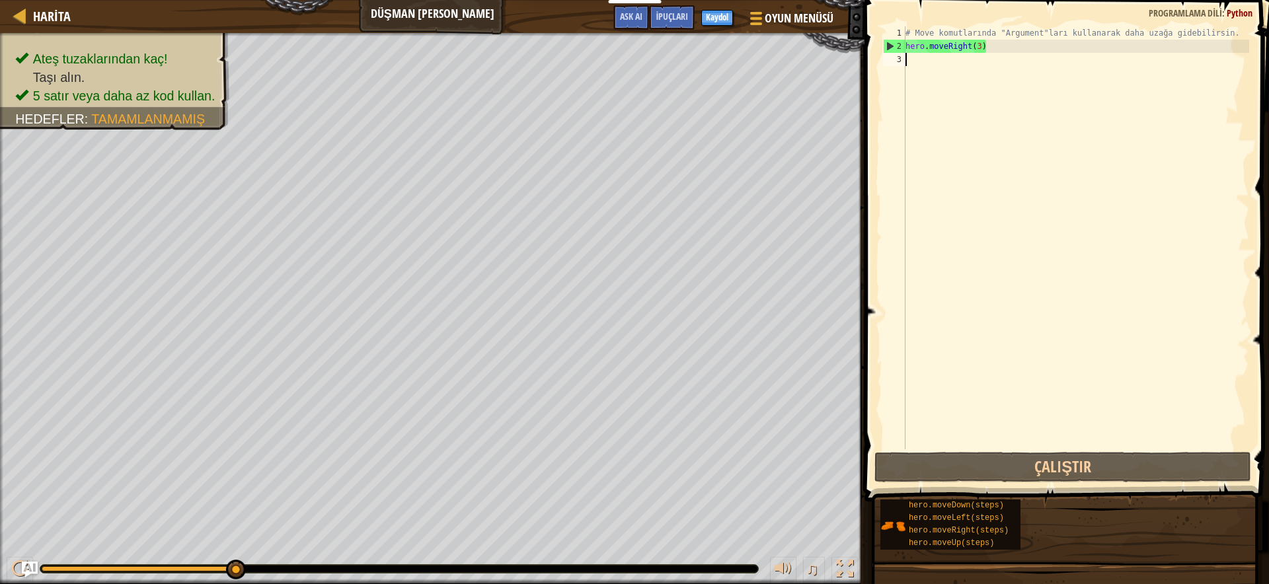
type textarea "h"
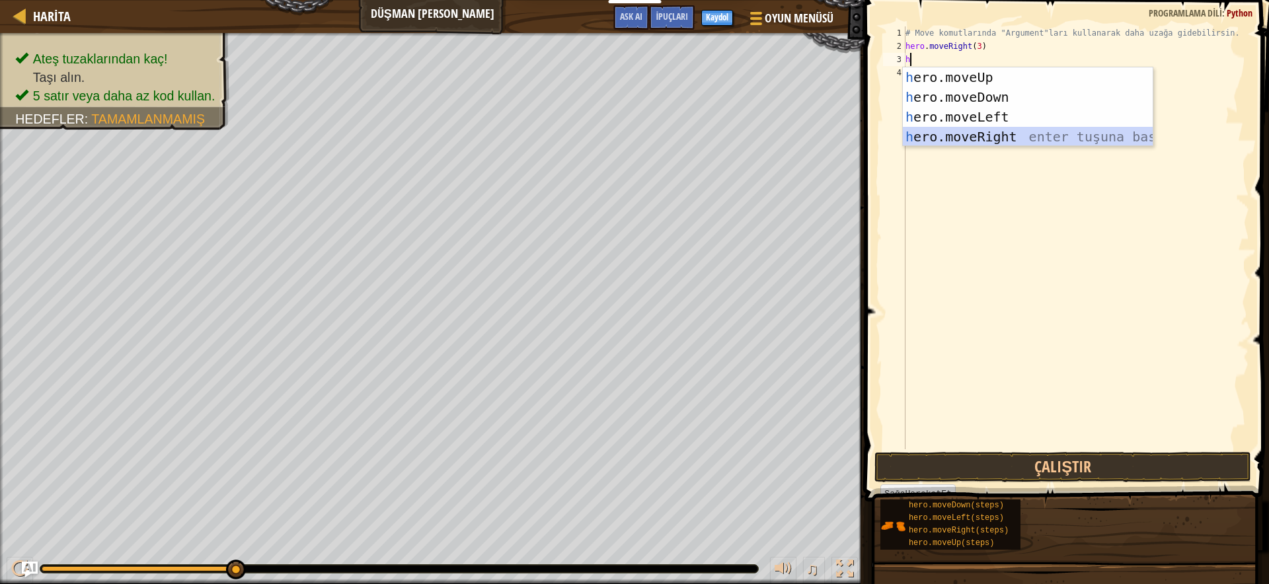
click at [1033, 139] on div "h ero.moveUp enter tuşuna bas h ero.moveDown enter tuşuna bas h ero.moveLeft en…" at bounding box center [1028, 126] width 250 height 119
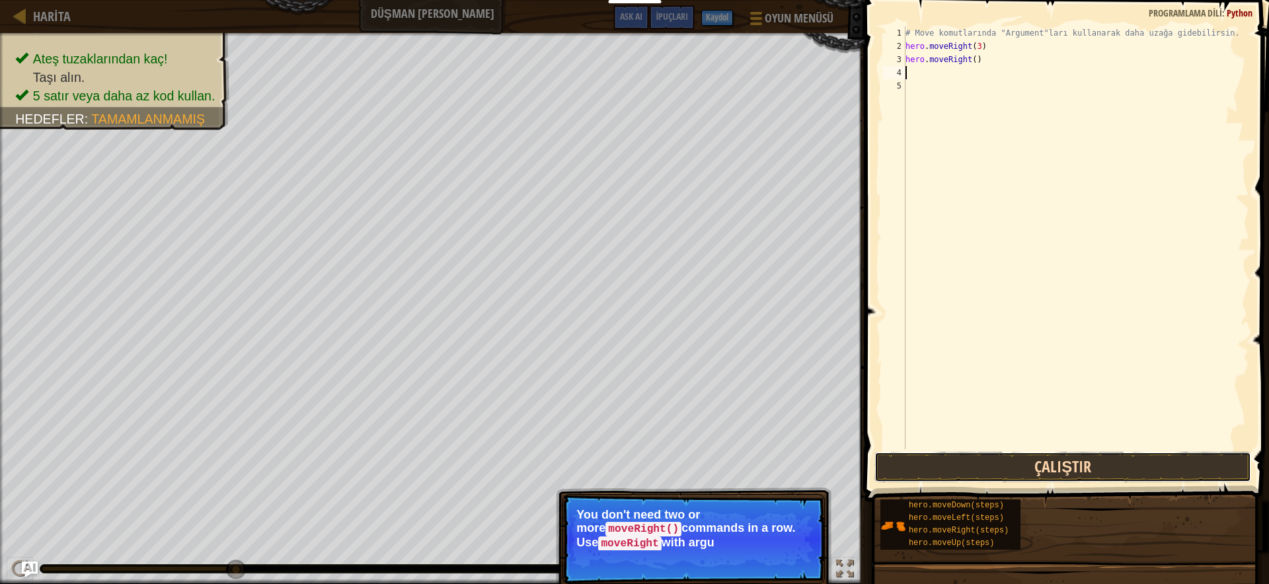
click at [962, 457] on button "Çalıştır" at bounding box center [1062, 467] width 377 height 30
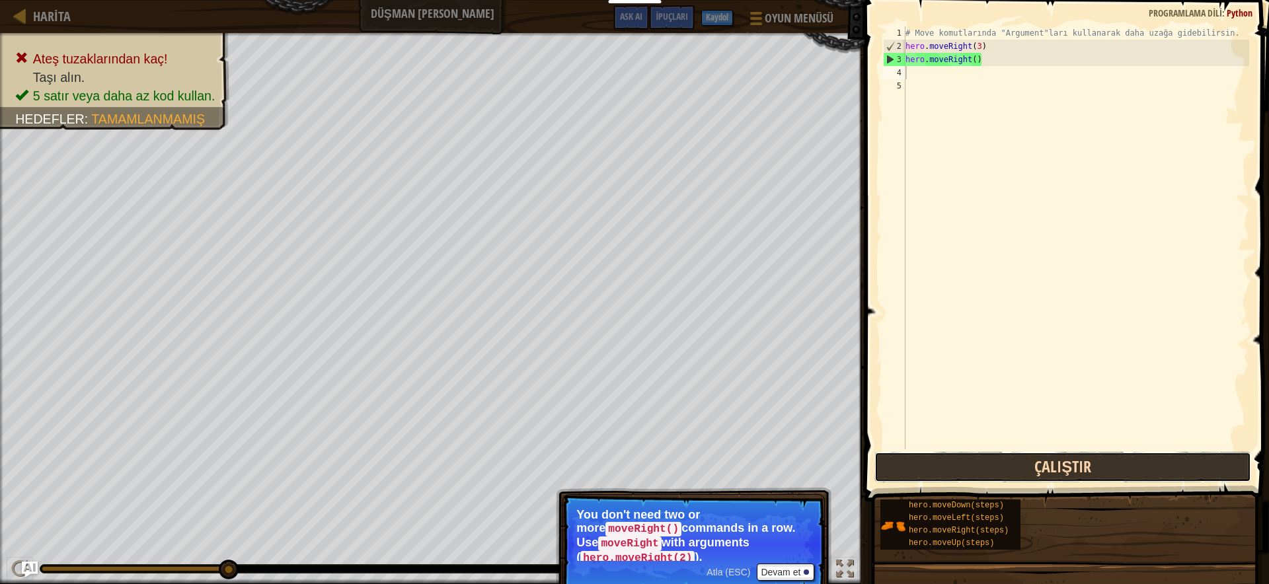
click at [1013, 459] on button "Çalıştır" at bounding box center [1062, 467] width 377 height 30
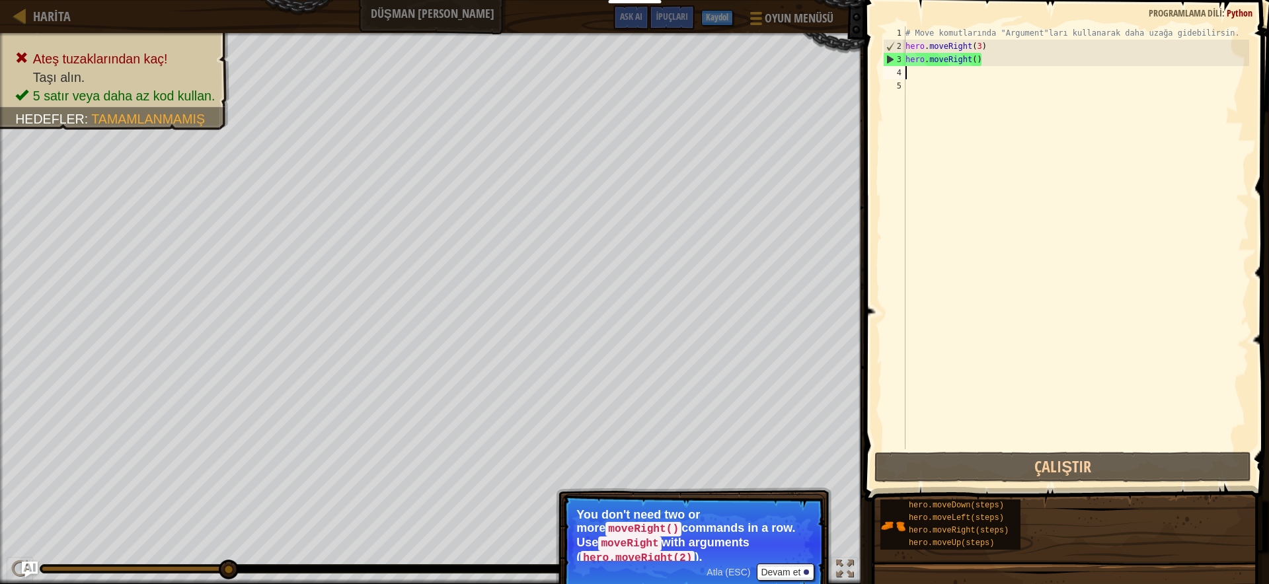
click at [995, 66] on div "# Move komutlarında "Argument"ları kullanarak daha uzağa gidebilirsin. hero . m…" at bounding box center [1076, 250] width 346 height 449
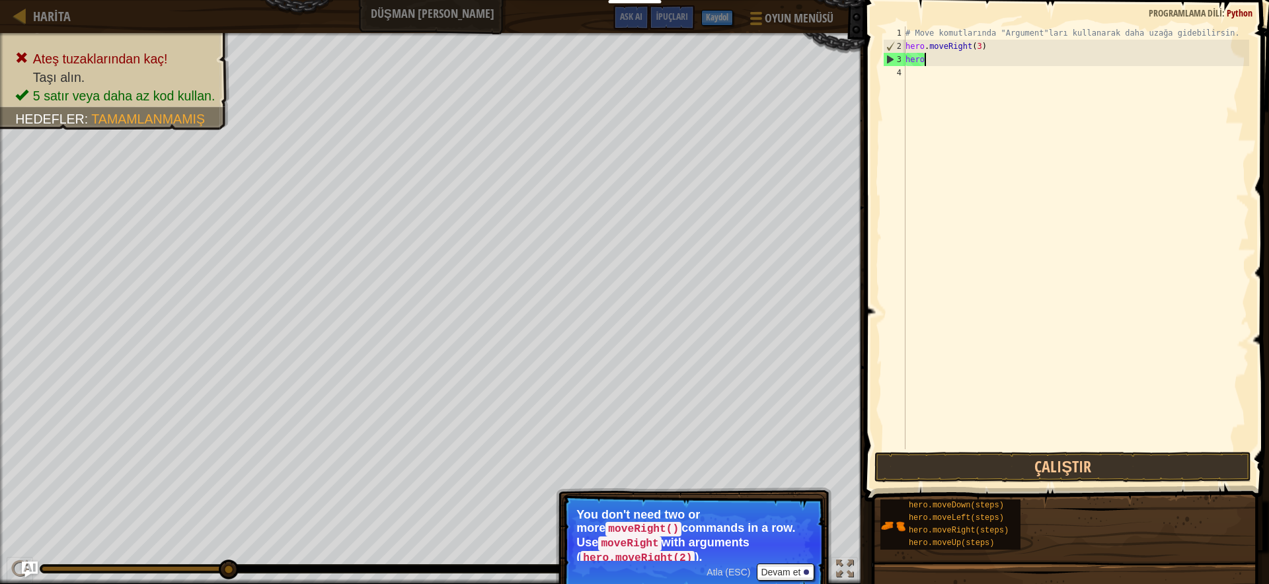
type textarea "h"
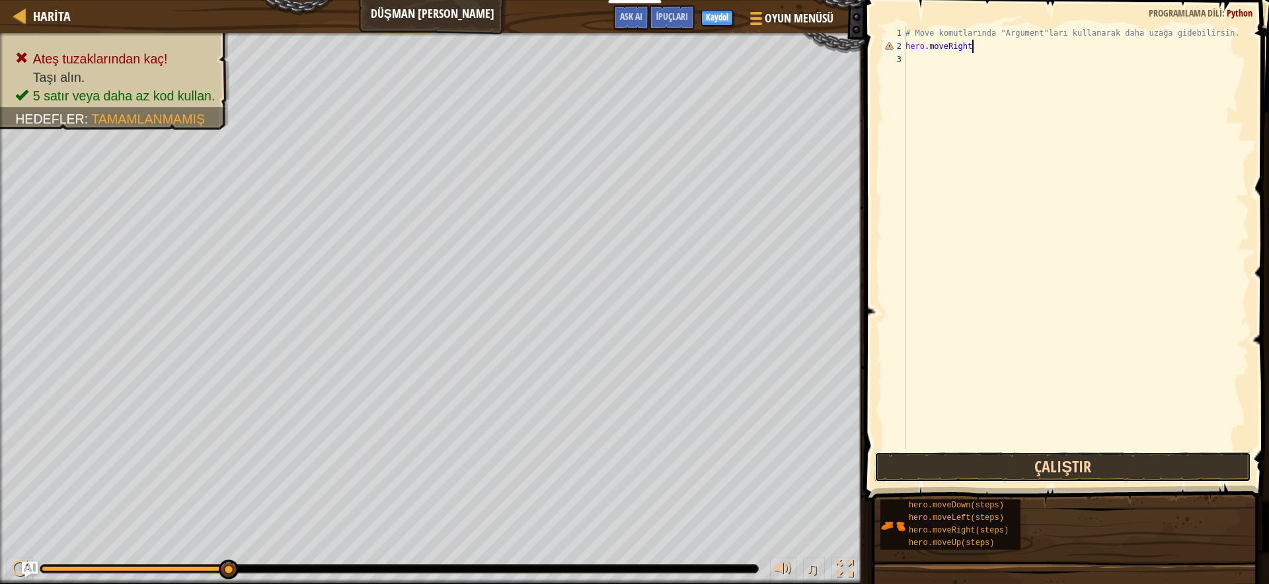
click at [1061, 467] on button "Çalıştır" at bounding box center [1062, 467] width 377 height 30
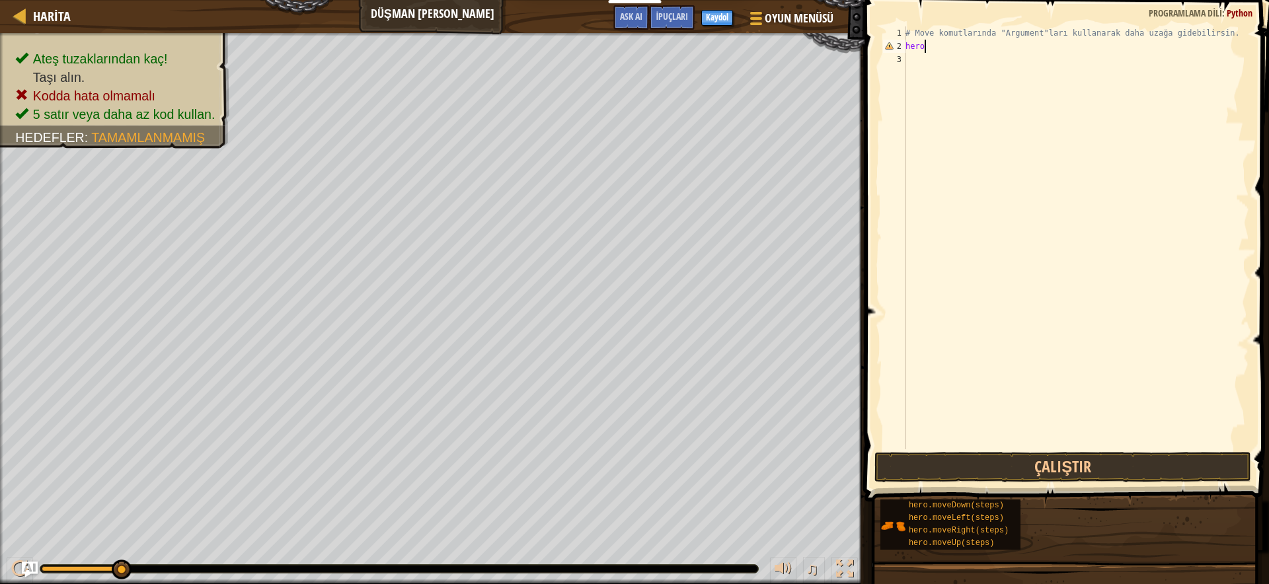
type textarea "h"
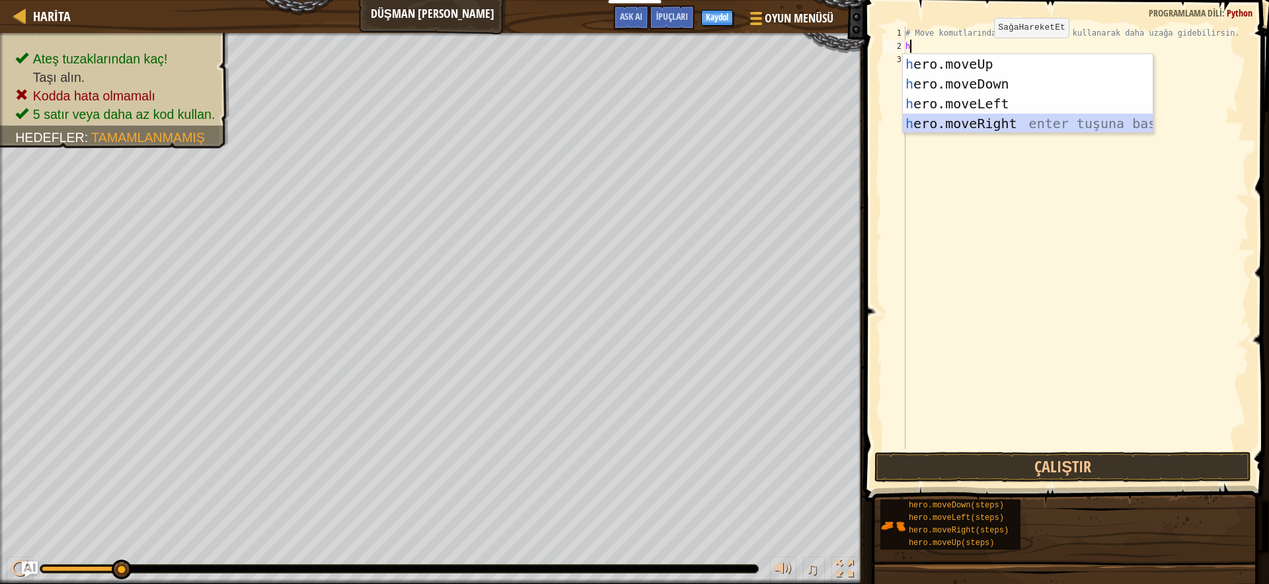
click at [994, 126] on div "h ero.moveUp enter tuşuna bas h ero.moveDown enter tuşuna bas h ero.moveLeft en…" at bounding box center [1028, 113] width 250 height 119
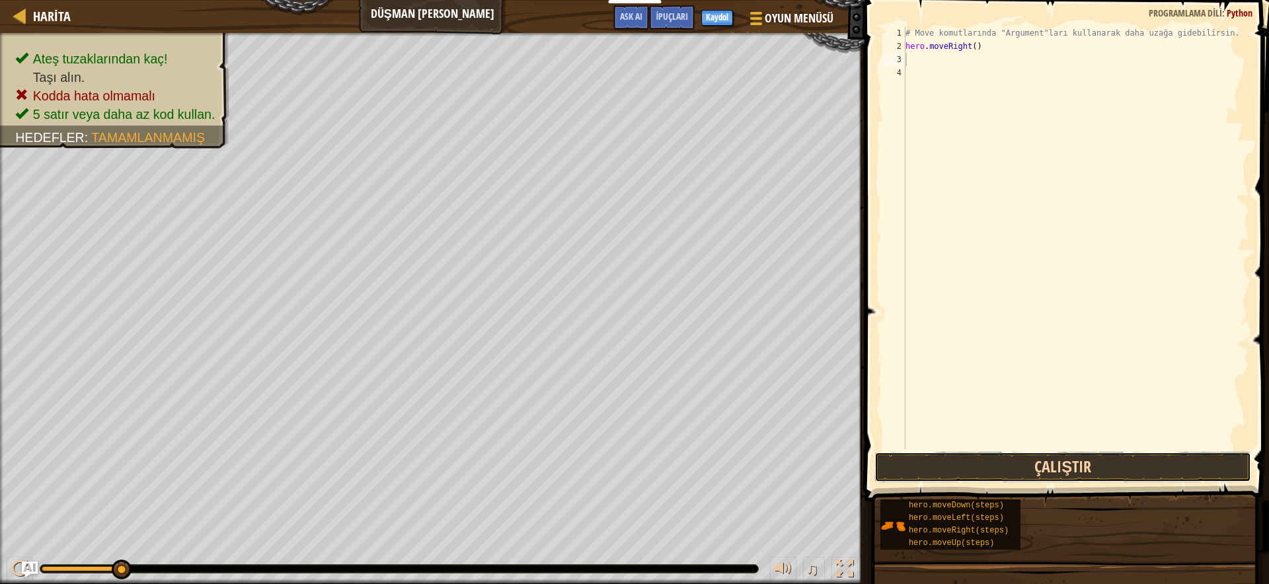
click at [1105, 473] on button "Çalıştır" at bounding box center [1062, 467] width 377 height 30
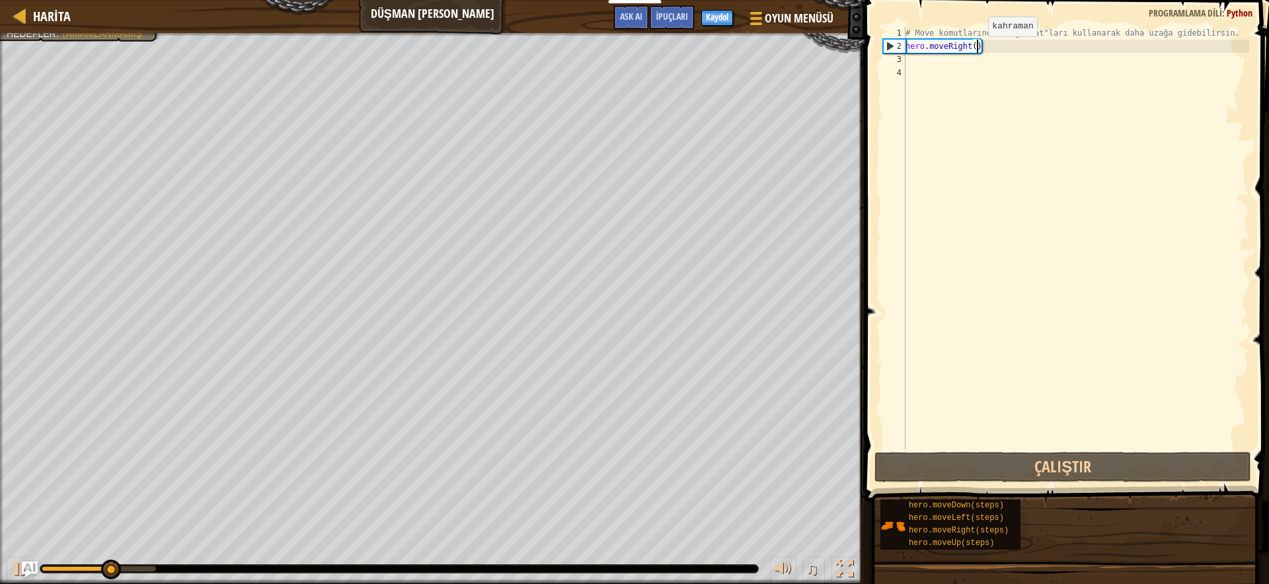
click at [977, 49] on div "# Move komutlarında "Argument"ları kullanarak daha uzağa gidebilirsin. hero . m…" at bounding box center [1076, 250] width 346 height 449
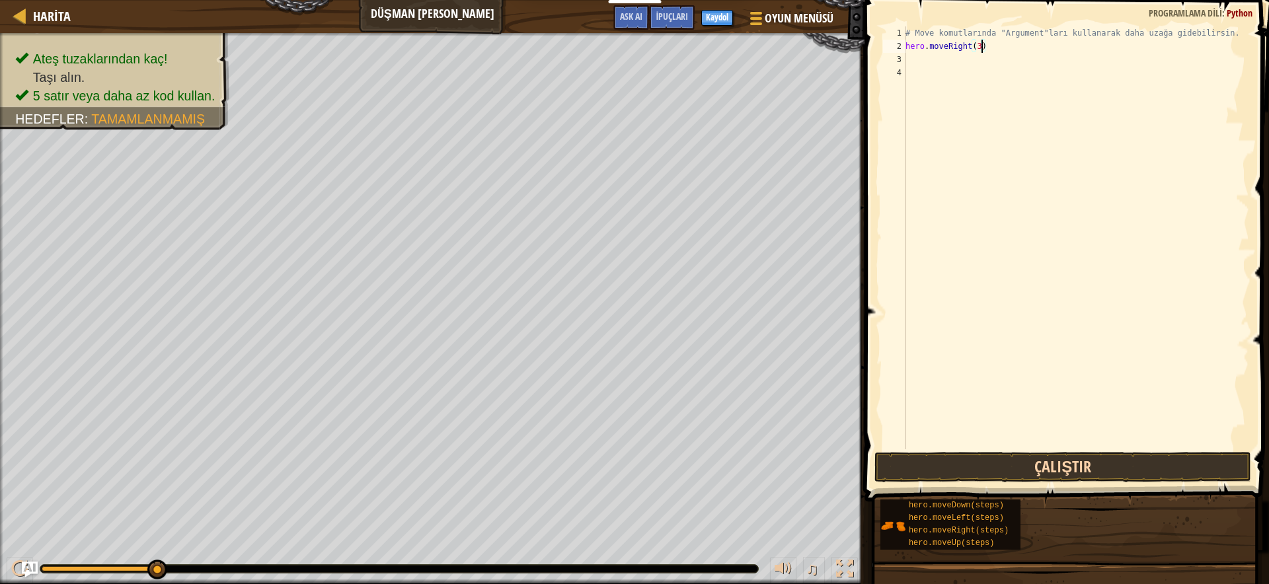
type textarea "hero.moveRight(3)"
click at [1071, 465] on button "Çalıştır" at bounding box center [1062, 467] width 377 height 30
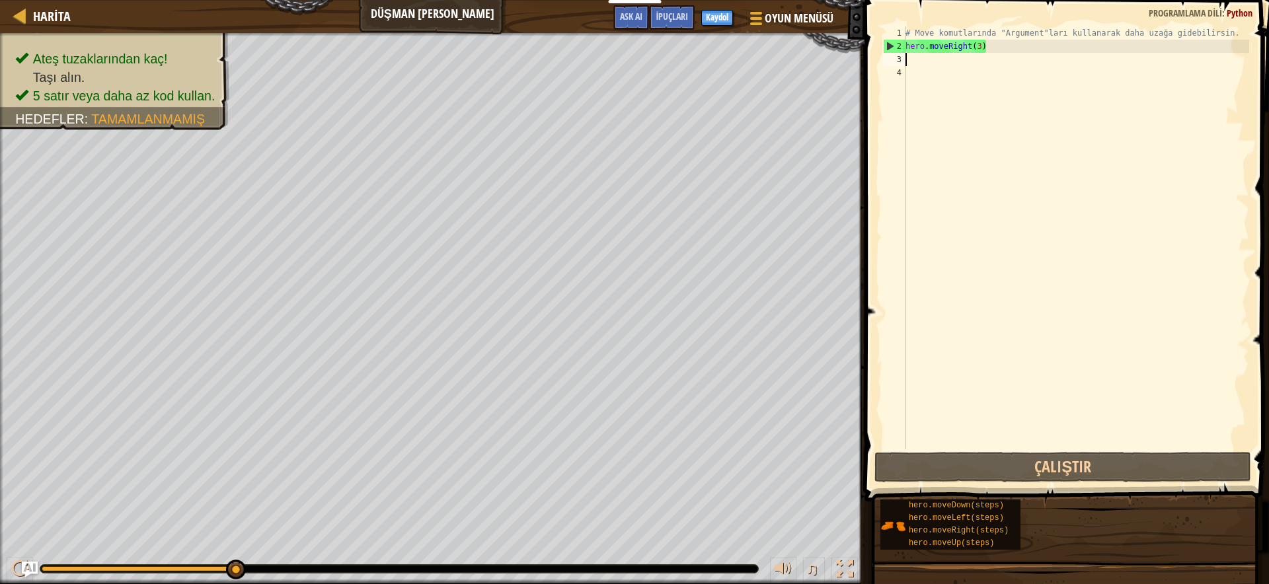
click at [923, 60] on div "# Move komutlarında "Argument"ları kullanarak daha uzağa gidebilirsin. hero . m…" at bounding box center [1076, 250] width 346 height 449
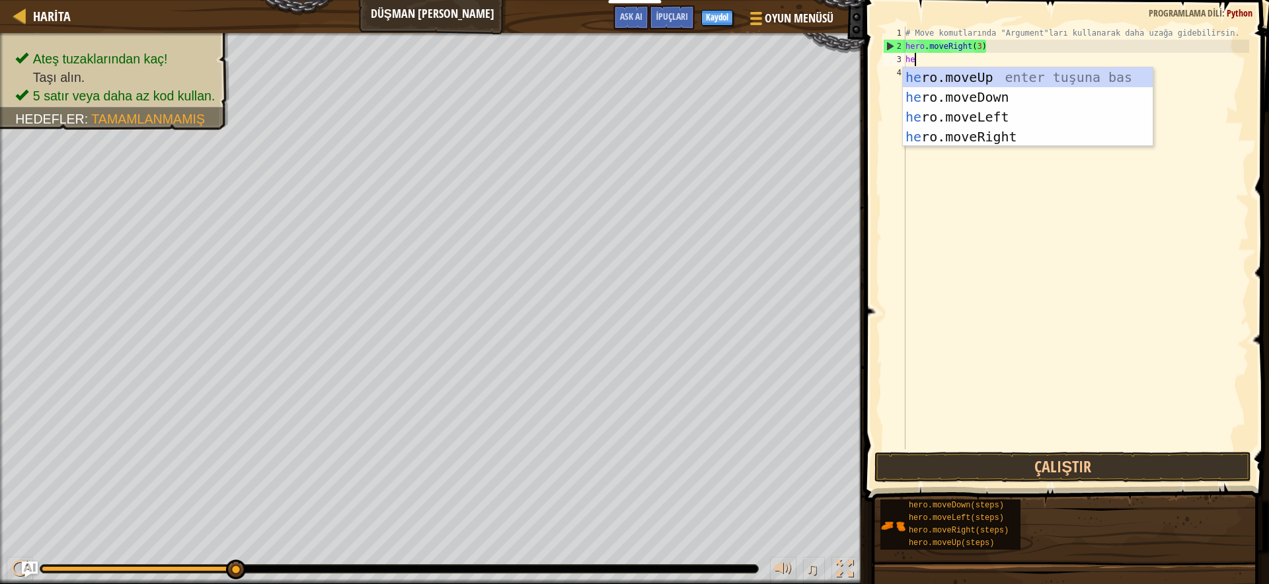
scroll to position [6, 1]
type textarea "hero"
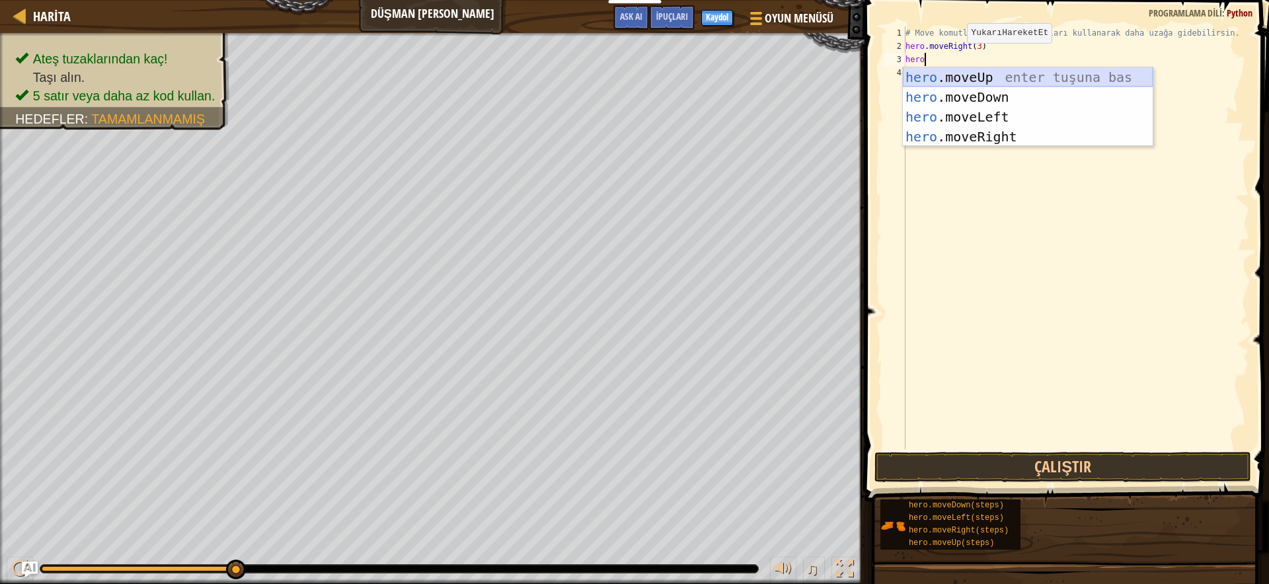
click at [972, 73] on div "hero .moveUp enter tuşuna bas hero .moveDown enter tuşuna bas hero .moveLeft en…" at bounding box center [1028, 126] width 250 height 119
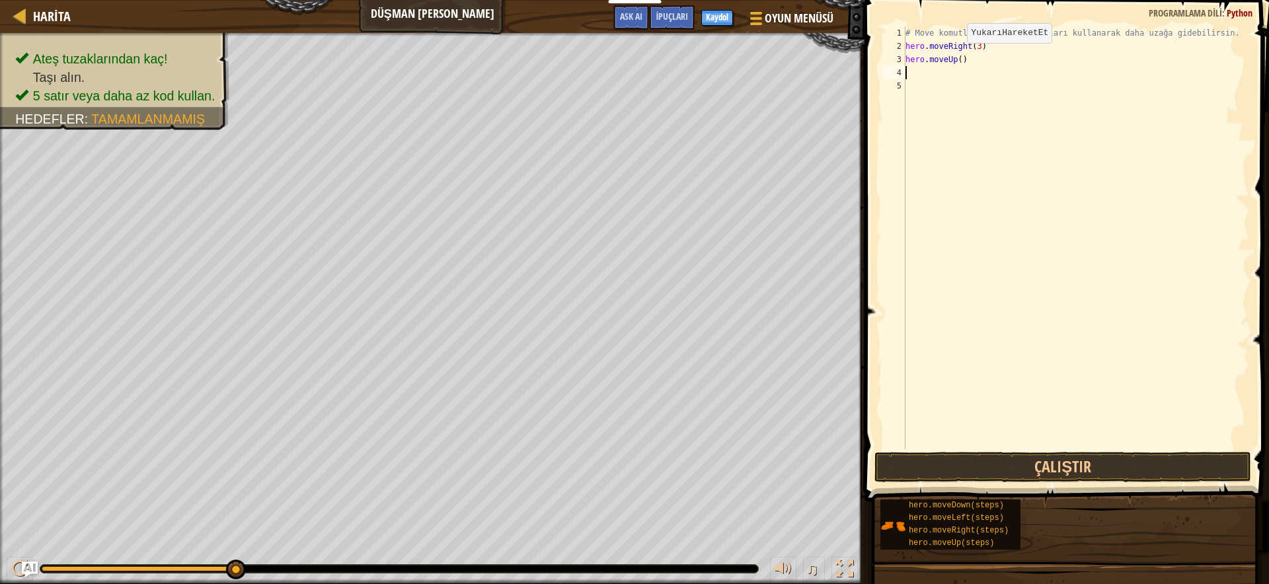
scroll to position [6, 0]
click at [1057, 467] on button "Çalıştır" at bounding box center [1062, 467] width 377 height 30
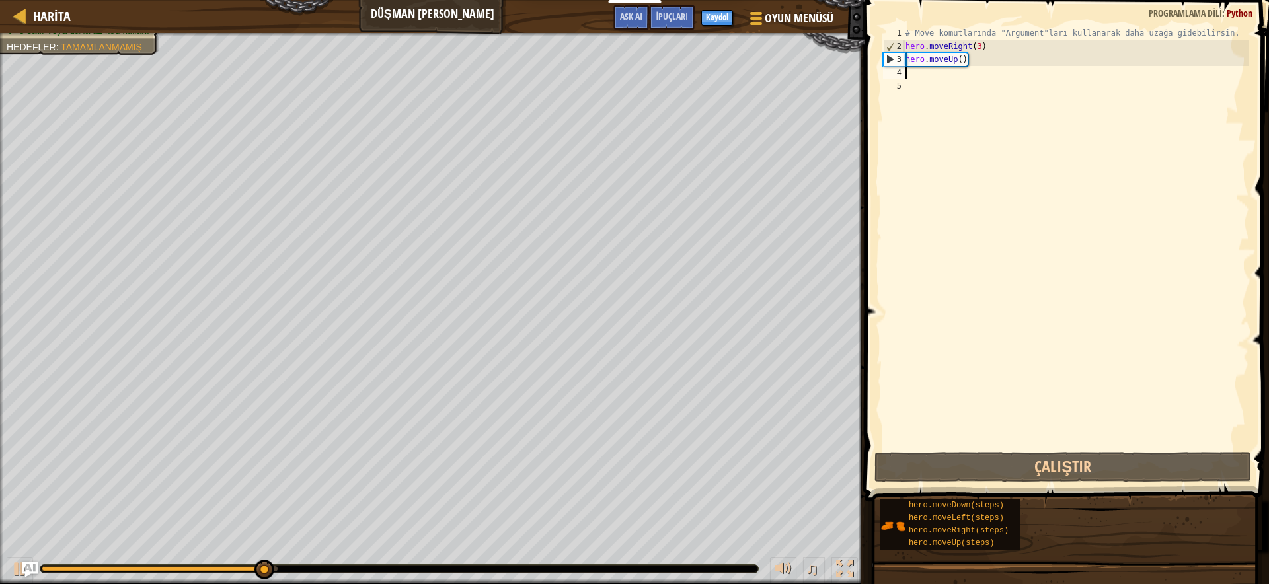
type textarea "h"
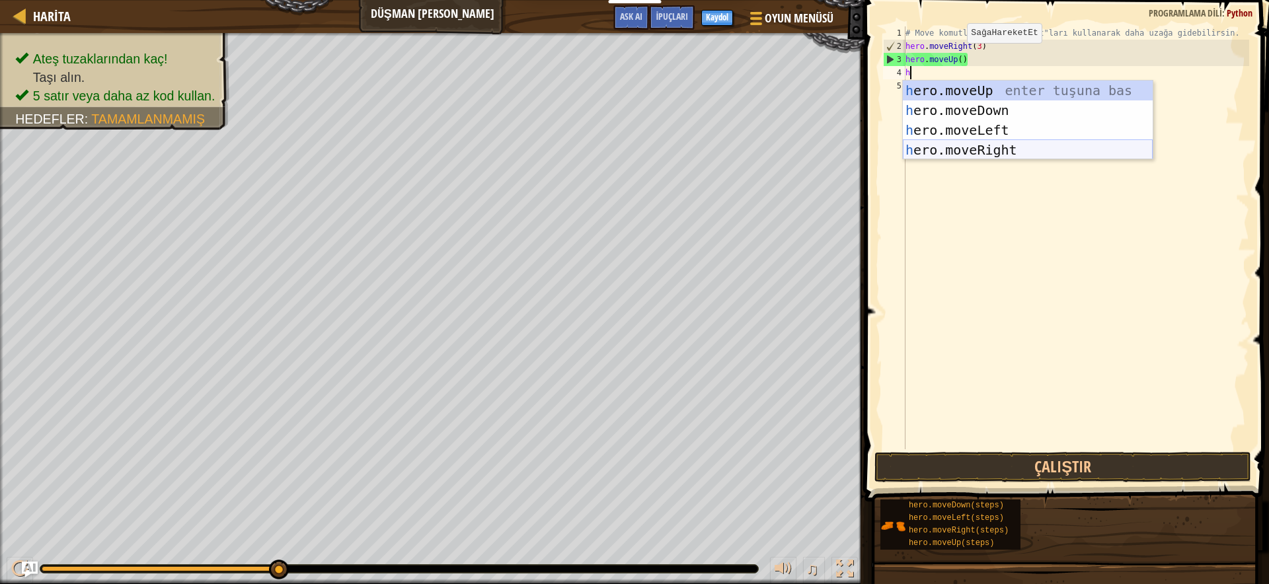
click at [994, 147] on div "h ero.moveUp enter tuşuna bas h ero.moveDown enter tuşuna bas h ero.moveLeft en…" at bounding box center [1028, 140] width 250 height 119
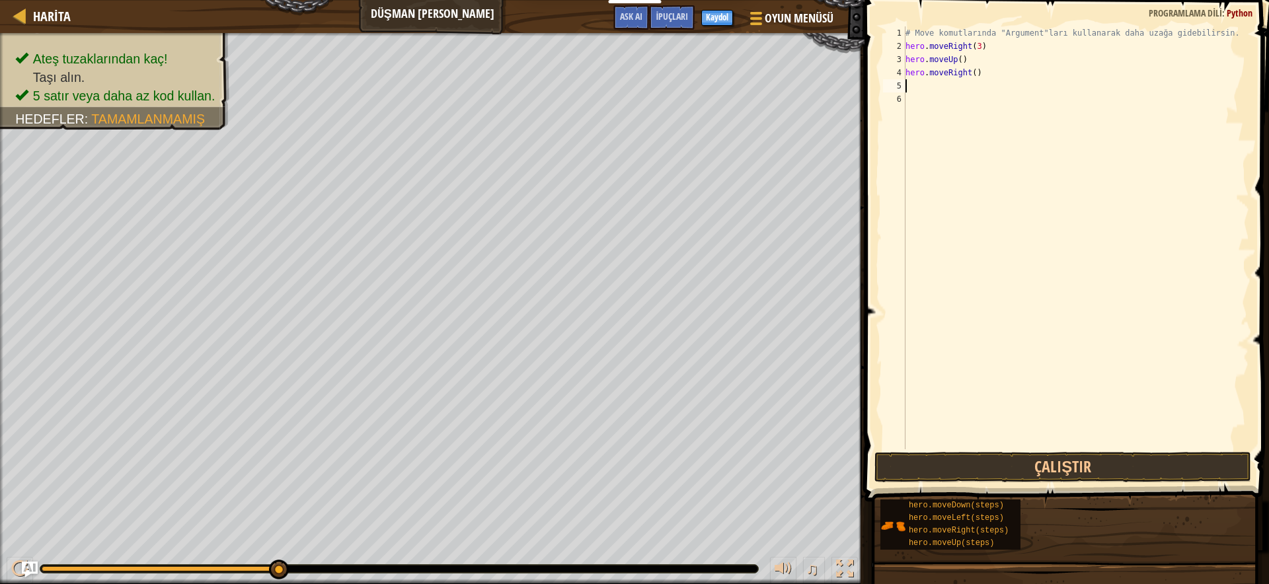
type textarea "h"
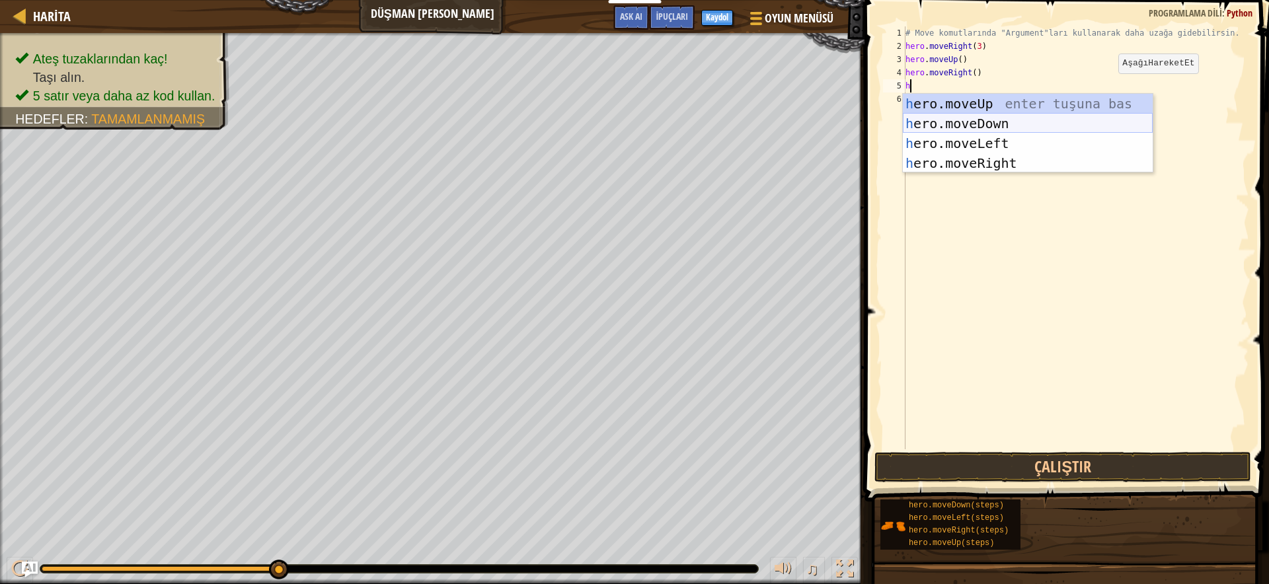
click at [999, 126] on div "h ero.moveUp enter tuşuna bas h ero.moveDown enter tuşuna bas h ero.moveLeft en…" at bounding box center [1028, 153] width 250 height 119
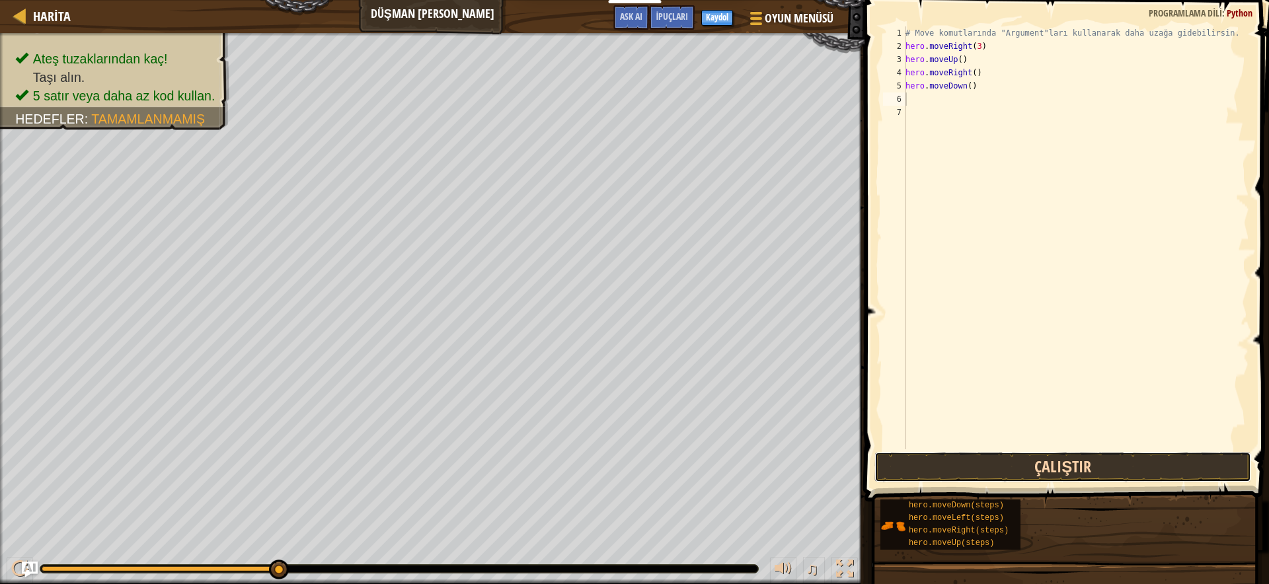
click at [1026, 463] on button "Çalıştır" at bounding box center [1062, 467] width 377 height 30
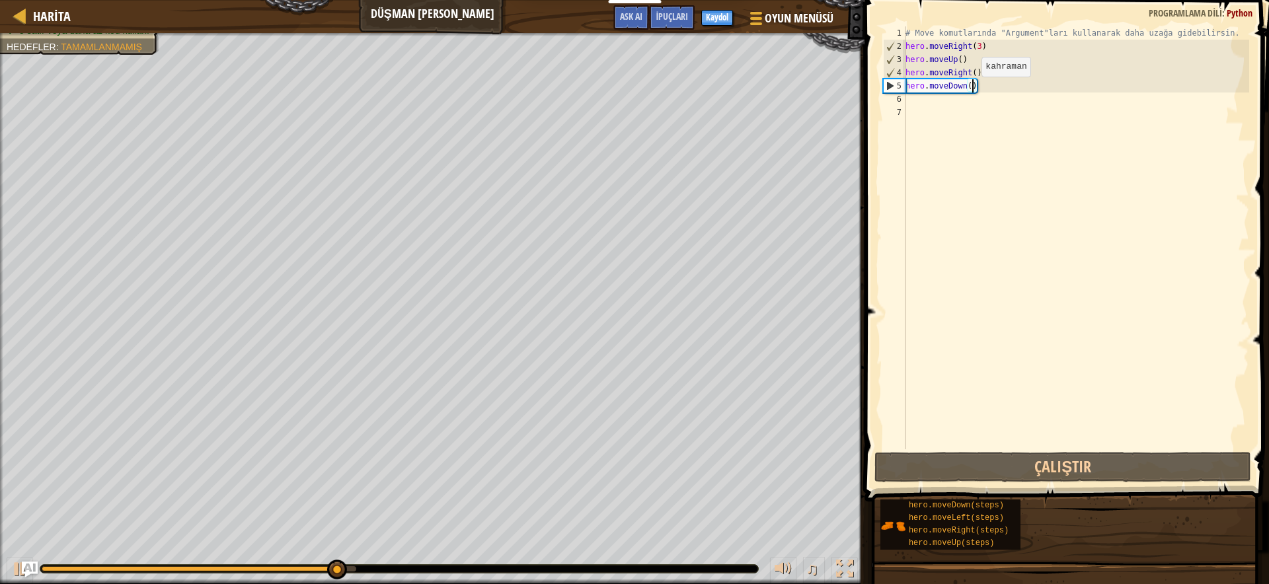
click at [971, 89] on div "# Move komutlarında "Argument"ları kullanarak daha uzağa gidebilirsin. hero . m…" at bounding box center [1076, 250] width 346 height 449
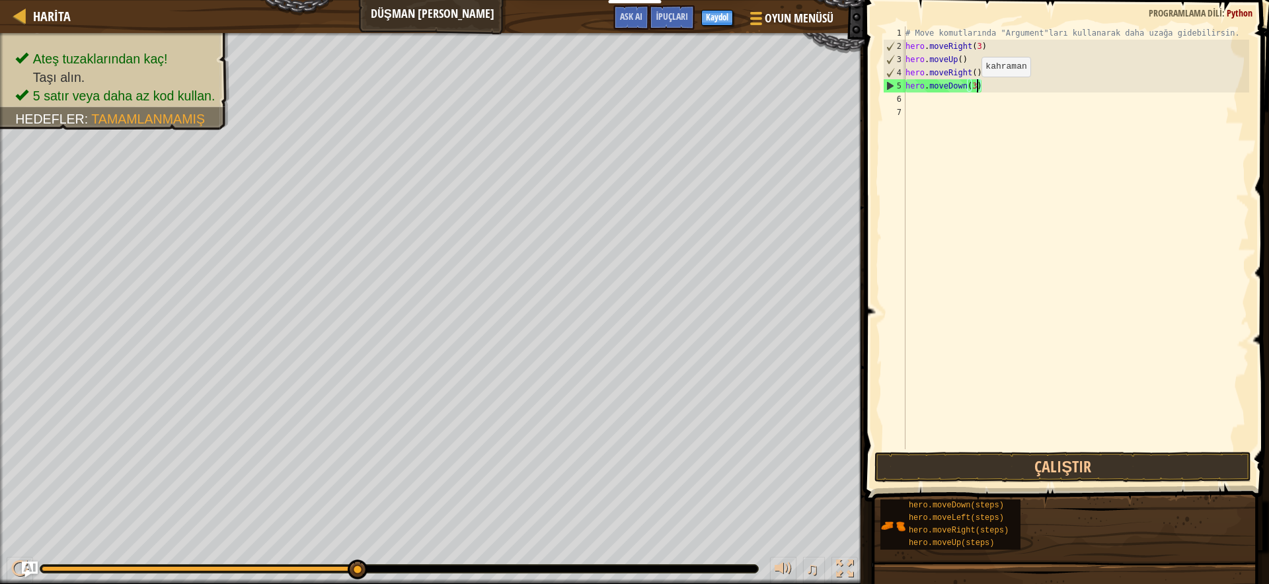
scroll to position [6, 6]
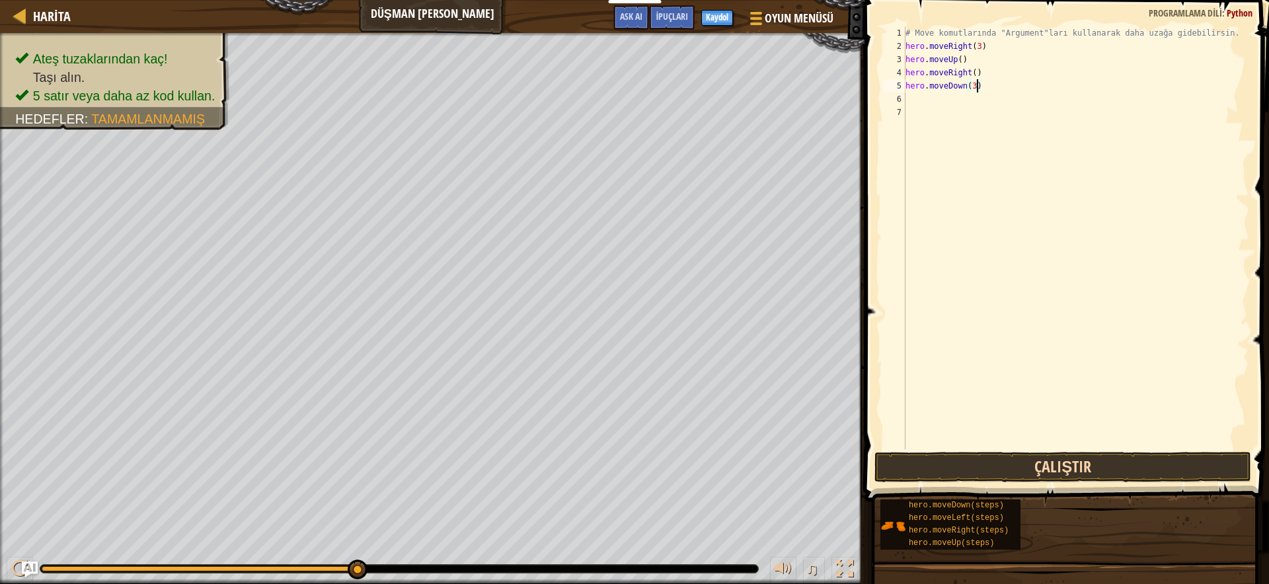
type textarea "hero.moveDown(3)"
click at [1067, 459] on button "Çalıştır" at bounding box center [1062, 467] width 377 height 30
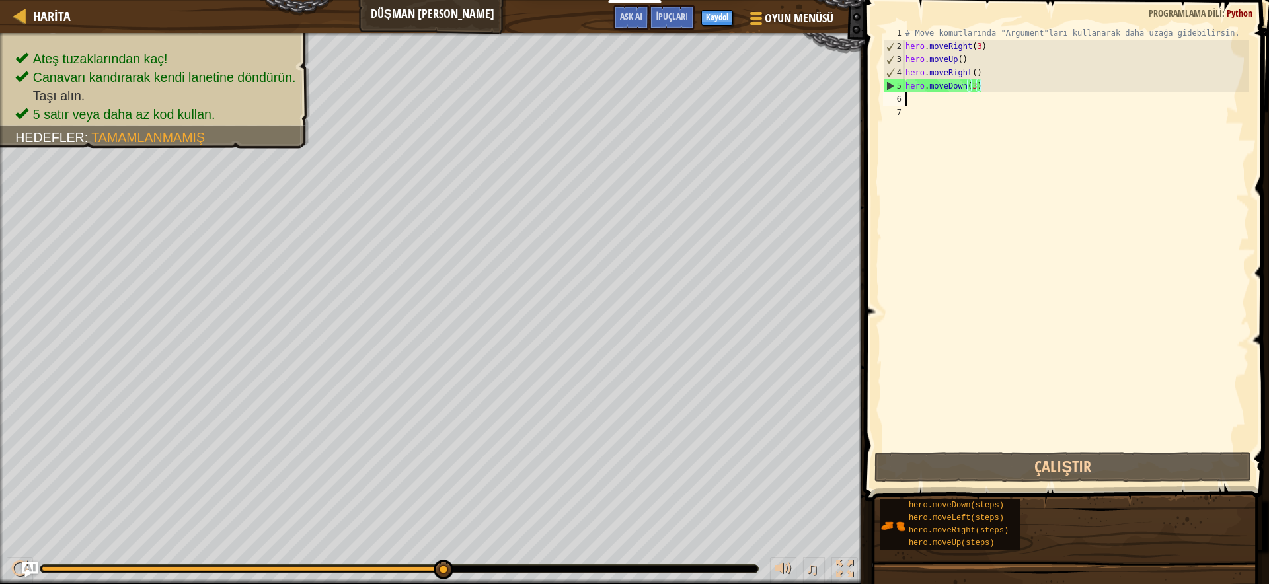
click at [910, 104] on div "# Move komutlarında "Argument"ları kullanarak daha uzağa gidebilirsin. hero . m…" at bounding box center [1076, 250] width 346 height 449
type textarea "h"
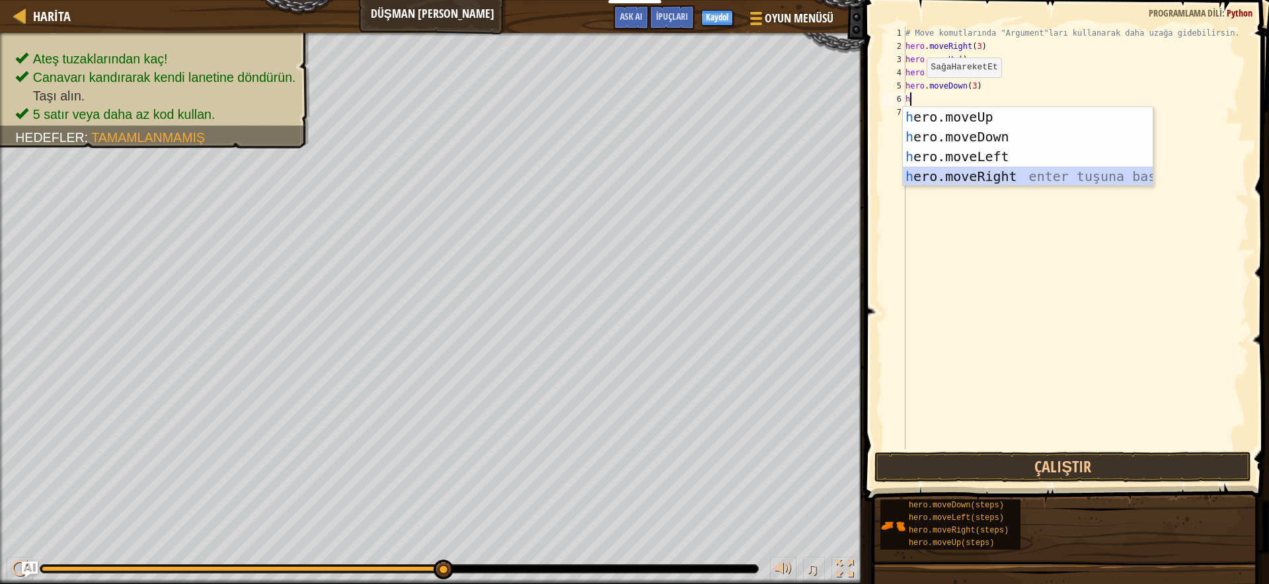
click at [980, 175] on div "h ero.moveUp enter tuşuna bas h ero.moveDown enter tuşuna bas h ero.moveLeft en…" at bounding box center [1028, 166] width 250 height 119
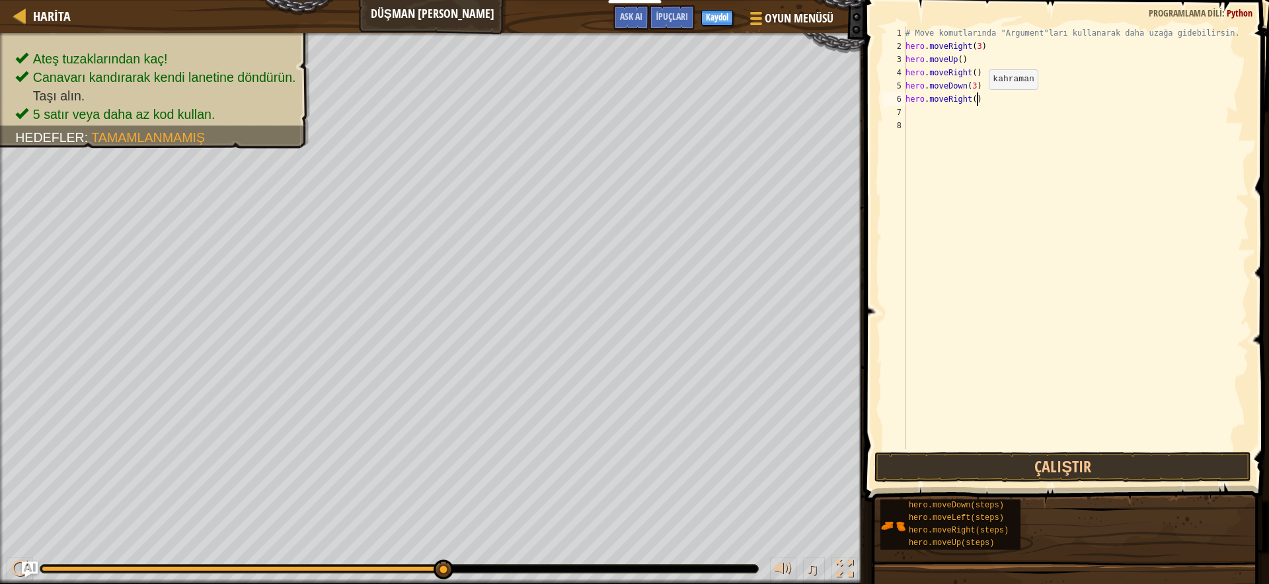
click at [978, 102] on div "# Move komutlarında "Argument"ları kullanarak daha uzağa gidebilirsin. hero . m…" at bounding box center [1076, 250] width 346 height 449
type textarea "hero.moveRight(2)"
click at [1123, 471] on button "Çalıştır" at bounding box center [1062, 467] width 377 height 30
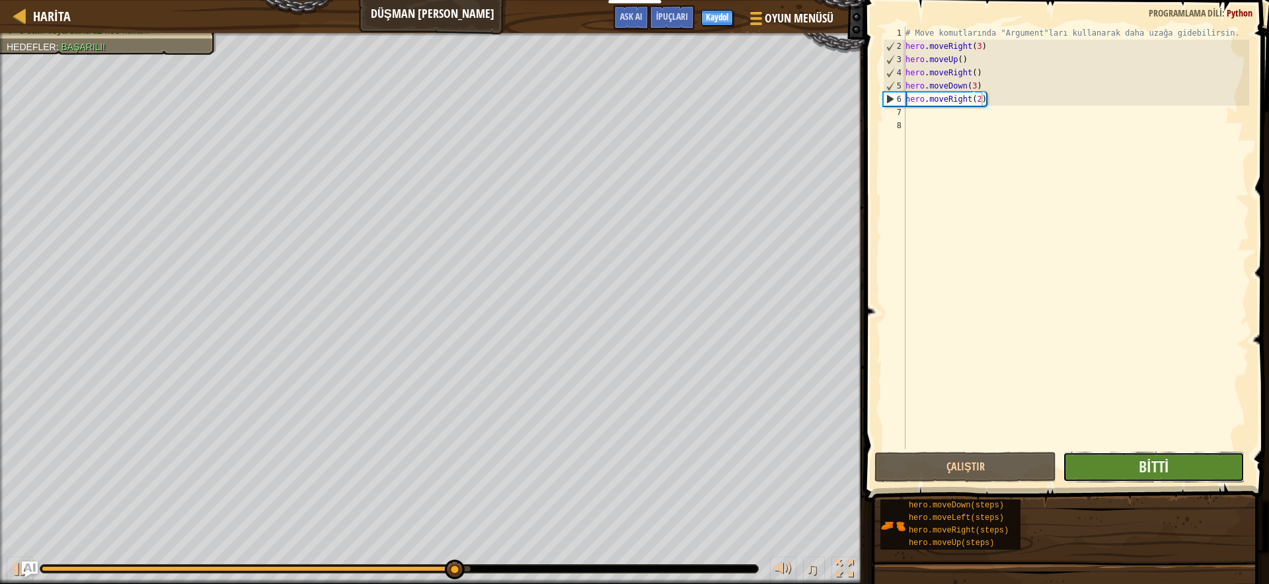
click at [1131, 467] on button "Bitti" at bounding box center [1154, 467] width 182 height 30
